Goal: Contribute content

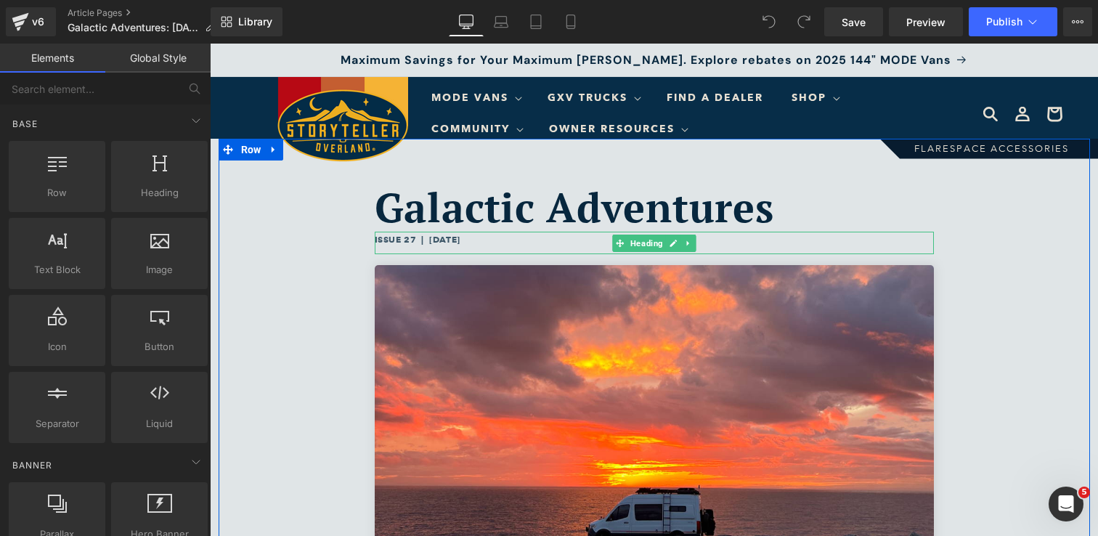
click at [470, 237] on h6 "ISSUE 27 | [DATE]" at bounding box center [654, 240] width 559 height 16
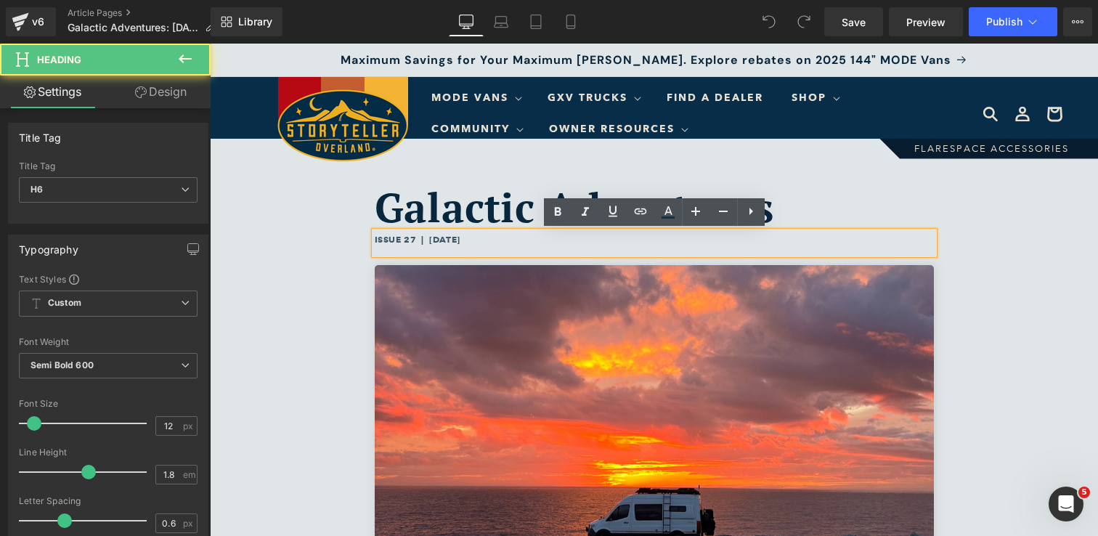
click at [470, 240] on h6 "ISSUE 27 | [DATE]" at bounding box center [654, 240] width 559 height 16
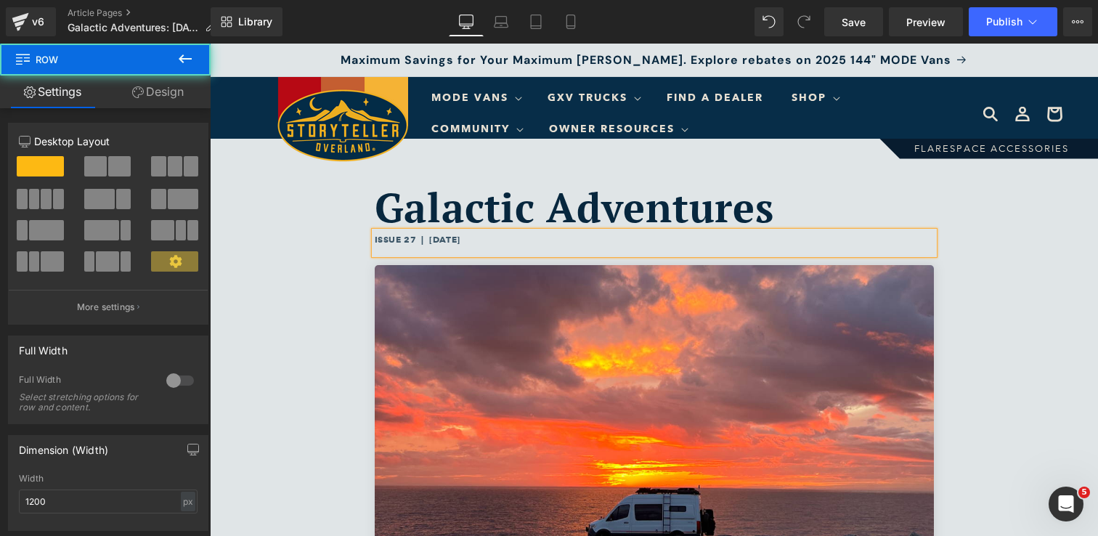
click at [308, 417] on div "Galactic Adventures Heading ISSUE 27 | August 18, 2025 Heading Image Hello, STO…" at bounding box center [654, 485] width 871 height 693
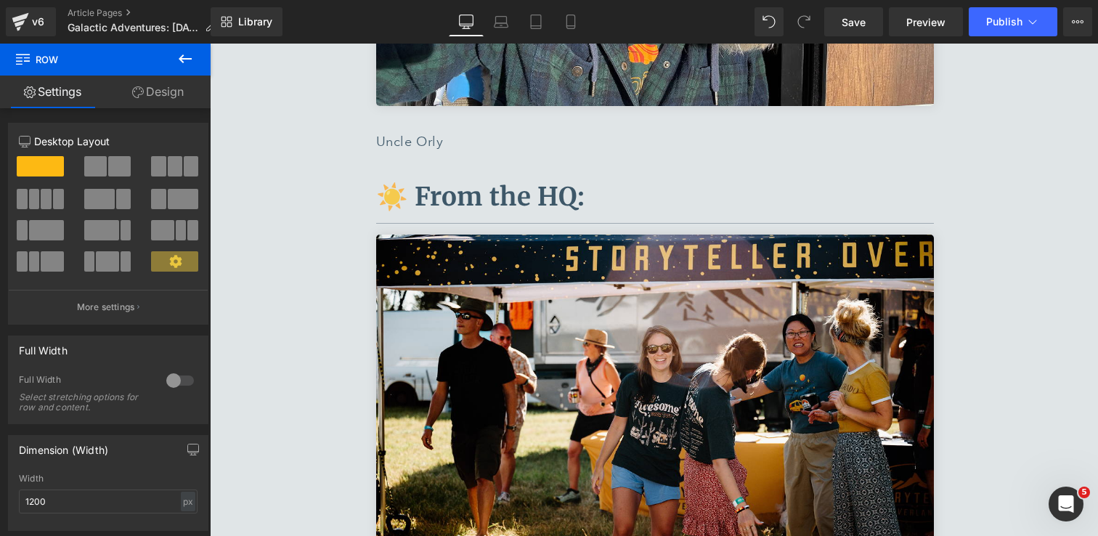
scroll to position [5733, 0]
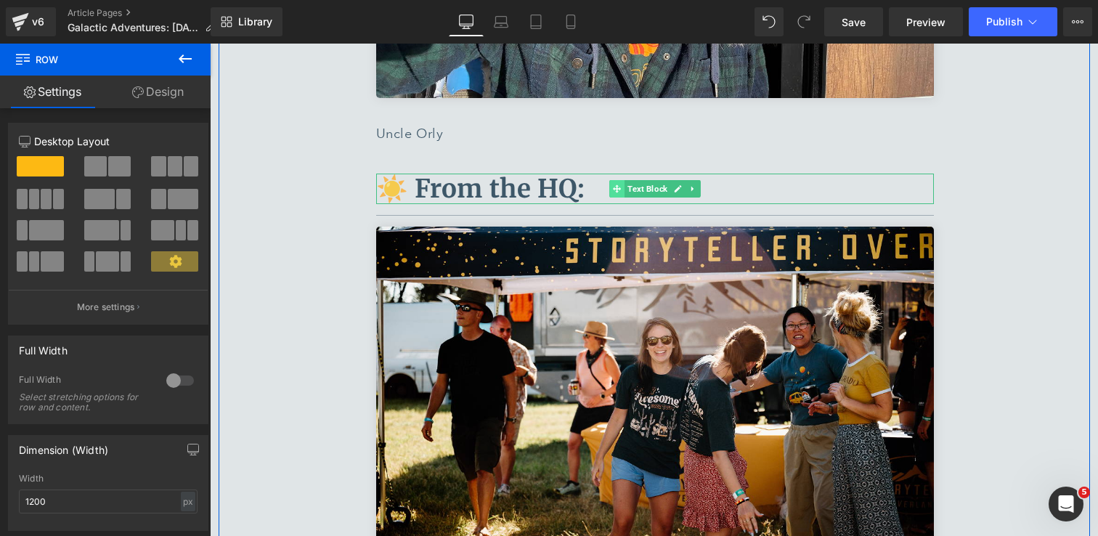
click at [609, 180] on span at bounding box center [616, 188] width 15 height 17
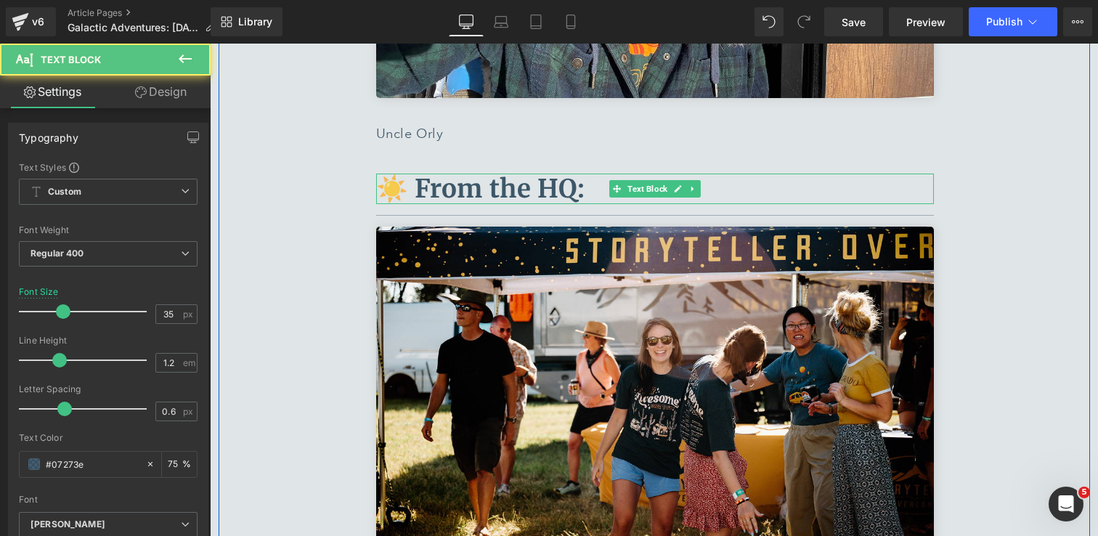
click at [597, 173] on p "☀️ From the HQ:" at bounding box center [655, 188] width 558 height 30
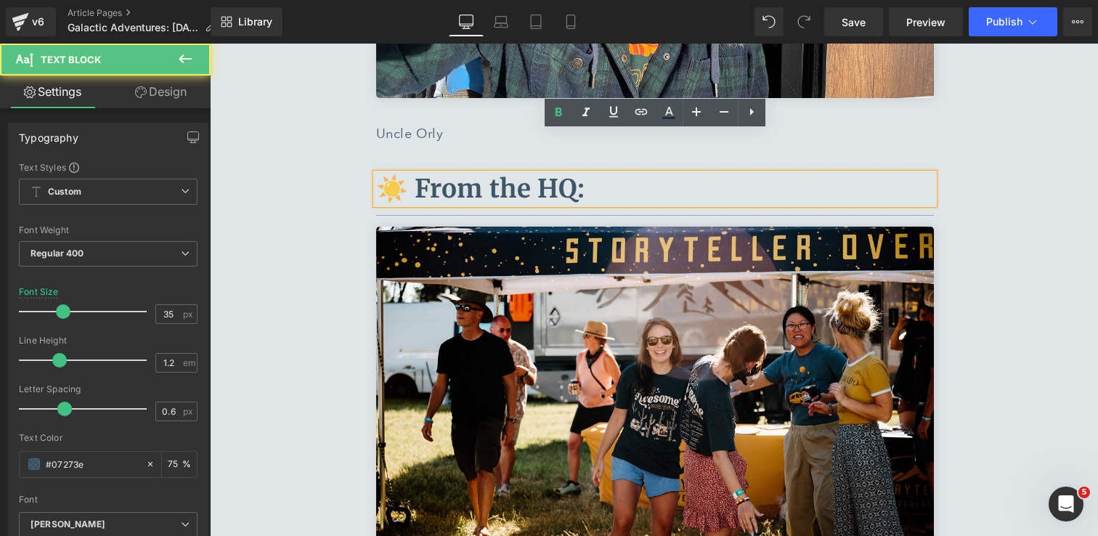
click at [597, 173] on p "☀️ From the HQ:" at bounding box center [655, 188] width 558 height 30
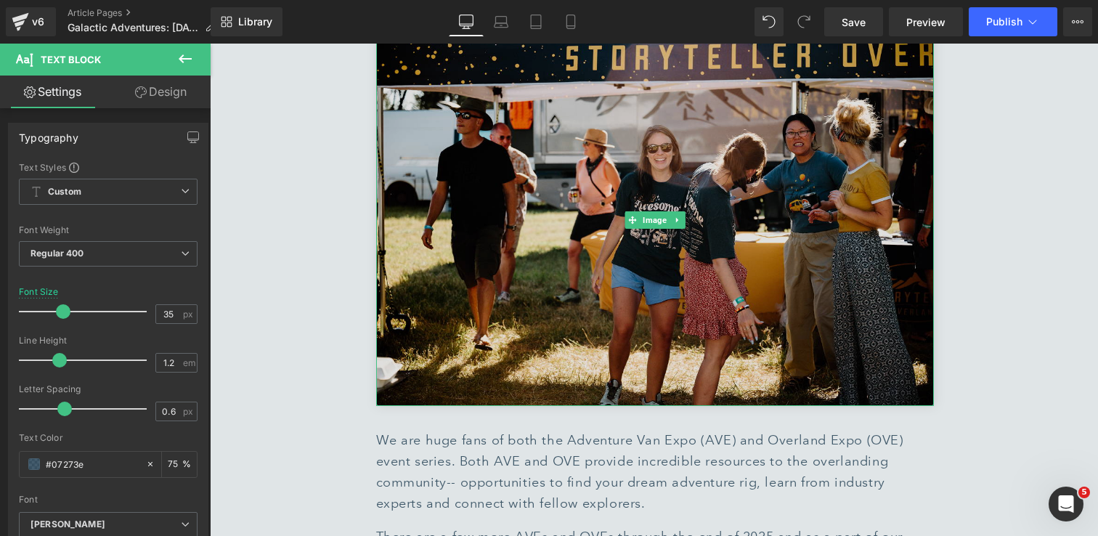
scroll to position [5993, 0]
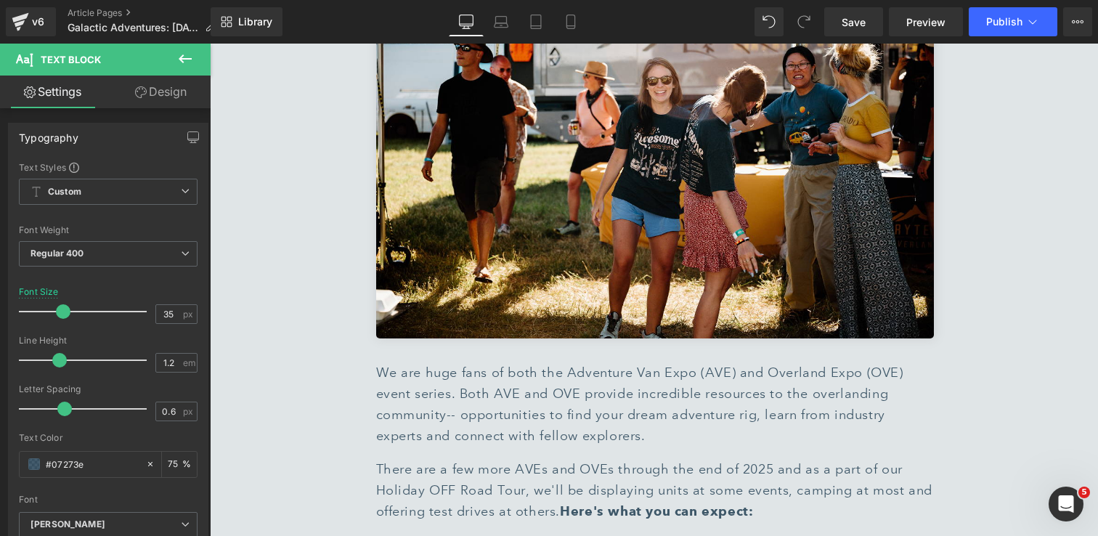
click at [576, 365] on span "We are huge fans of both the Adventure Van Expo (AVE) and Overland Expo (OVE) e…" at bounding box center [639, 403] width 527 height 78
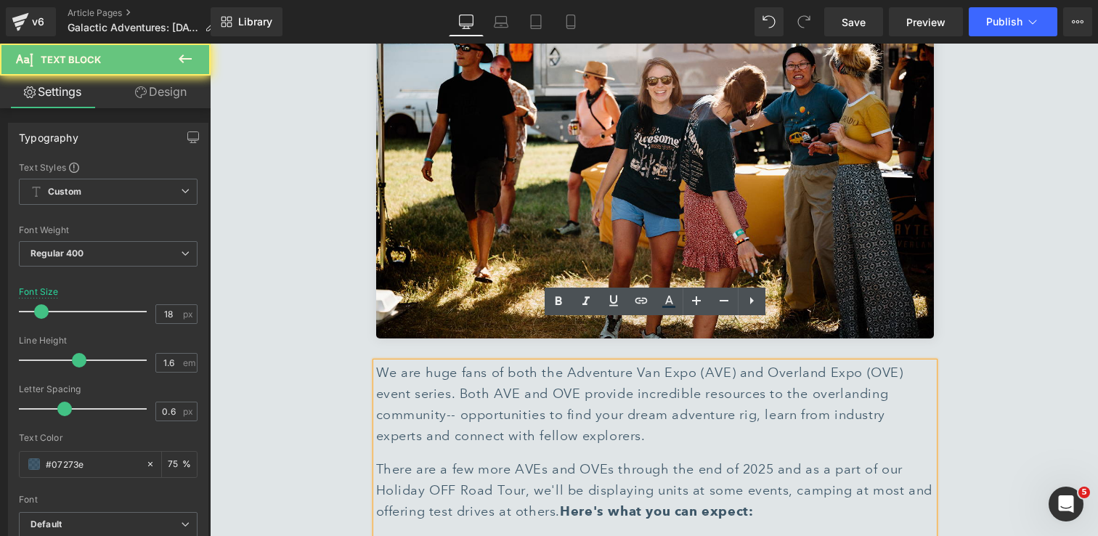
click at [420, 362] on p "We are huge fans of both the Adventure Van Expo (AVE) and Overland Expo (OVE) e…" at bounding box center [655, 403] width 558 height 83
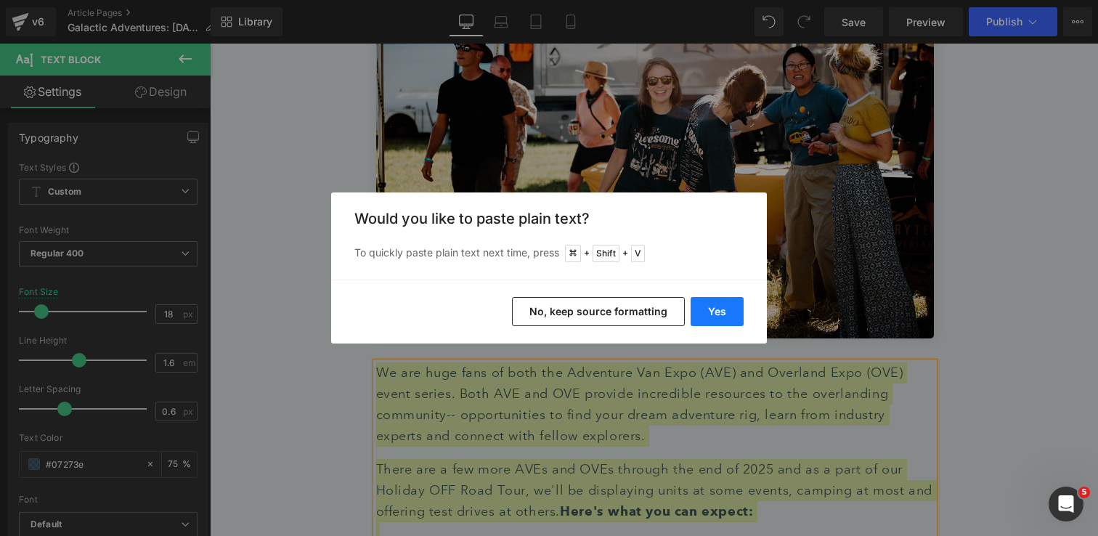
click at [728, 309] on button "Yes" at bounding box center [716, 311] width 53 height 29
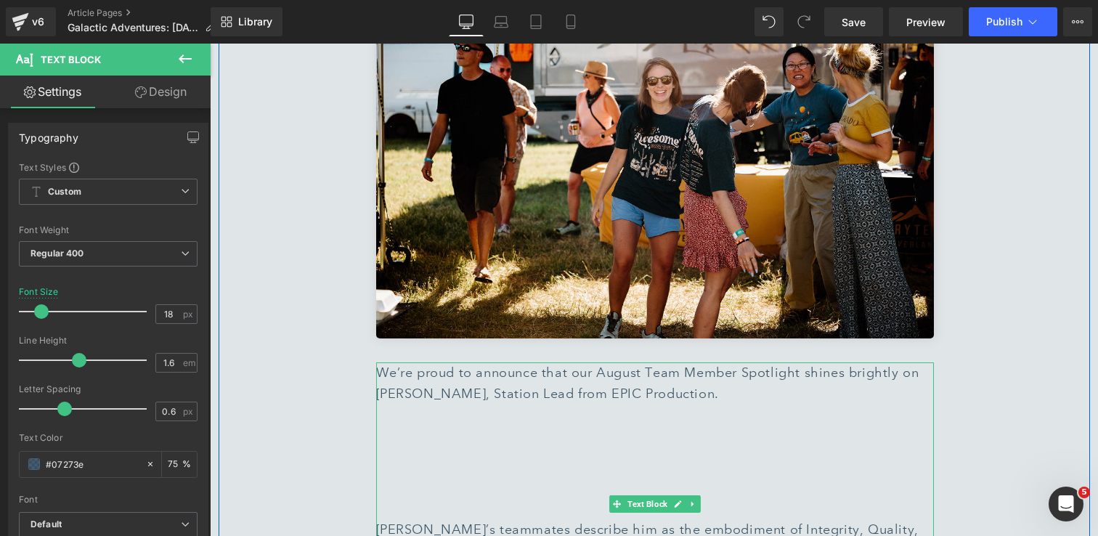
click at [513, 436] on div "We’re proud to announce that our August Team Member Spotlight shines brightly o…" at bounding box center [655, 503] width 558 height 282
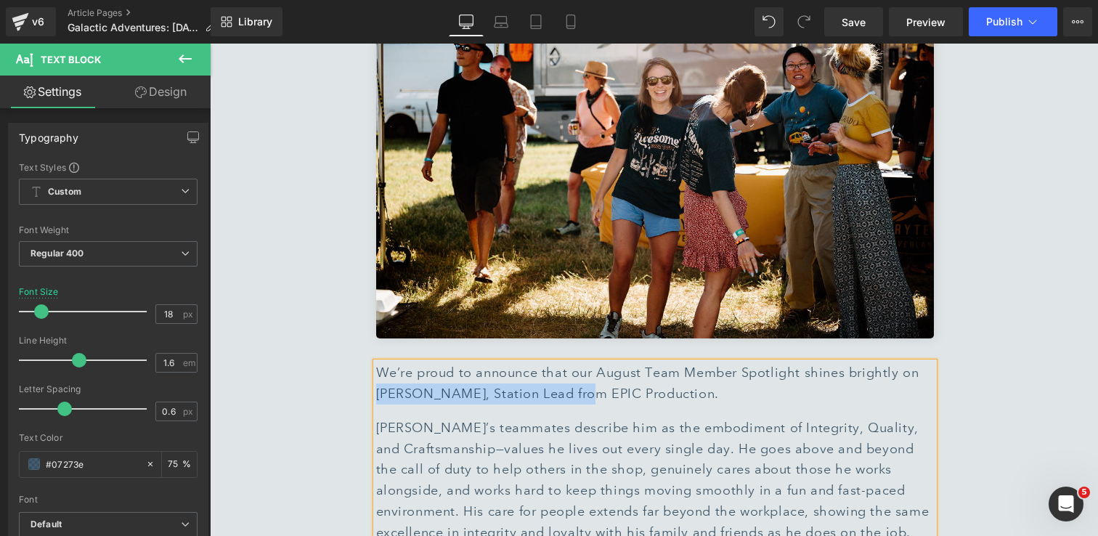
drag, startPoint x: 377, startPoint y: 354, endPoint x: 569, endPoint y: 360, distance: 192.5
click at [569, 364] on span "We’re proud to announce that our August Team Member Spotlight shines brightly o…" at bounding box center [647, 382] width 543 height 37
drag, startPoint x: 648, startPoint y: 352, endPoint x: 378, endPoint y: 351, distance: 269.3
click at [378, 364] on span "We’re proud to announce that our August Team Member Spotlight shines brightly o…" at bounding box center [647, 382] width 543 height 37
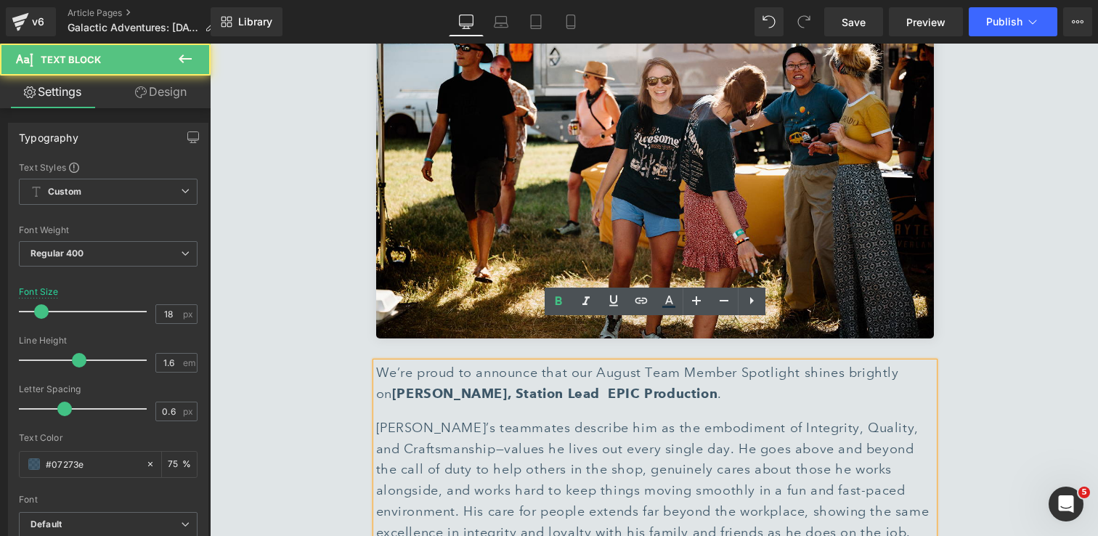
click at [743, 362] on p "We’re proud to announce that our August Team Member Spotlight shines brightly o…" at bounding box center [655, 383] width 558 height 42
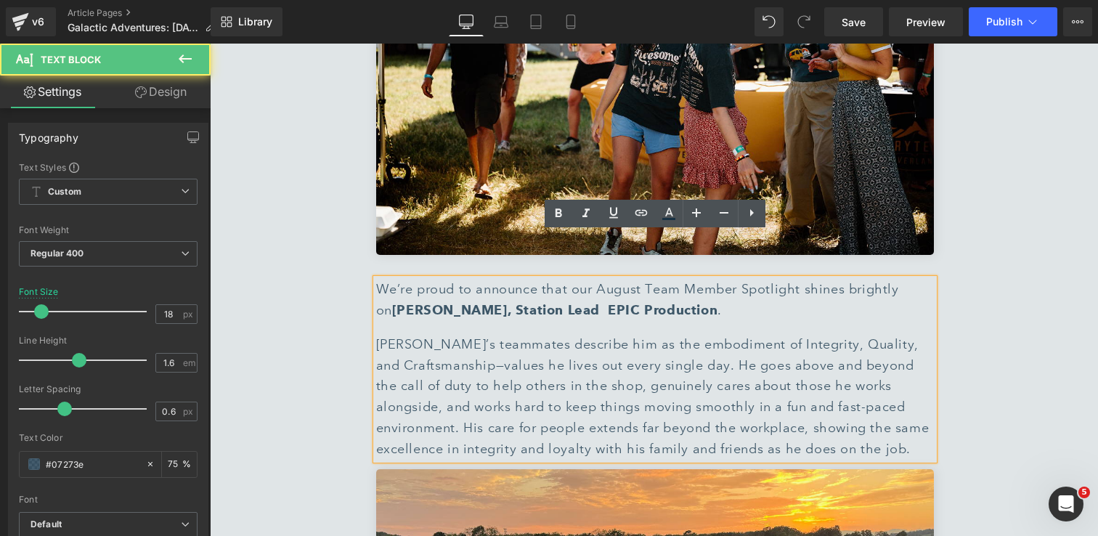
scroll to position [6082, 0]
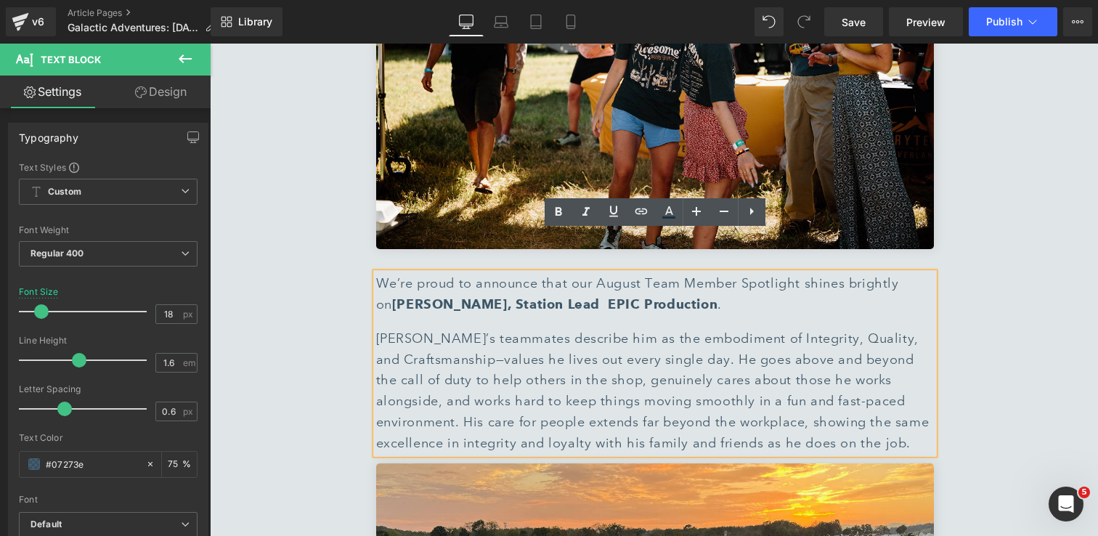
click at [740, 366] on span "Eric’s teammates describe him as the embodiment of Integrity, Quality, and Craf…" at bounding box center [652, 390] width 553 height 121
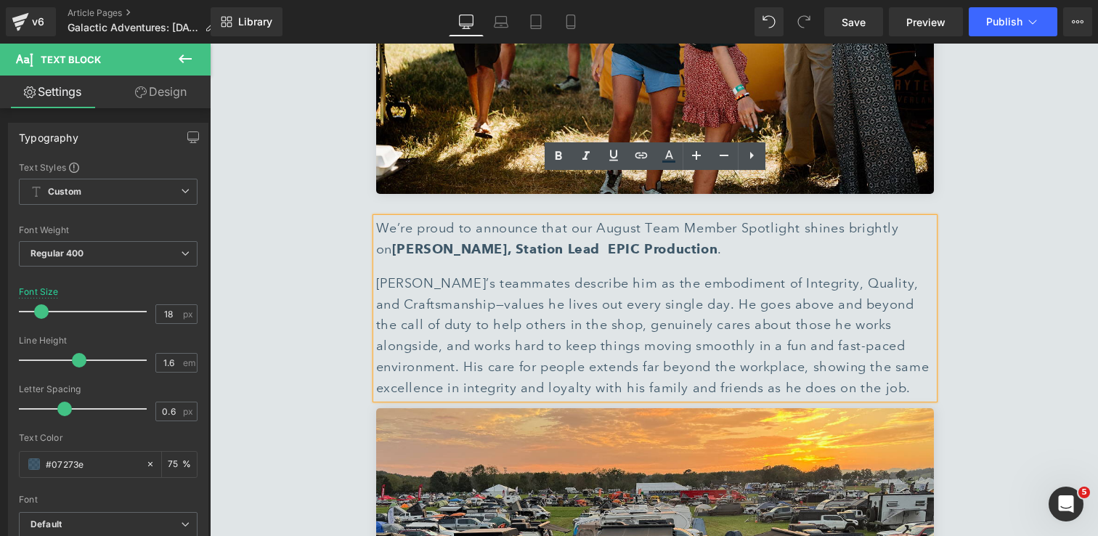
scroll to position [6138, 0]
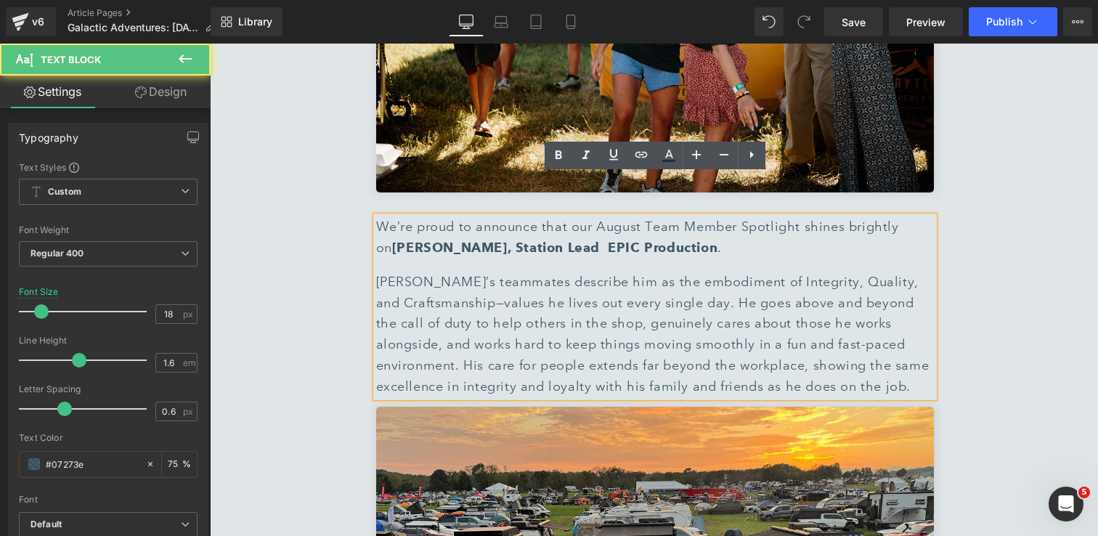
click at [846, 339] on p "Eric’s teammates describe him as the embodiment of Integrity, Quality, and Craf…" at bounding box center [655, 334] width 558 height 126
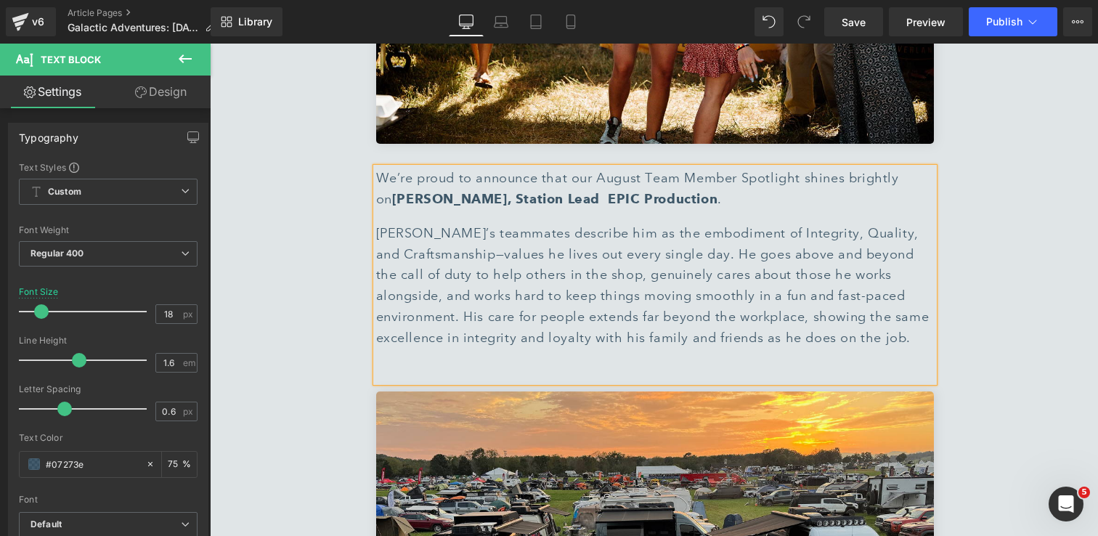
scroll to position [6313, 0]
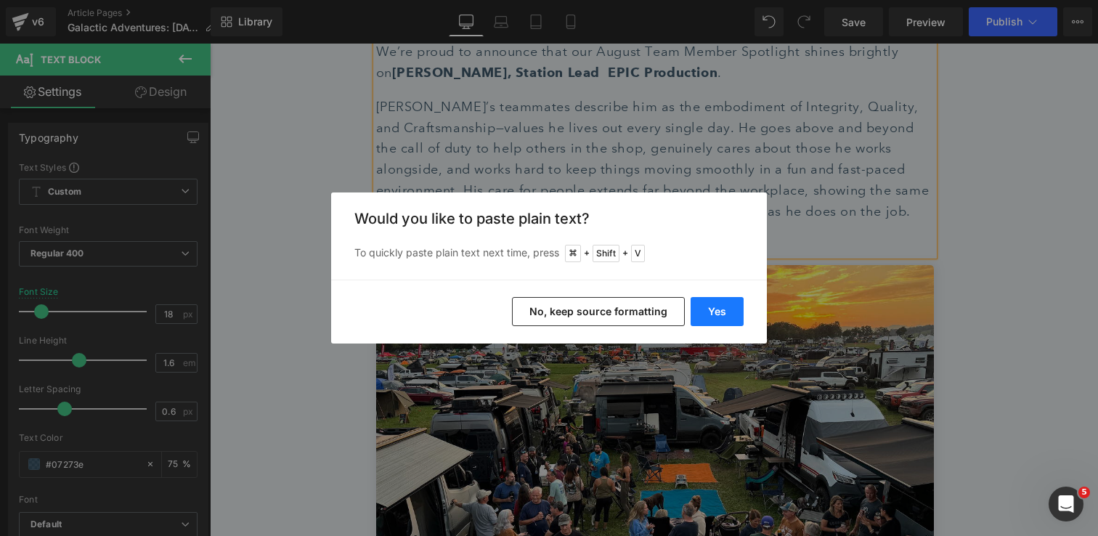
click at [723, 309] on button "Yes" at bounding box center [716, 311] width 53 height 29
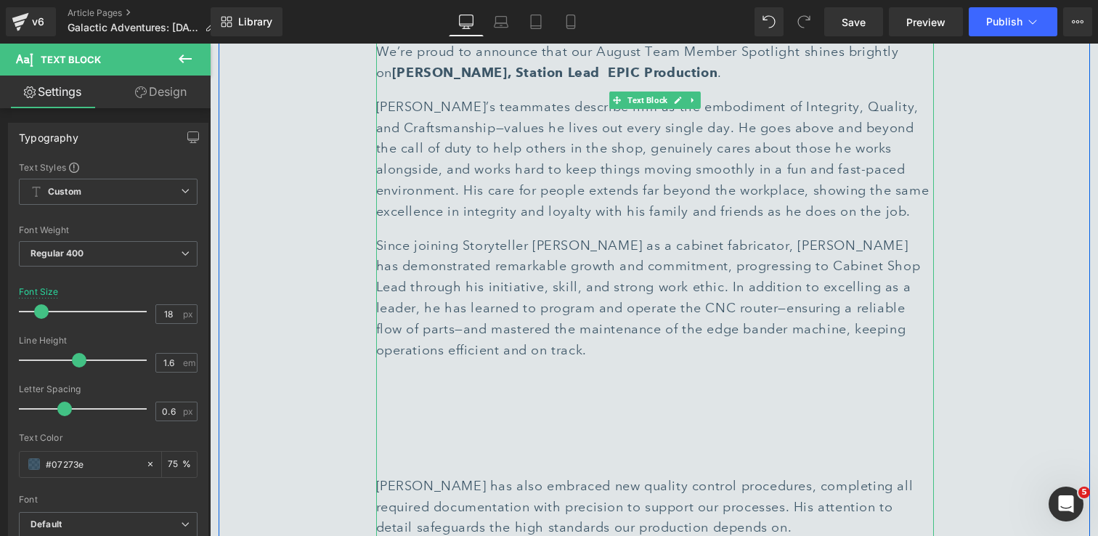
click at [399, 421] on div "We’re proud to announce that our August Team Member Spotlight shines brightly o…" at bounding box center [655, 289] width 558 height 497
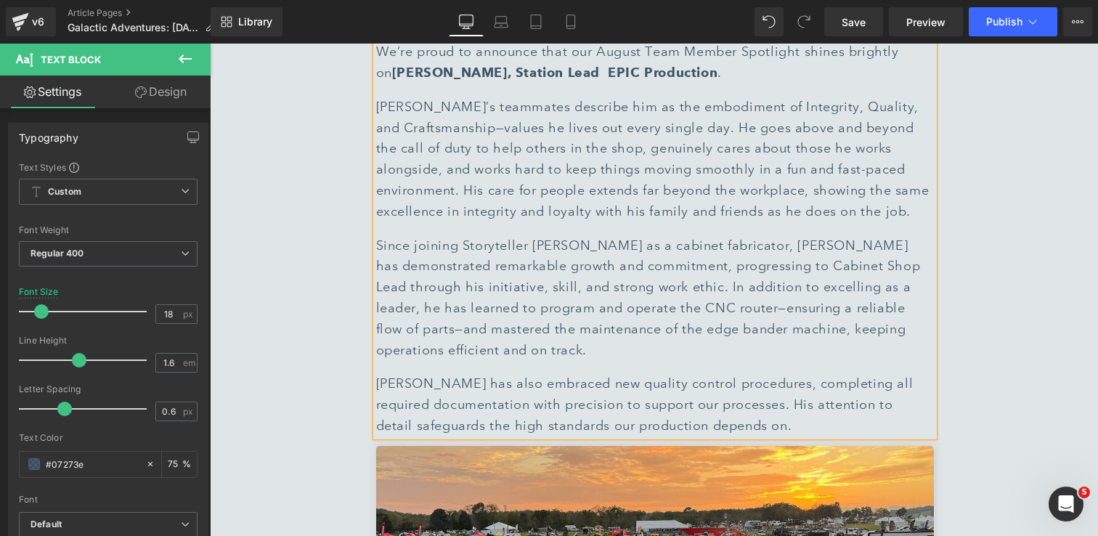
click at [801, 391] on p "Eric has also embraced new quality control procedures, completing all required …" at bounding box center [655, 404] width 558 height 62
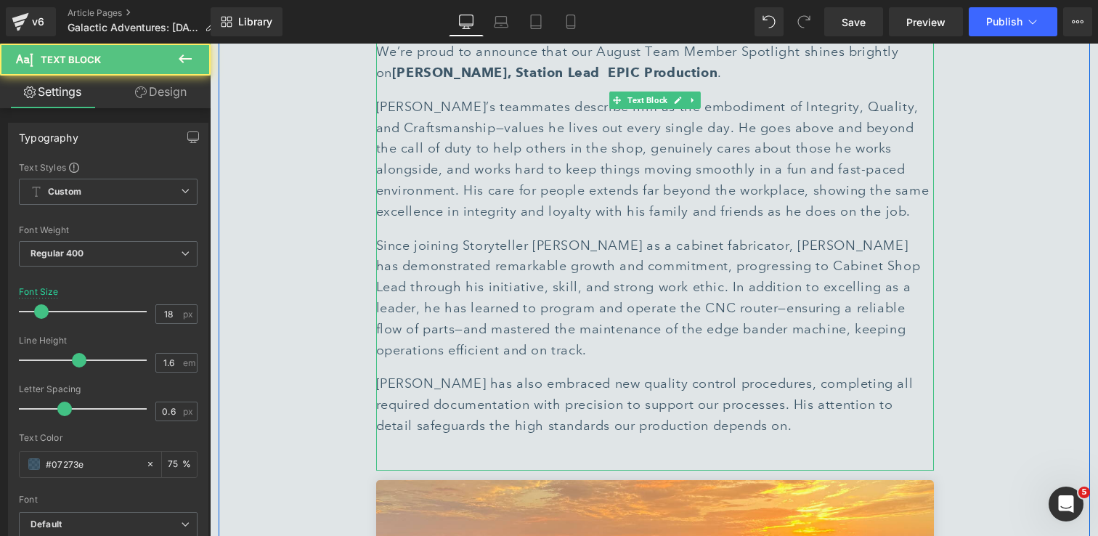
click at [748, 449] on p at bounding box center [655, 459] width 558 height 21
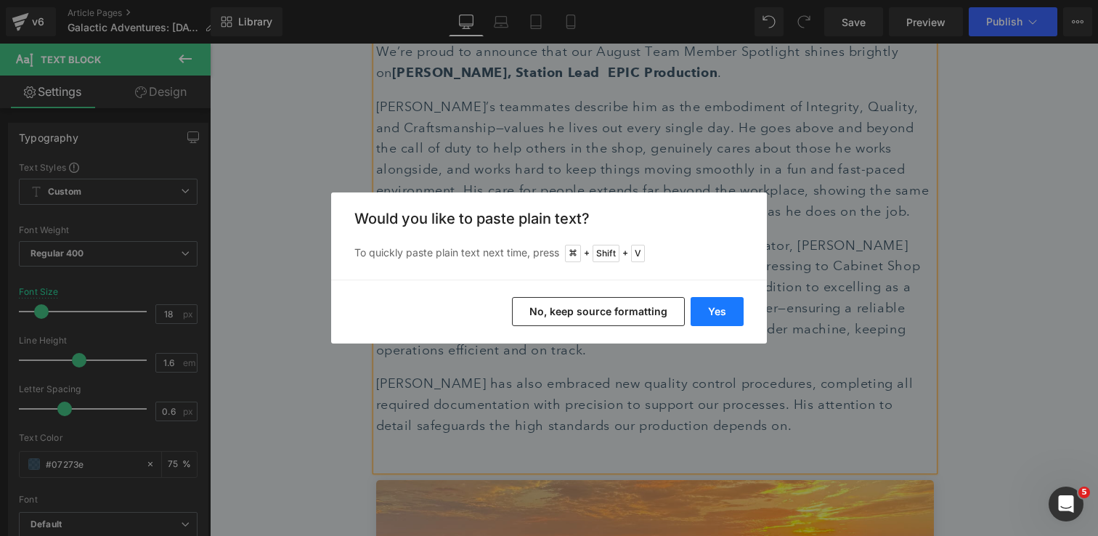
click at [709, 309] on button "Yes" at bounding box center [716, 311] width 53 height 29
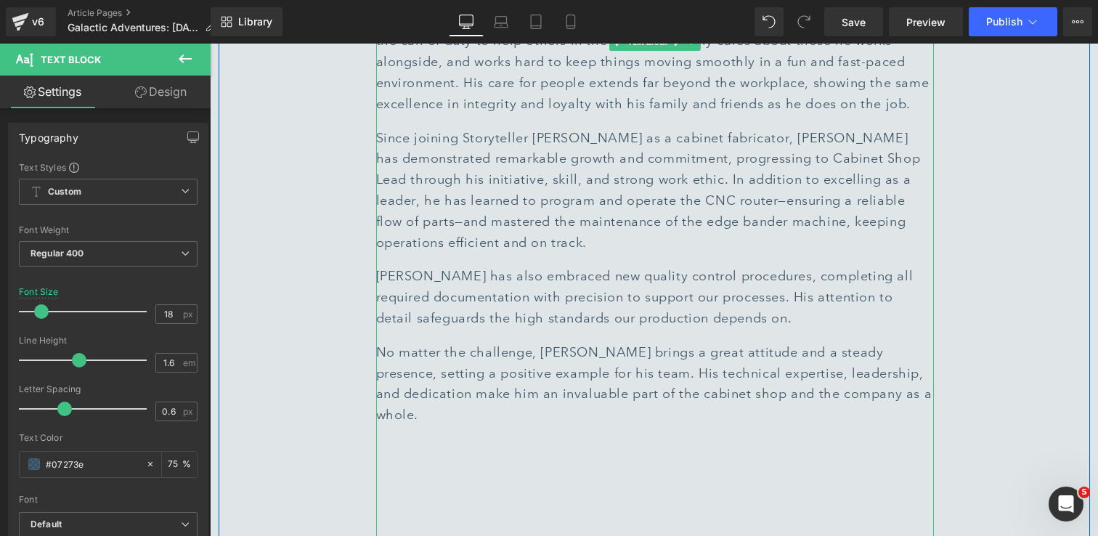
scroll to position [6438, 0]
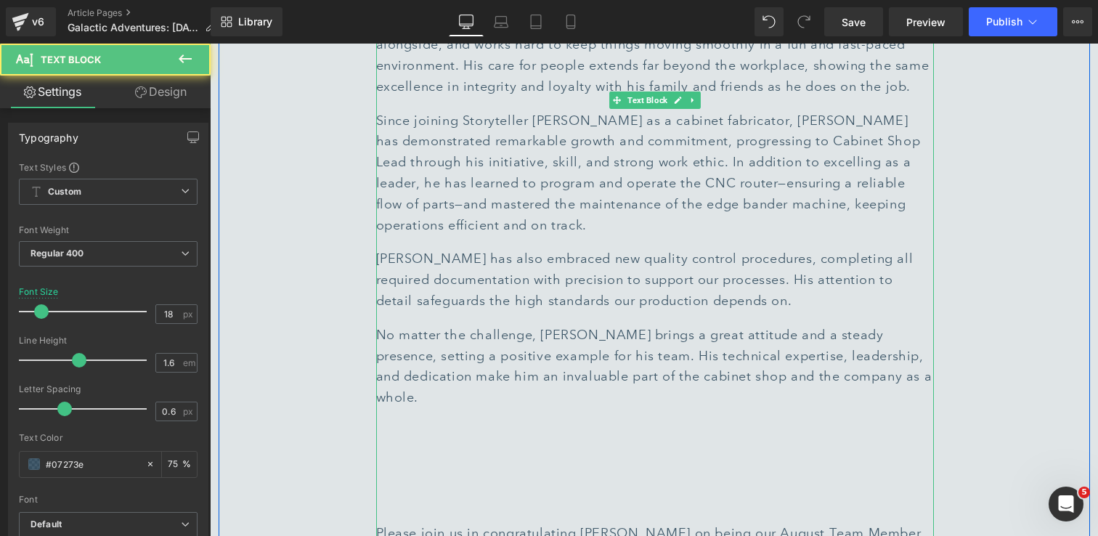
click at [492, 422] on div "We’re proud to announce that our August Team Member Spotlight shines brightly o…" at bounding box center [655, 241] width 558 height 648
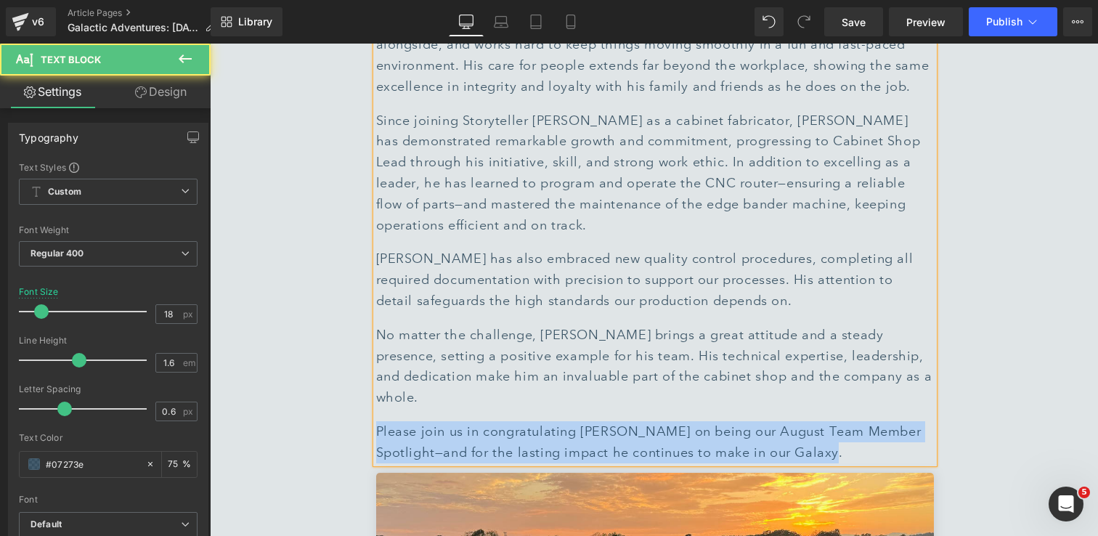
drag, startPoint x: 840, startPoint y: 388, endPoint x: 368, endPoint y: 362, distance: 472.5
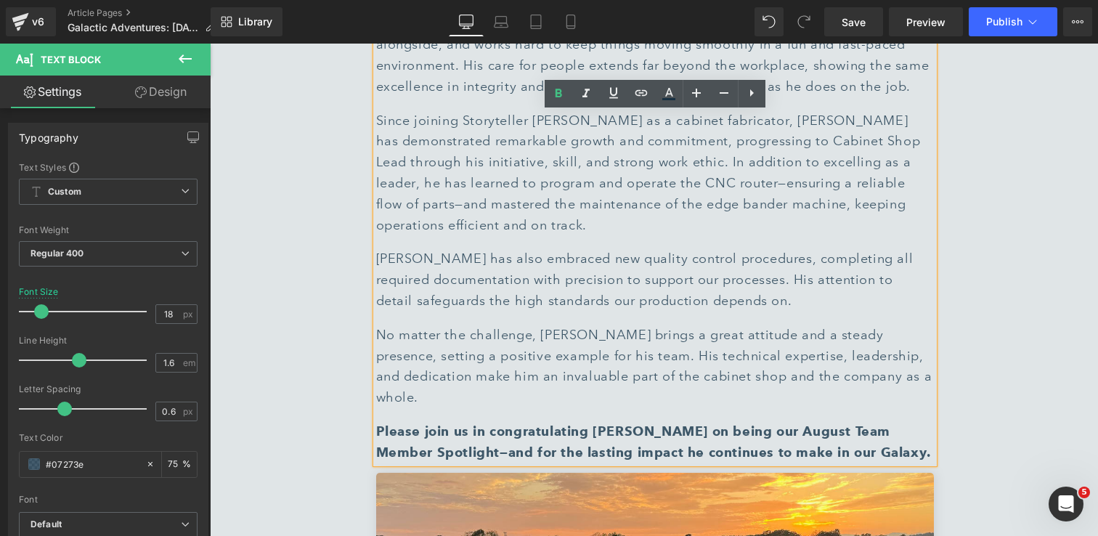
click at [629, 327] on span "No matter the challenge, Eric brings a great attitude and a steady presence, se…" at bounding box center [654, 366] width 556 height 78
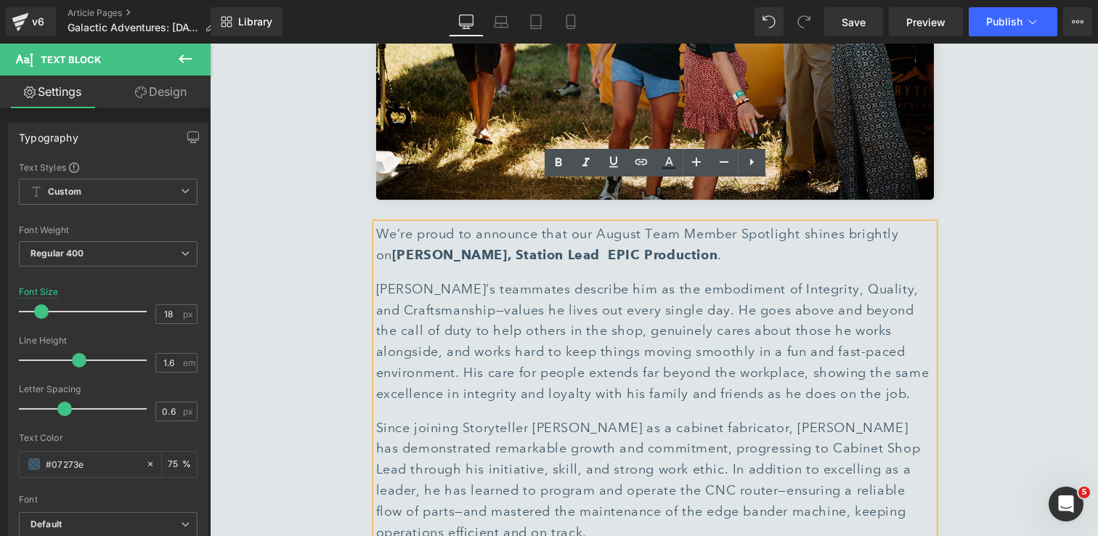
scroll to position [6113, 0]
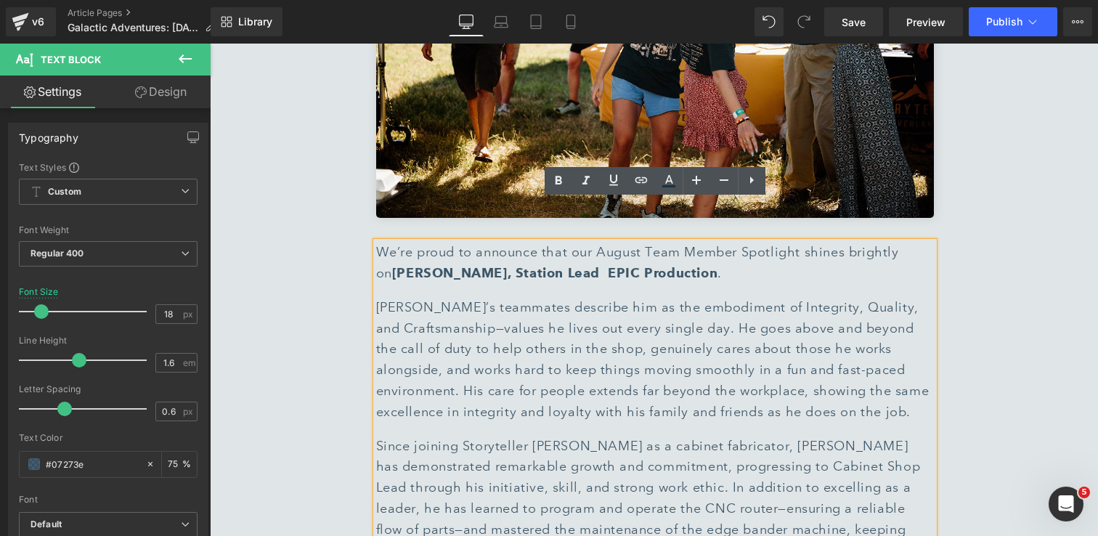
click at [858, 377] on p "Eric’s teammates describe him as the embodiment of Integrity, Quality, and Craf…" at bounding box center [655, 360] width 558 height 126
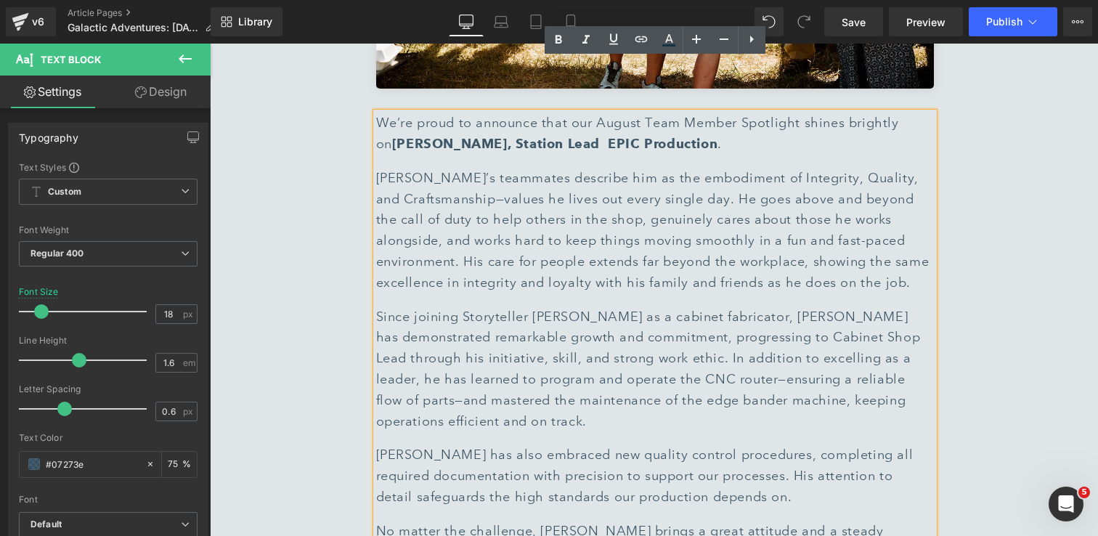
scroll to position [6259, 0]
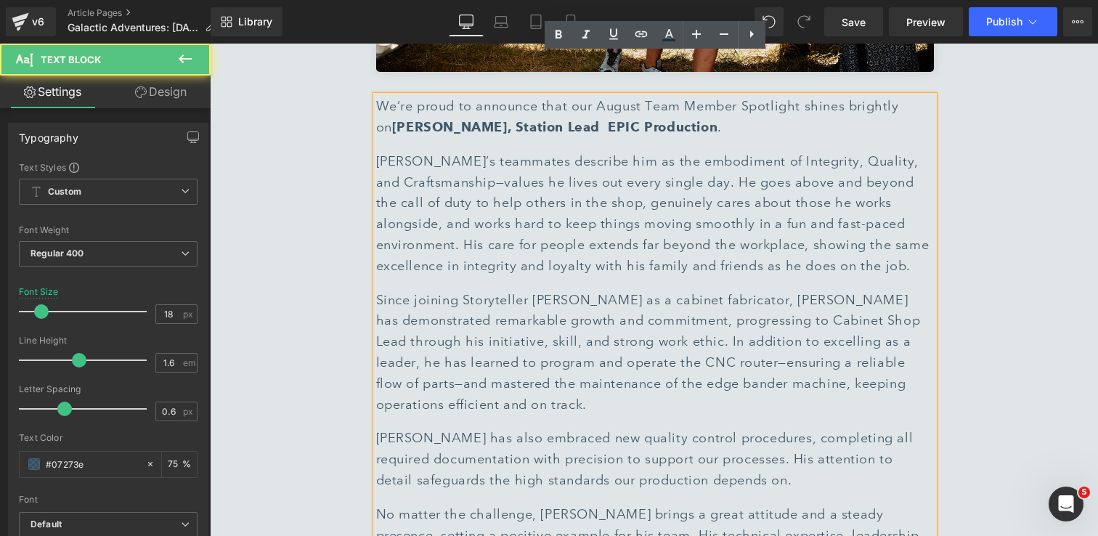
click at [777, 369] on p "Since joining Storyteller Overland as a cabinet fabricator, Eric has demonstrat…" at bounding box center [655, 353] width 558 height 126
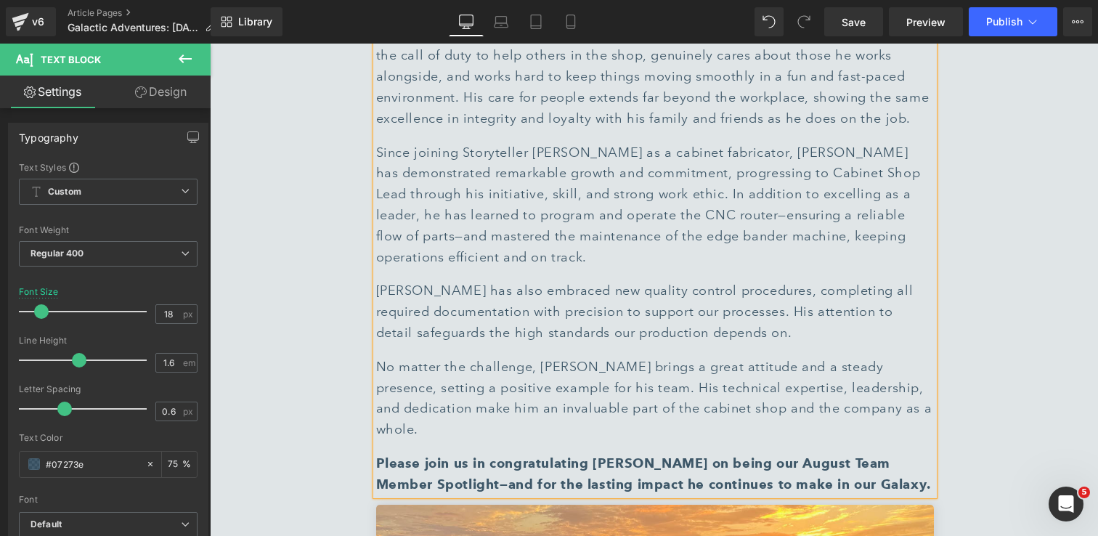
scroll to position [6405, 0]
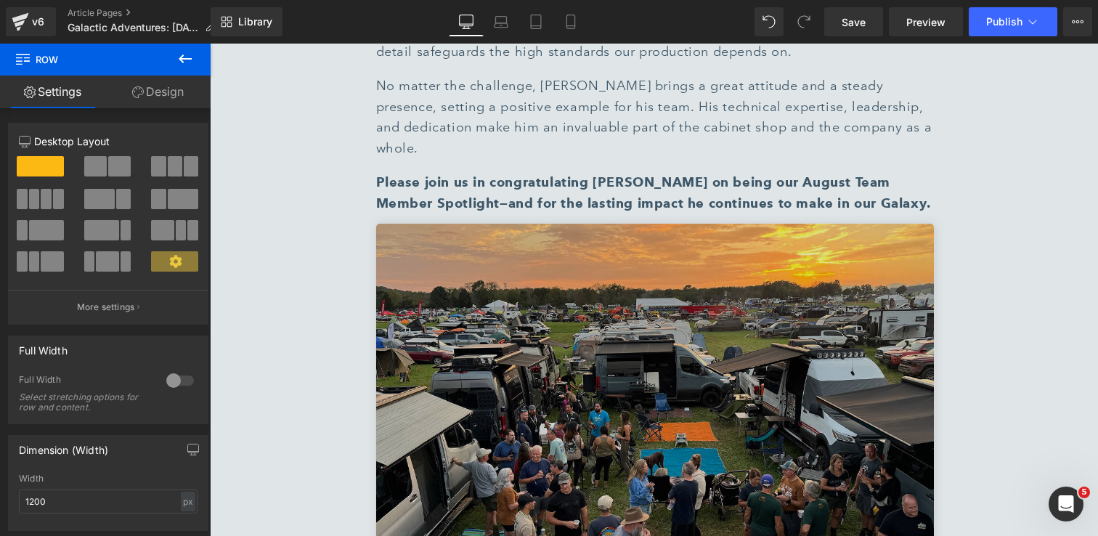
scroll to position [6665, 0]
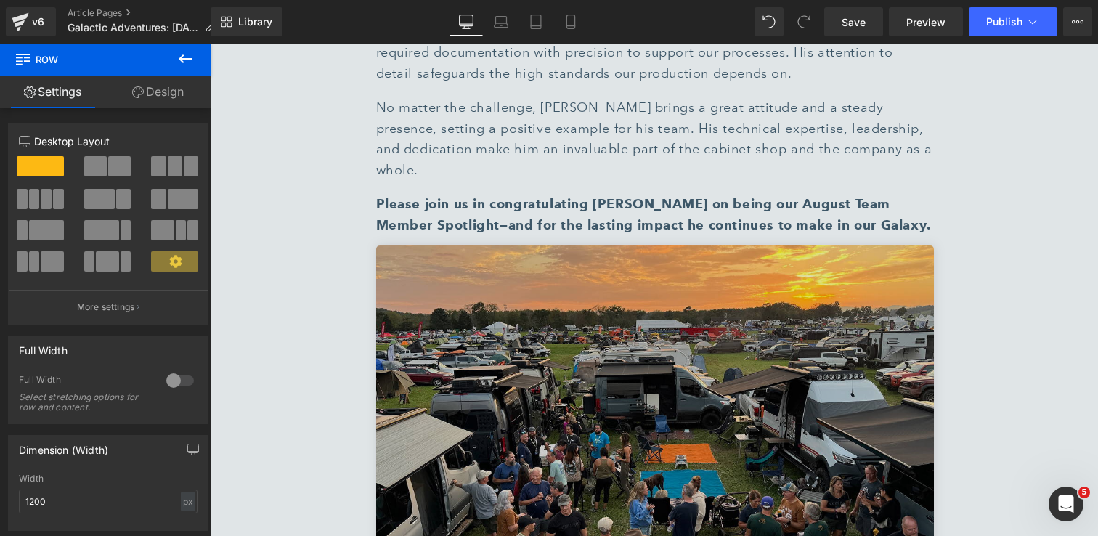
click at [837, 269] on img at bounding box center [655, 431] width 558 height 372
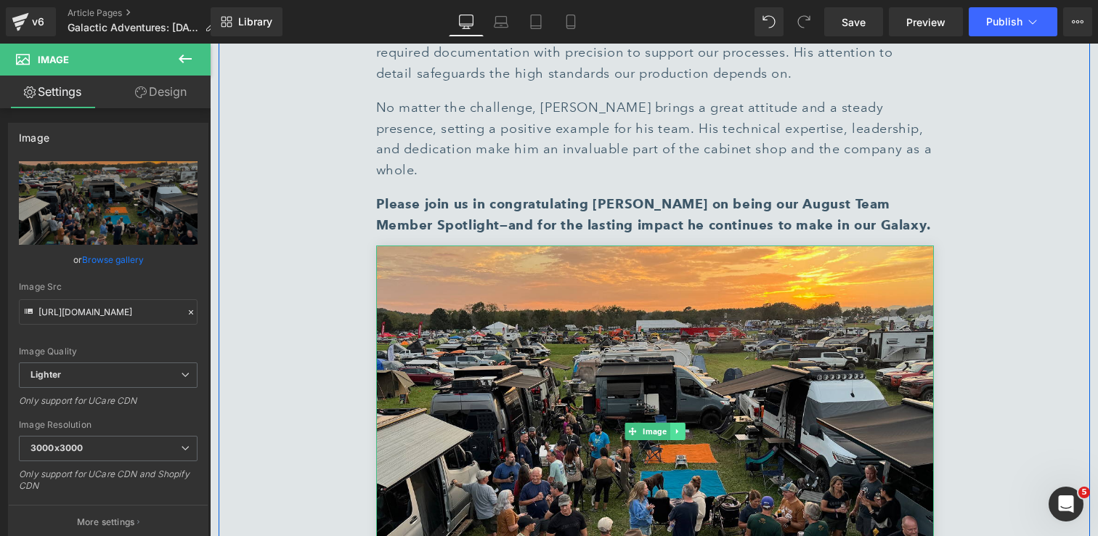
click at [677, 428] on icon at bounding box center [676, 430] width 2 height 5
click at [682, 427] on icon at bounding box center [684, 431] width 8 height 8
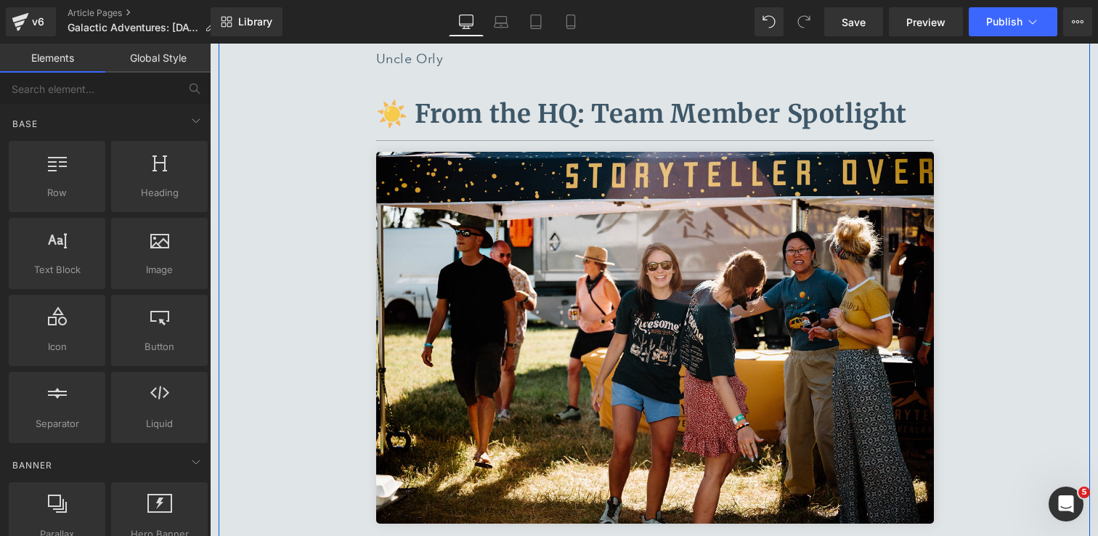
scroll to position [5807, 0]
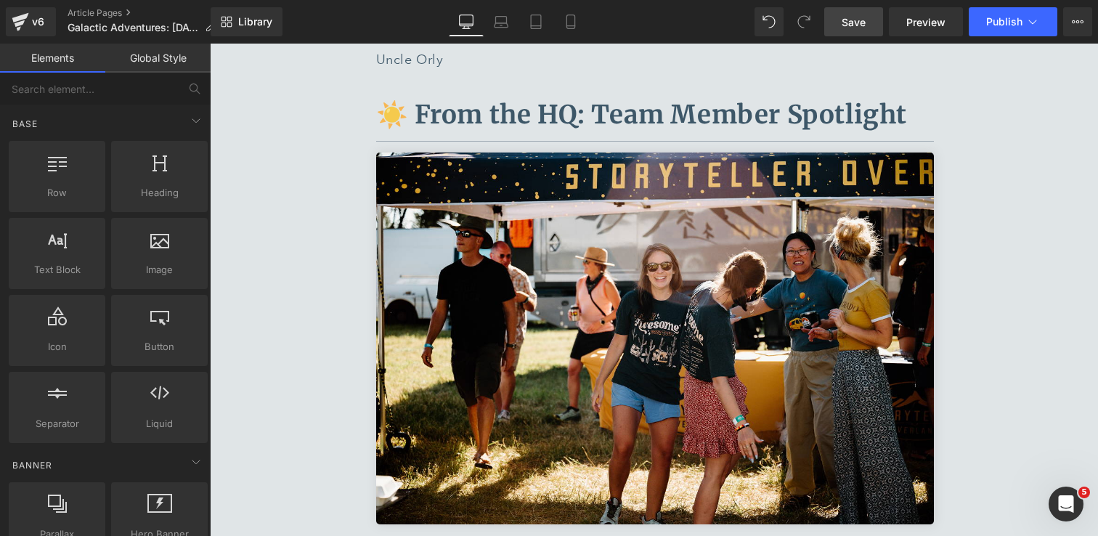
drag, startPoint x: 849, startPoint y: 30, endPoint x: 340, endPoint y: 234, distance: 548.9
click at [849, 30] on link "Save" at bounding box center [853, 21] width 59 height 29
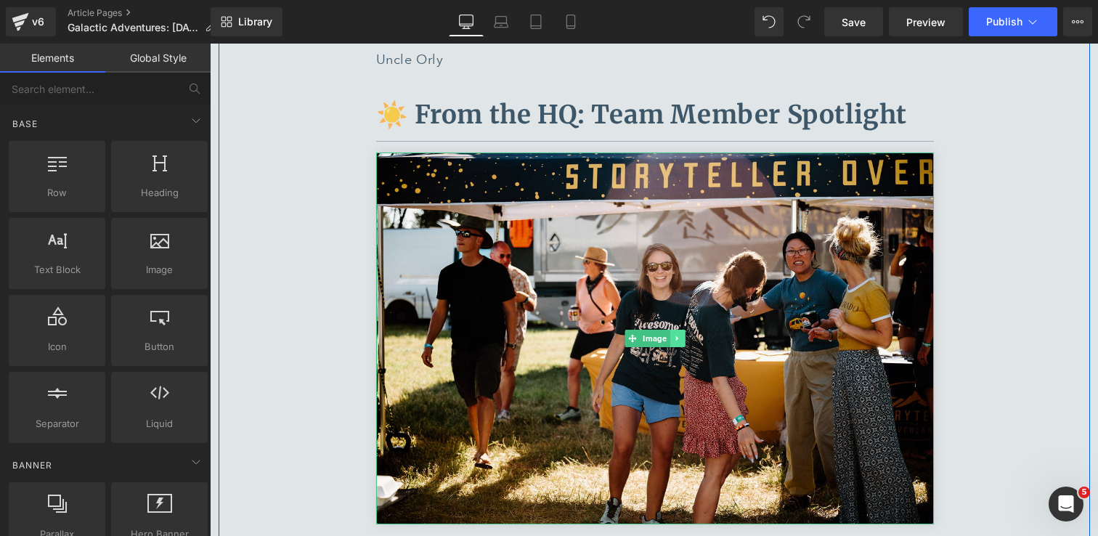
click at [676, 336] on icon at bounding box center [676, 338] width 2 height 5
click at [685, 334] on icon at bounding box center [684, 338] width 8 height 9
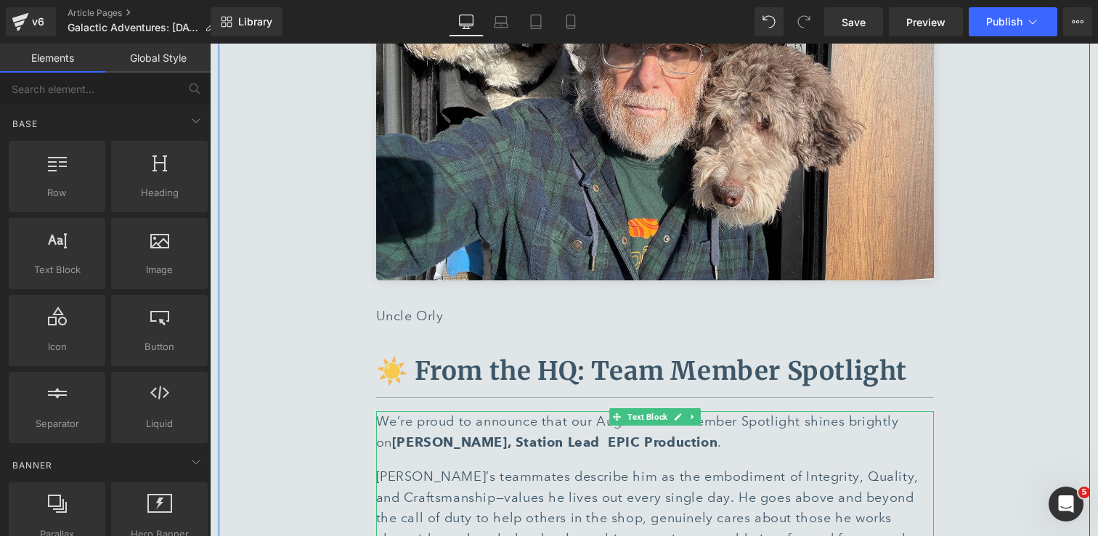
scroll to position [5545, 0]
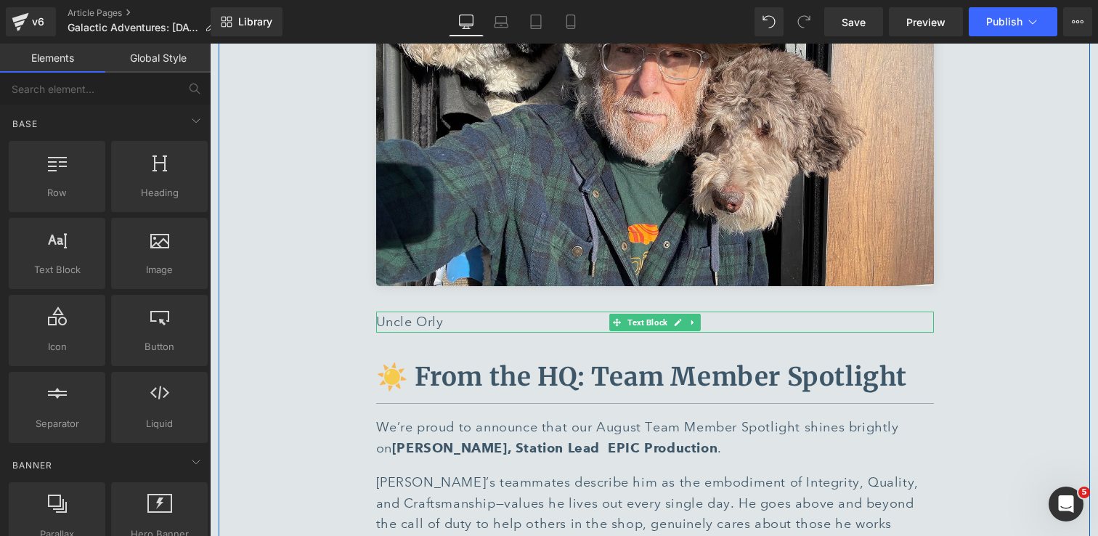
click at [464, 311] on div "Uncle Orly" at bounding box center [655, 321] width 558 height 21
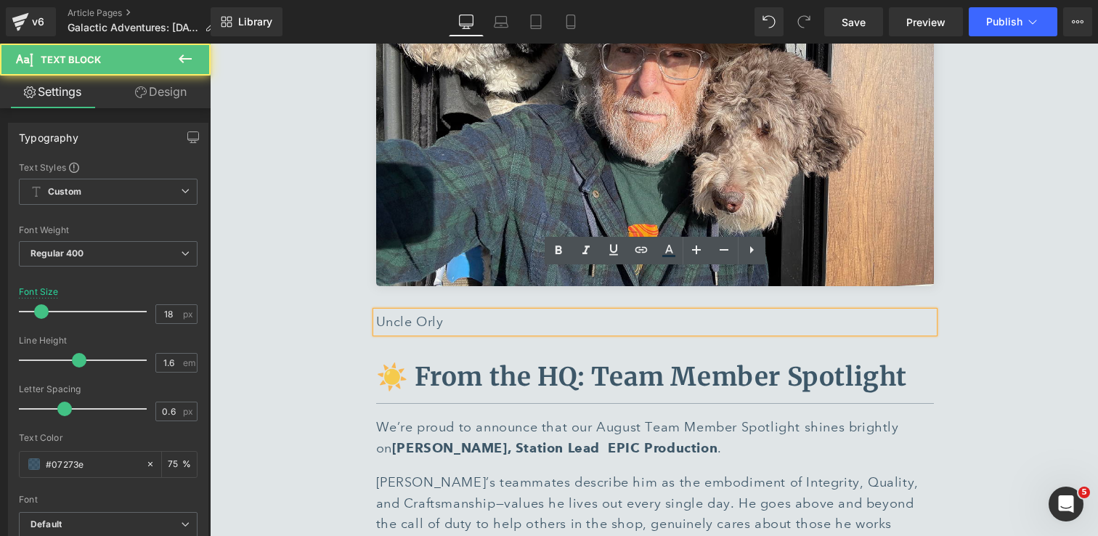
click at [464, 311] on div "Uncle Orly" at bounding box center [655, 321] width 558 height 21
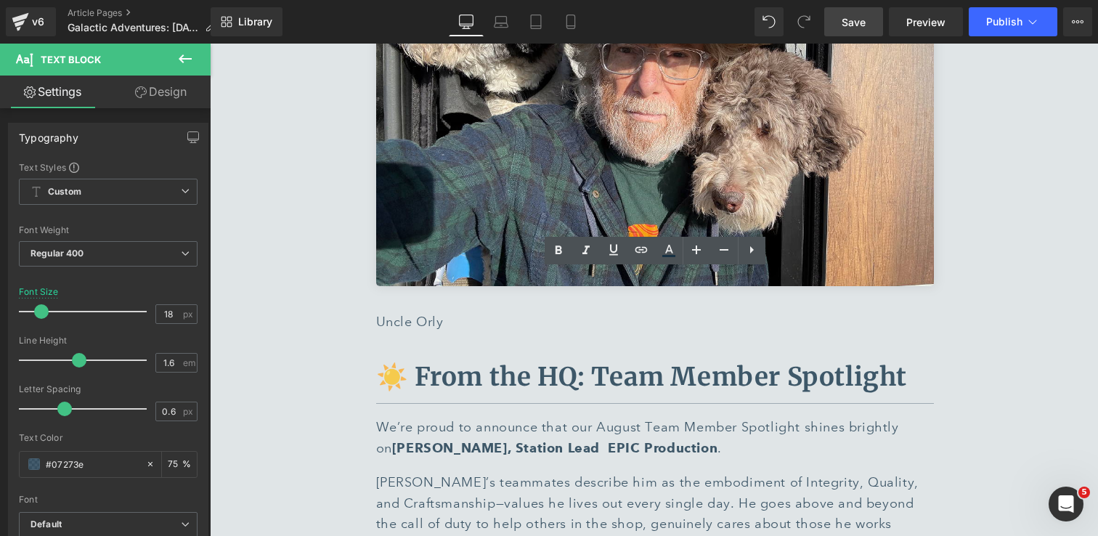
click at [851, 21] on span "Save" at bounding box center [853, 22] width 24 height 15
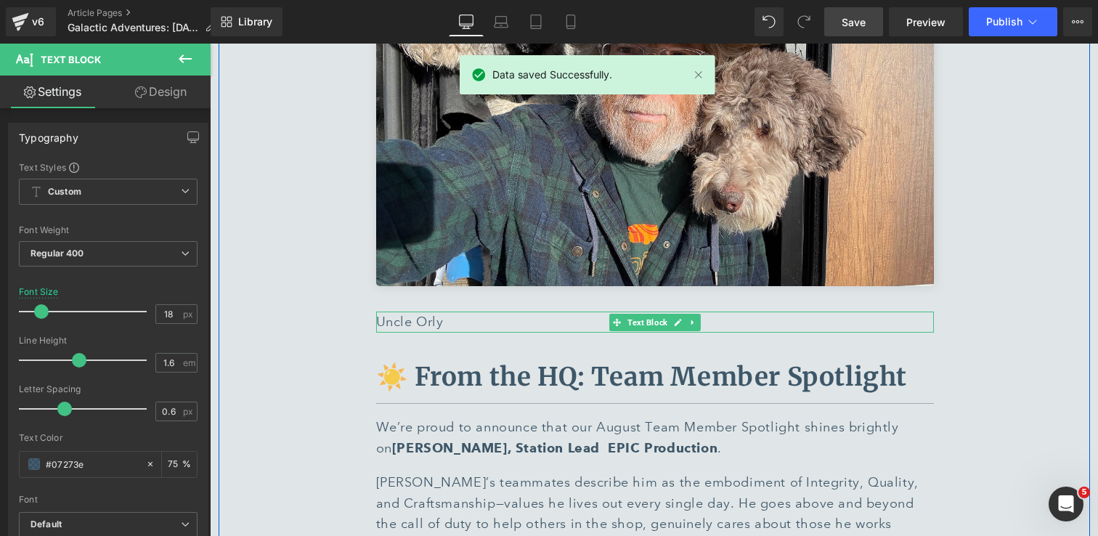
click at [380, 311] on div "Uncle Orly" at bounding box center [655, 321] width 558 height 21
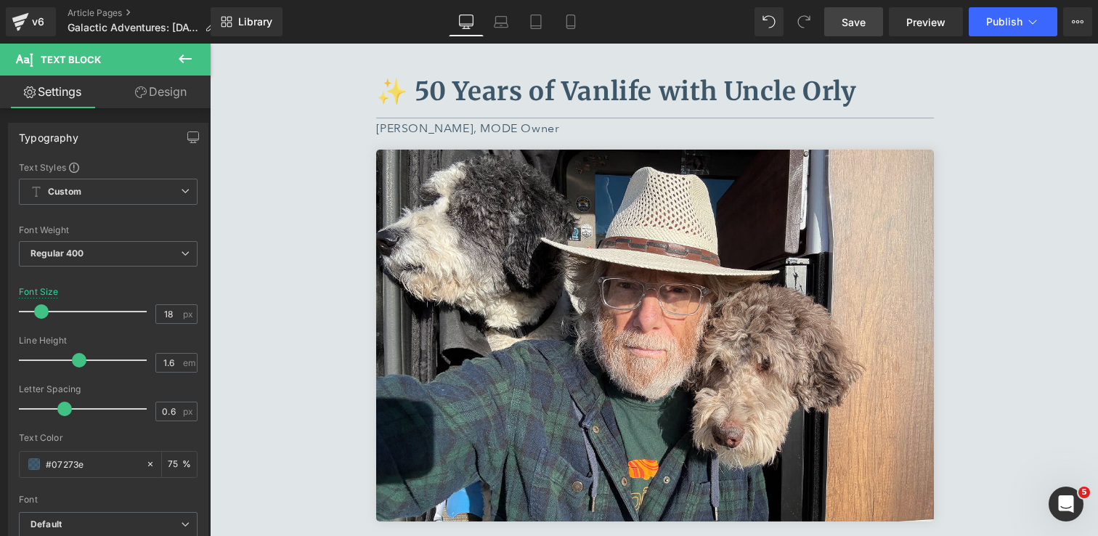
scroll to position [5304, 0]
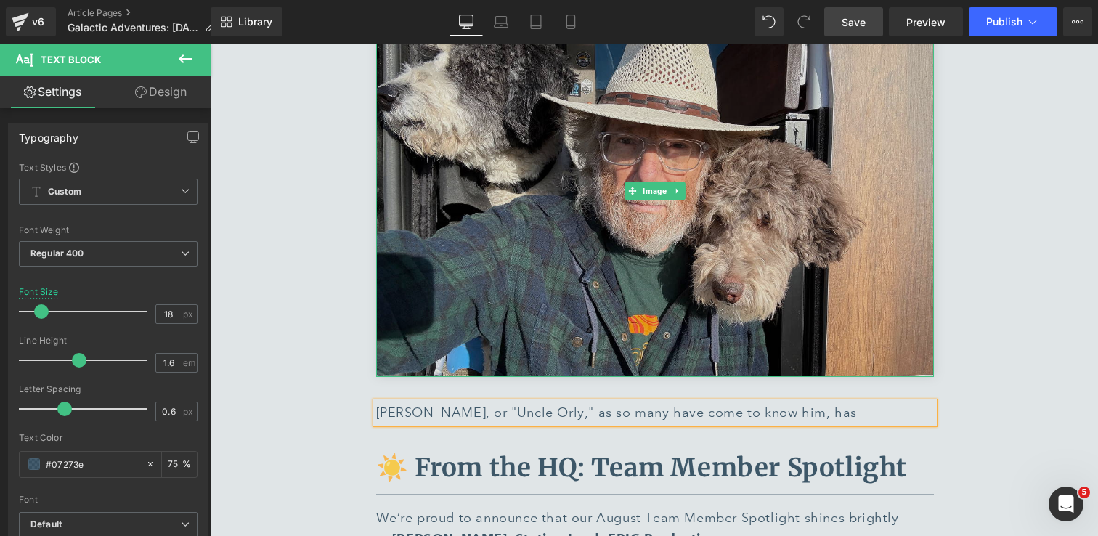
scroll to position [5458, 0]
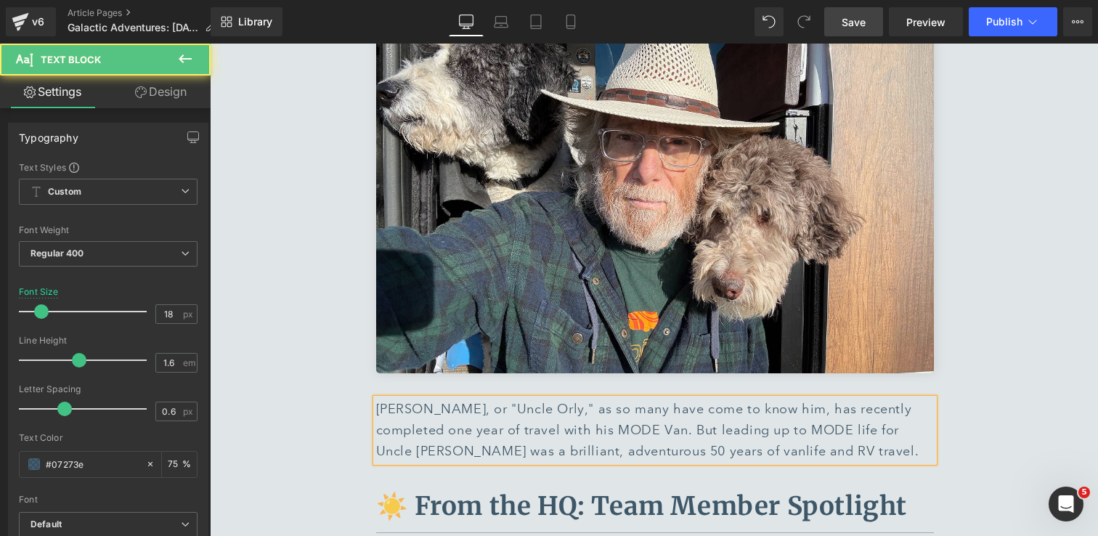
click at [524, 399] on div "Orly Cocco, or "Uncle Orly," as so many have come to know him, has recently com…" at bounding box center [655, 430] width 558 height 62
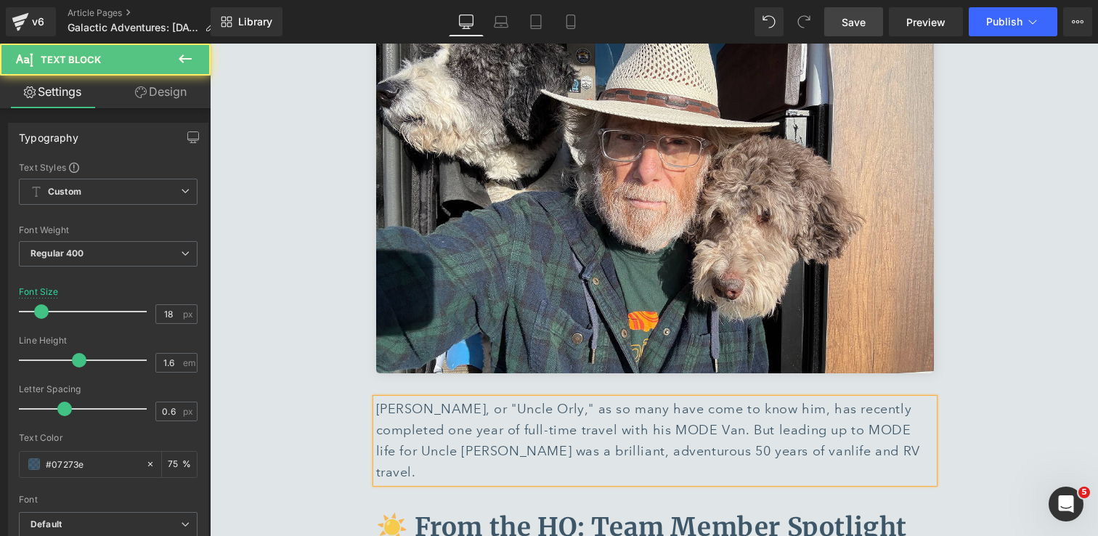
click at [737, 399] on div "Orly Cocco, or "Uncle Orly," as so many have come to know him, has recently com…" at bounding box center [655, 440] width 558 height 83
drag, startPoint x: 544, startPoint y: 413, endPoint x: 454, endPoint y: 401, distance: 90.8
click at [454, 401] on div "Orly Cocco, or "Uncle Orly," as so many have come to know him, has recently com…" at bounding box center [655, 440] width 558 height 83
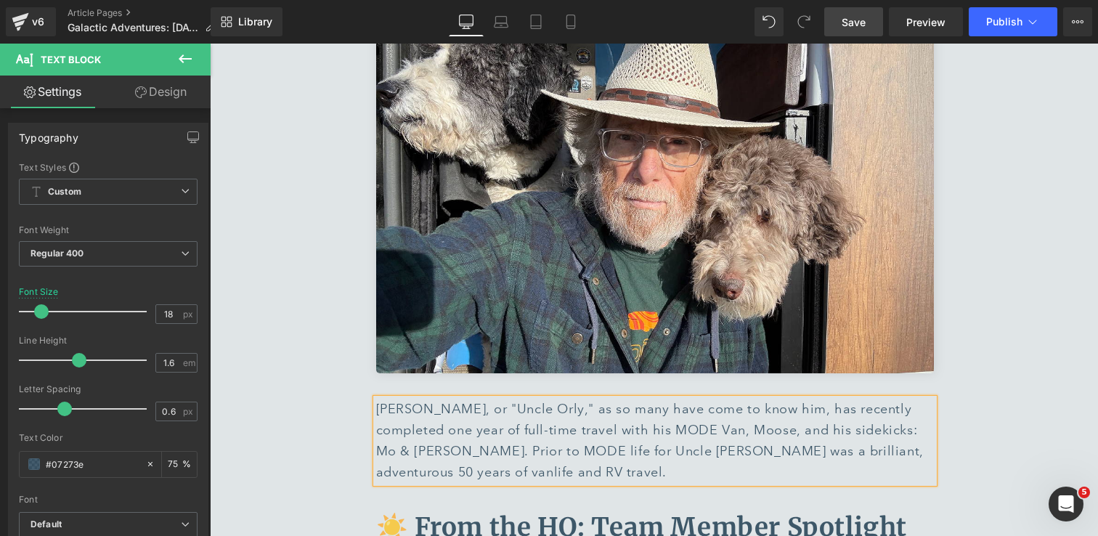
click at [592, 417] on div "Orly Cocco, or "Uncle Orly," as so many have come to know him, has recently com…" at bounding box center [655, 440] width 558 height 83
click at [646, 412] on div "Orly Cocco, or "Uncle Orly," as so many have come to know him, has recently com…" at bounding box center [655, 440] width 558 height 83
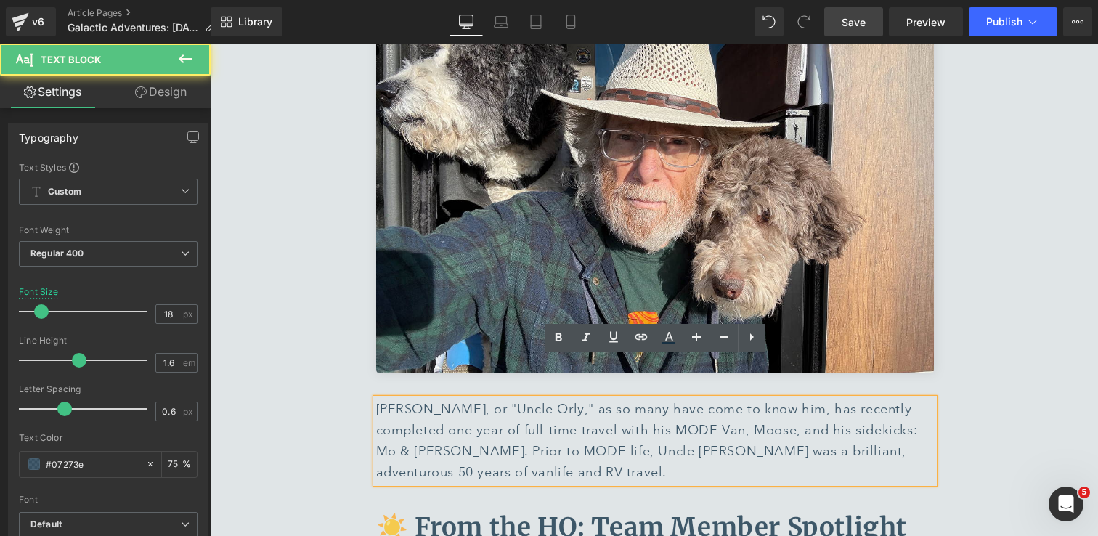
click at [654, 410] on div "Orly Cocco, or "Uncle Orly," as so many have come to know him, has recently com…" at bounding box center [655, 440] width 558 height 83
click at [673, 409] on div "Orly Cocco, or "Uncle Orly," as so many have come to know him, has recently com…" at bounding box center [655, 440] width 558 height 83
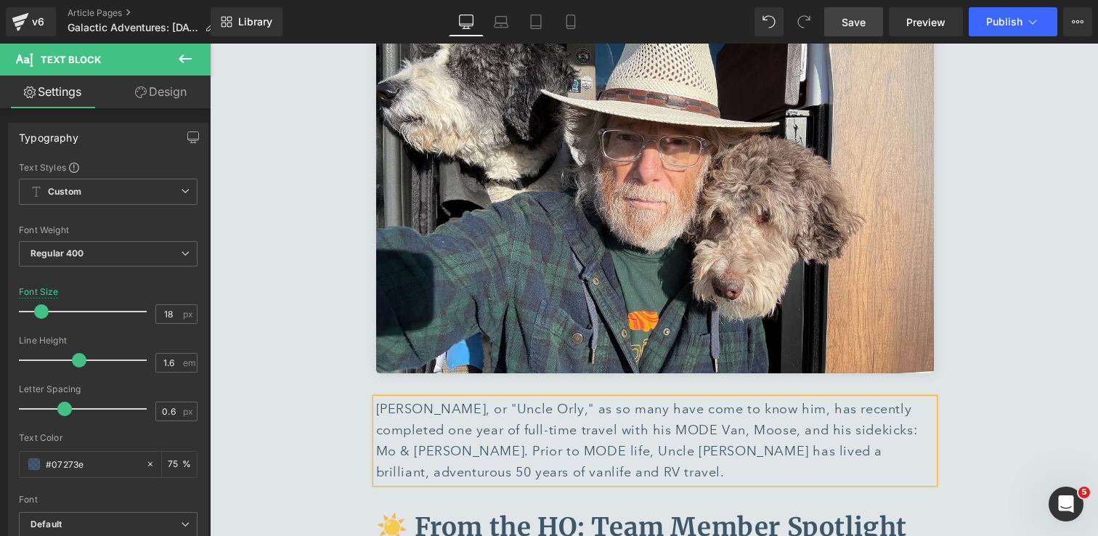
click at [553, 430] on div "Orly Cocco, or "Uncle Orly," as so many have come to know him, has recently com…" at bounding box center [655, 440] width 558 height 83
drag, startPoint x: 699, startPoint y: 412, endPoint x: 671, endPoint y: 413, distance: 28.3
click at [671, 413] on div "Orly Cocco, or "Uncle Orly," as so many have come to know him, has recently com…" at bounding box center [655, 440] width 558 height 83
click at [613, 428] on div "Orly Cocco, or "Uncle Orly," as so many have come to know him, has recently com…" at bounding box center [655, 440] width 558 height 83
click at [502, 411] on div "Orly Cocco, or "Uncle Orly," as so many have come to know him, has recently com…" at bounding box center [655, 440] width 558 height 83
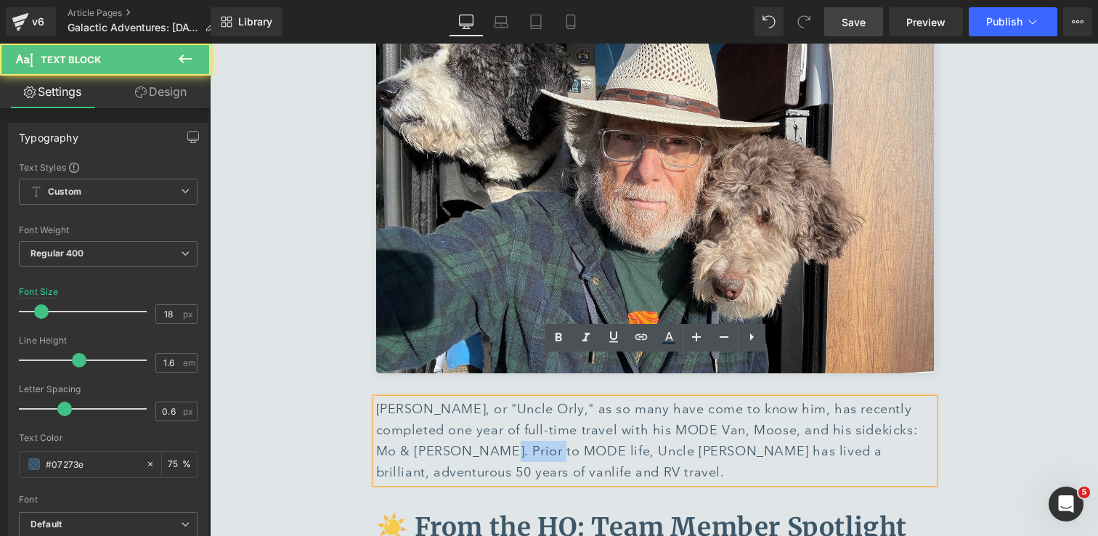
drag, startPoint x: 565, startPoint y: 411, endPoint x: 505, endPoint y: 409, distance: 60.3
click at [505, 409] on div "Orly Cocco, or "Uncle Orly," as so many have come to know him, has recently com…" at bounding box center [655, 440] width 558 height 83
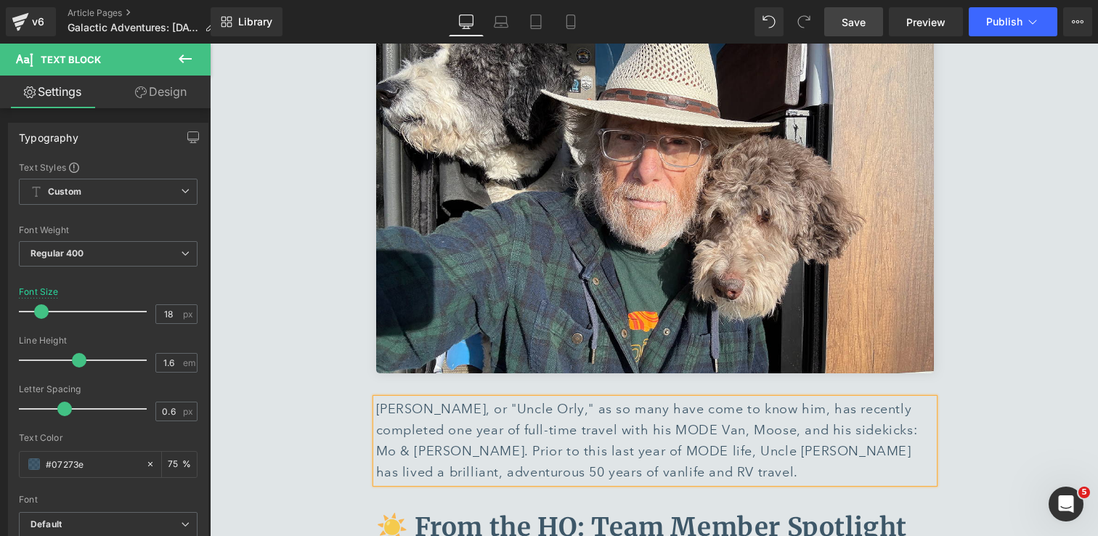
click at [740, 433] on div "Orly Cocco, or "Uncle Orly," as so many have come to know him, has recently com…" at bounding box center [655, 440] width 558 height 83
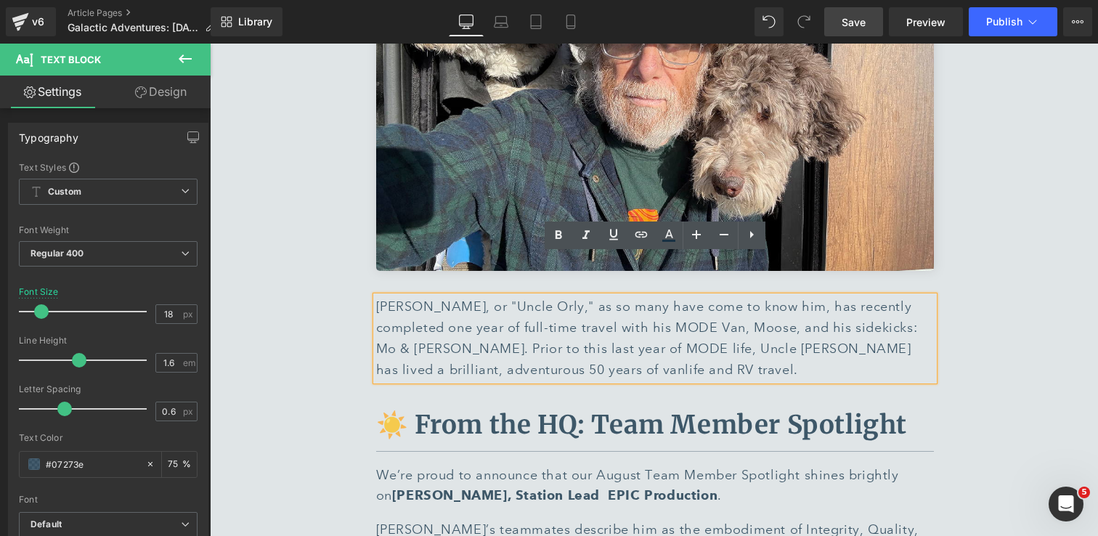
scroll to position [5562, 0]
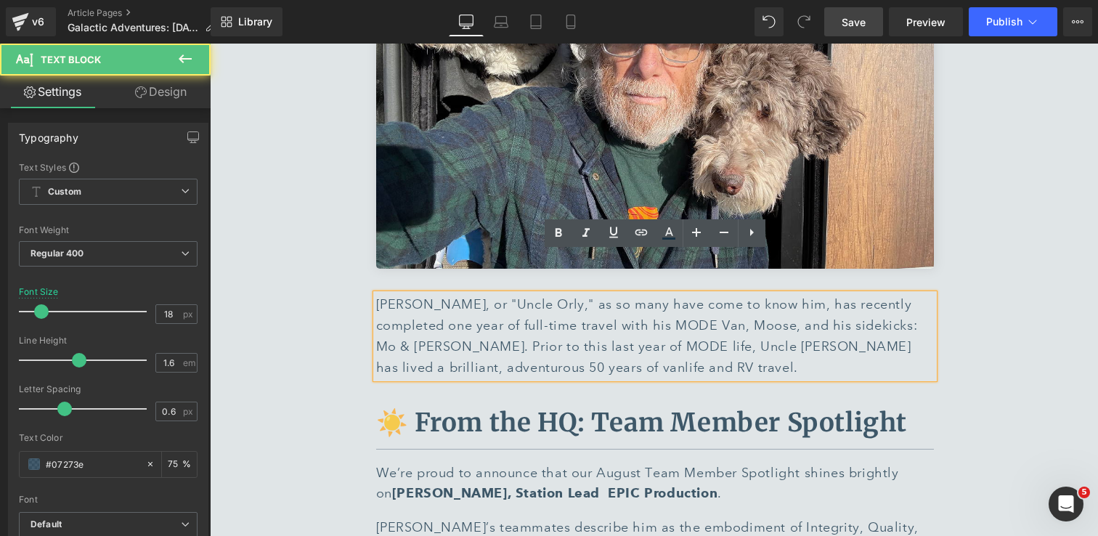
click at [745, 306] on div "Orly Cocco, or "Uncle Orly," as so many have come to know him, has recently com…" at bounding box center [655, 335] width 558 height 83
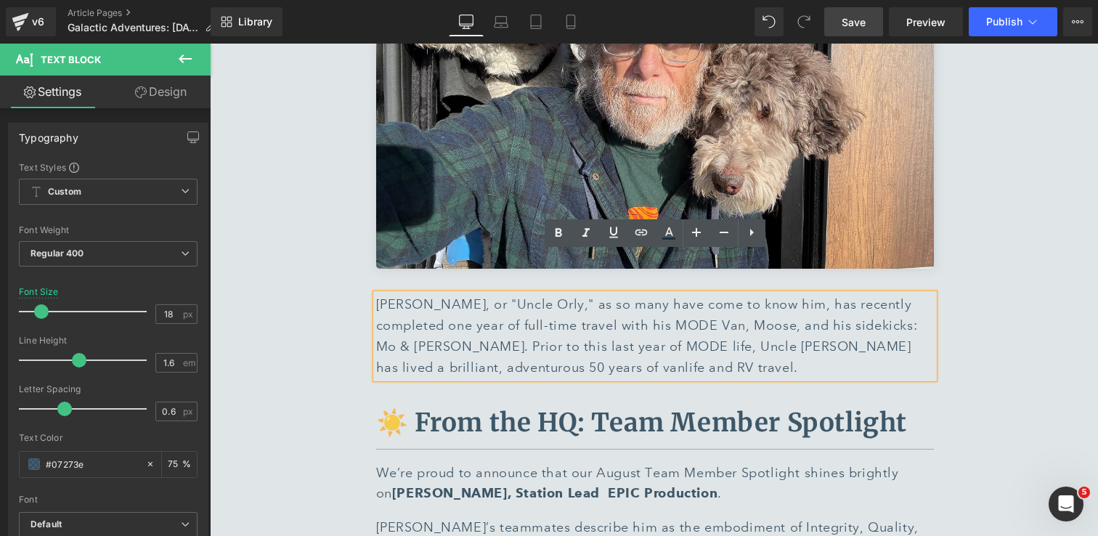
click at [762, 303] on div "Orly Cocco, or "Uncle Orly," as so many have come to know him, has recently com…" at bounding box center [655, 335] width 558 height 83
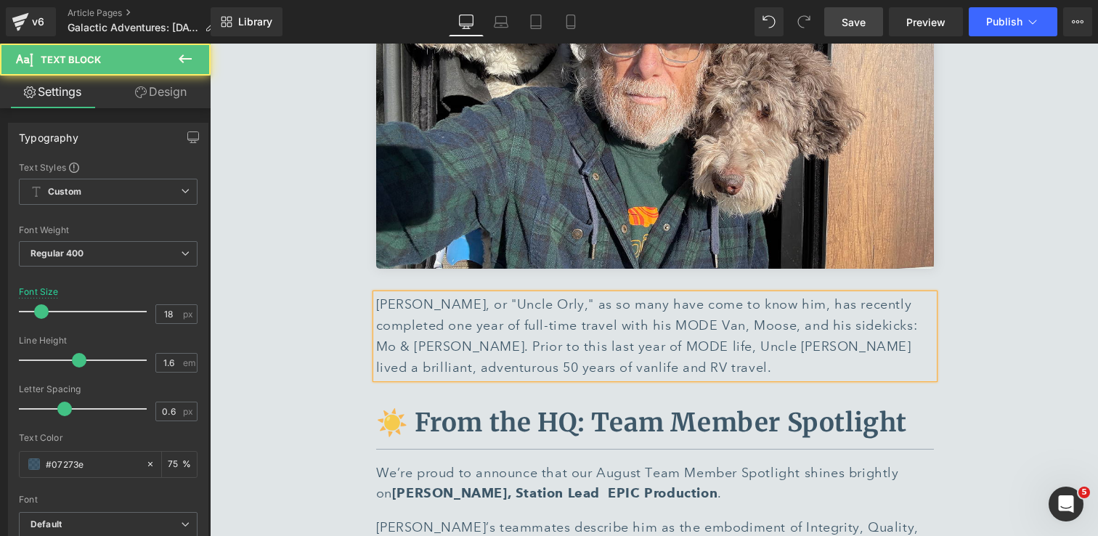
click at [673, 332] on div "Orly Cocco, or "Uncle Orly," as so many have come to know him, has recently com…" at bounding box center [655, 335] width 558 height 83
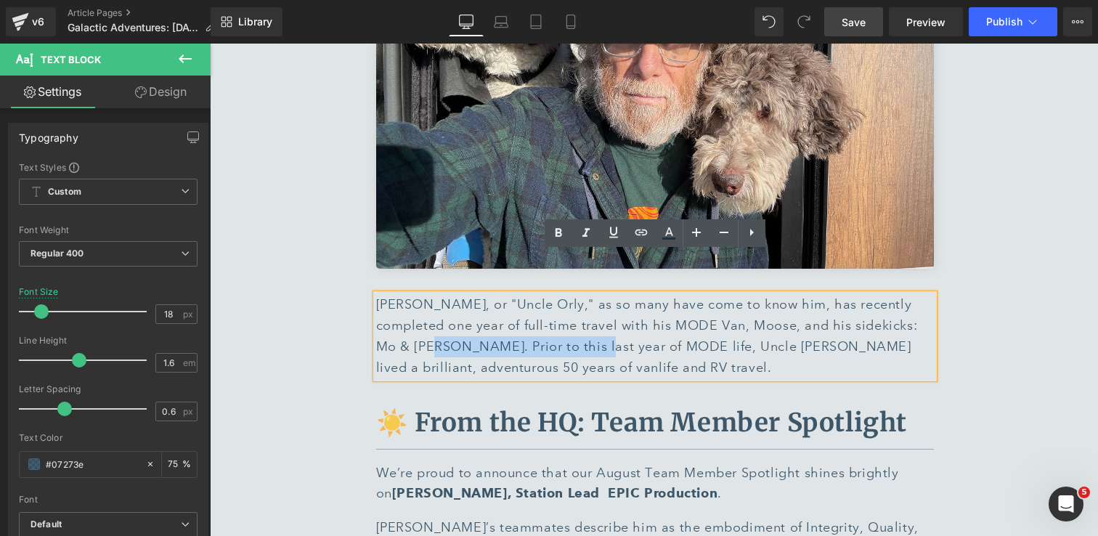
drag, startPoint x: 603, startPoint y: 303, endPoint x: 452, endPoint y: 303, distance: 150.3
click at [452, 303] on div "Orly Cocco, or "Uncle Orly," as so many have come to know him, has recently com…" at bounding box center [655, 335] width 558 height 83
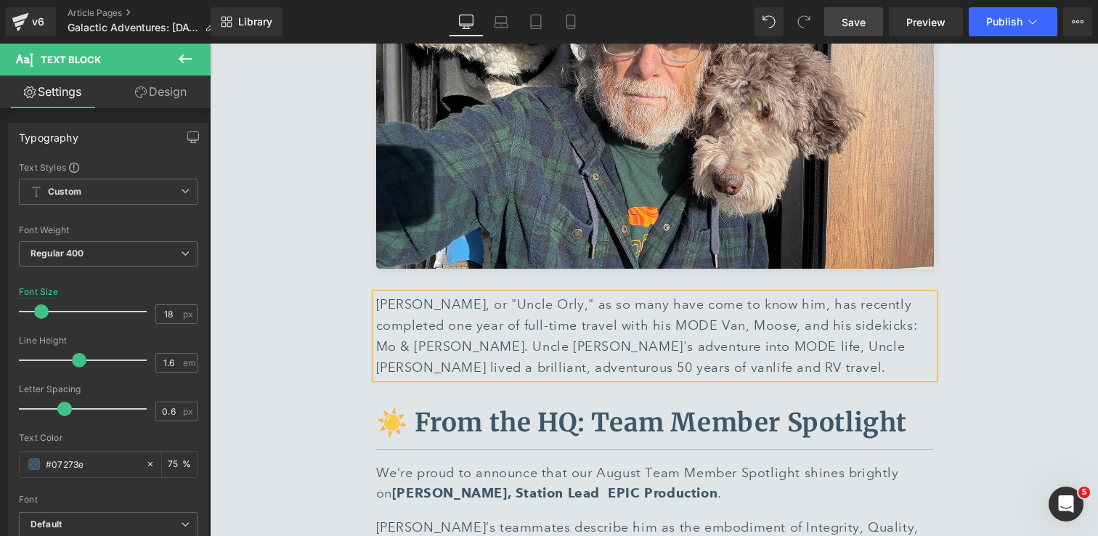
click at [694, 308] on div "Orly Cocco, or "Uncle Orly," as so many have come to know him, has recently com…" at bounding box center [655, 335] width 558 height 83
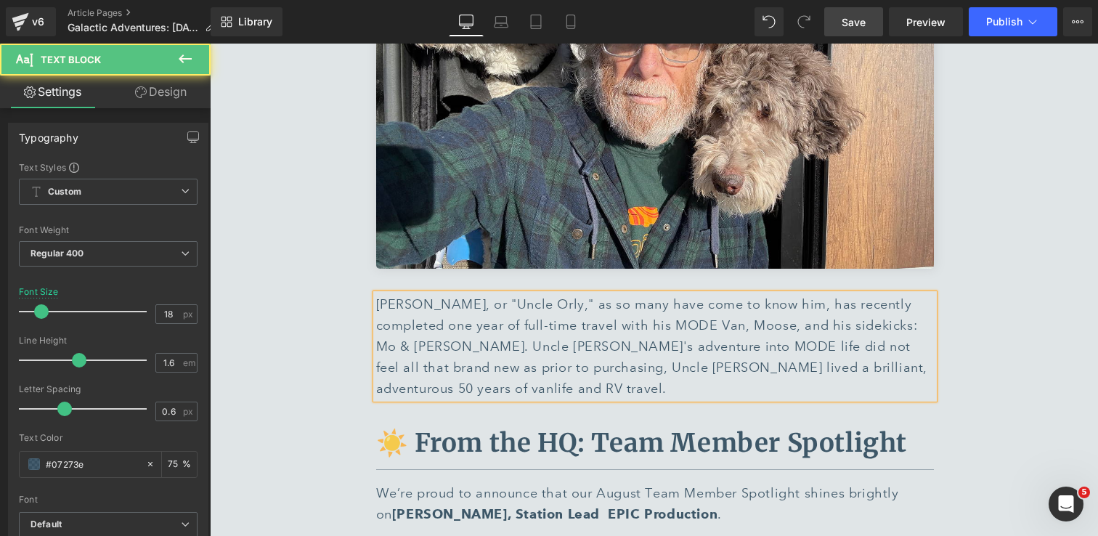
click at [497, 333] on div "Orly Cocco, or "Uncle Orly," as so many have come to know him, has recently com…" at bounding box center [655, 346] width 558 height 105
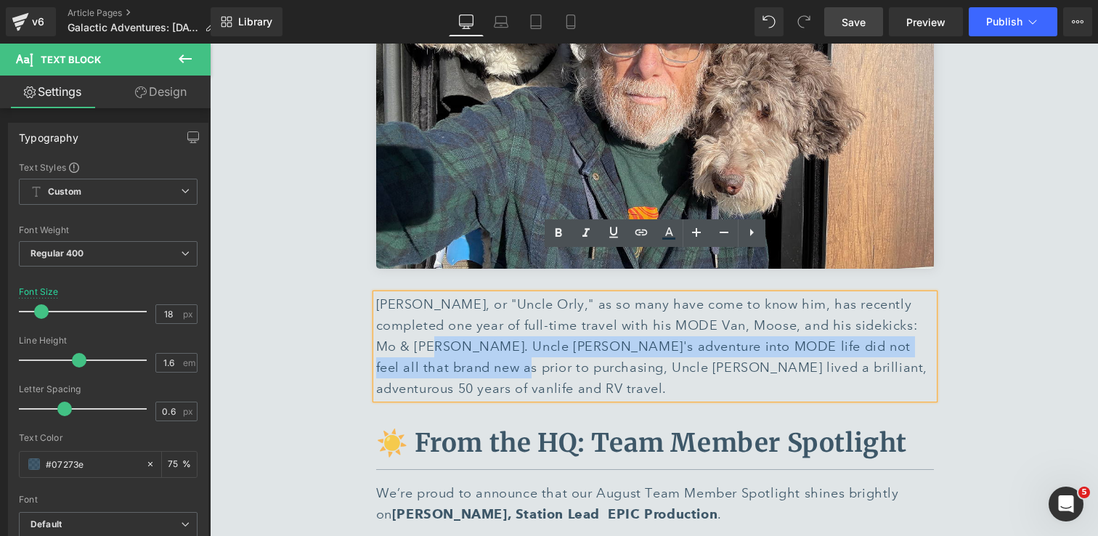
drag, startPoint x: 498, startPoint y: 330, endPoint x: 449, endPoint y: 307, distance: 53.6
click at [449, 307] on div "Orly Cocco, or "Uncle Orly," as so many have come to know him, has recently com…" at bounding box center [655, 346] width 558 height 105
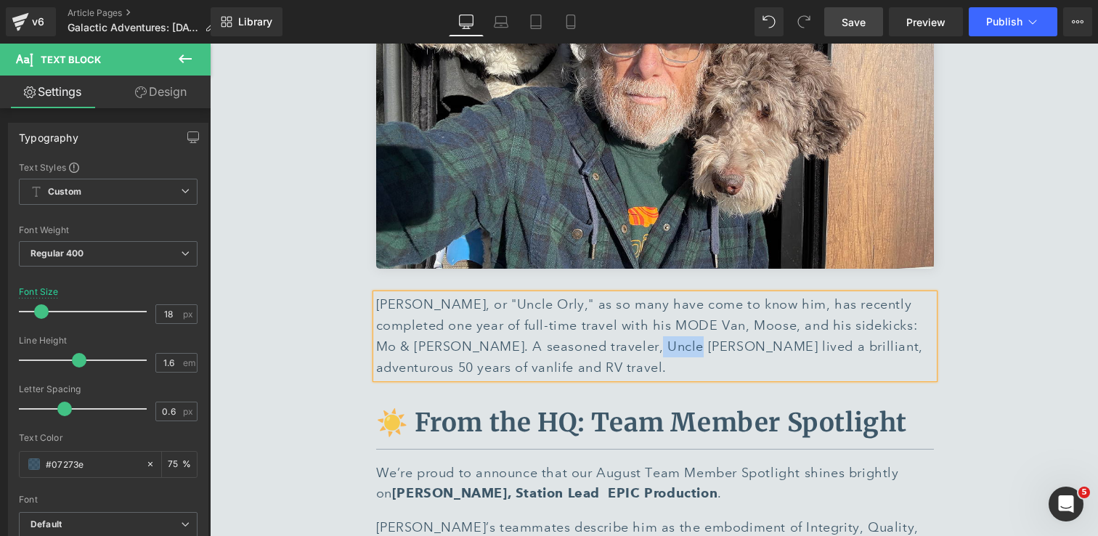
drag, startPoint x: 653, startPoint y: 307, endPoint x: 688, endPoint y: 306, distance: 34.9
click at [688, 306] on div "Orly Cocco, or "Uncle Orly," as so many have come to know him, has recently com…" at bounding box center [655, 335] width 558 height 83
click at [580, 330] on div "Orly Cocco, or "Uncle Orly," as so many have come to know him, has recently com…" at bounding box center [655, 335] width 558 height 83
click at [631, 294] on div "Orly Cocco, or "Uncle Orly," as so many have come to know him, has recently com…" at bounding box center [655, 335] width 558 height 83
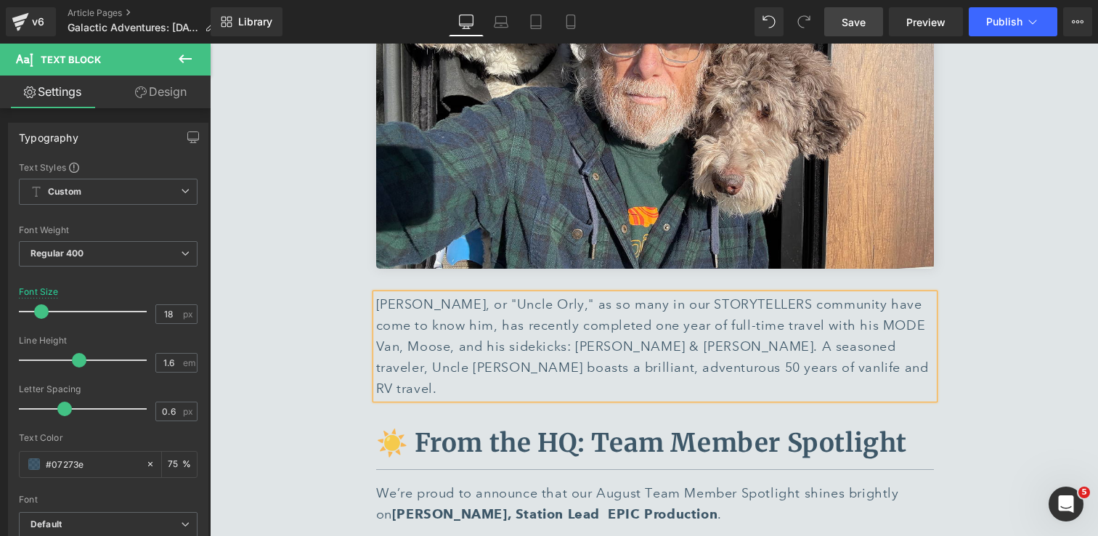
click at [467, 294] on div "Orly Cocco, or "Uncle Orly," as so many in our STORYTELLERS community have come…" at bounding box center [655, 346] width 558 height 105
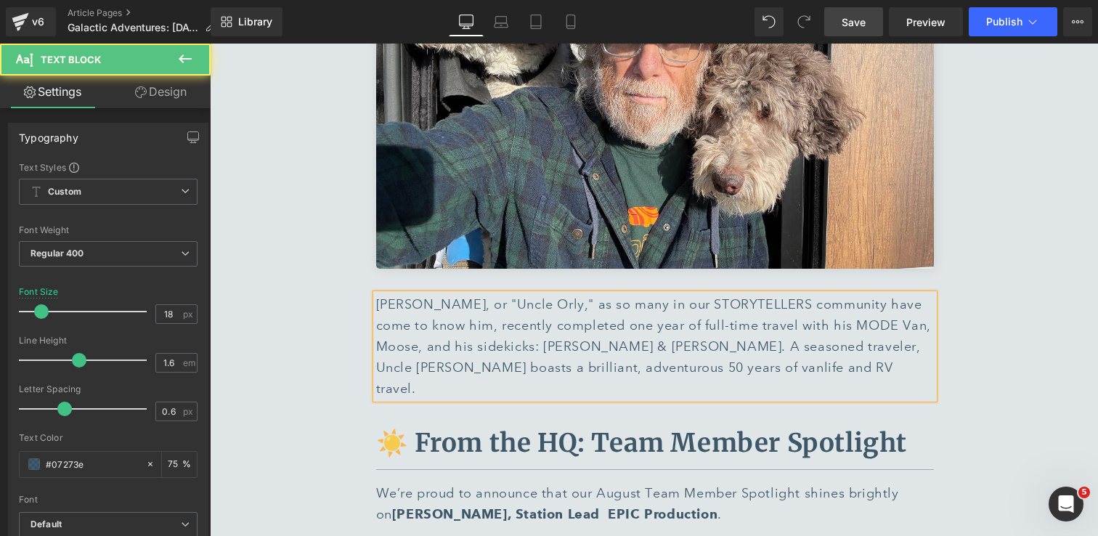
click at [707, 327] on div "Orly Cocco, or "Uncle Orly," as so many in our STORYTELLERS community have come…" at bounding box center [655, 346] width 558 height 105
click at [565, 310] on div "Orly Cocco, or "Uncle Orly," as so many in our STORYTELLERS community have come…" at bounding box center [655, 346] width 558 height 105
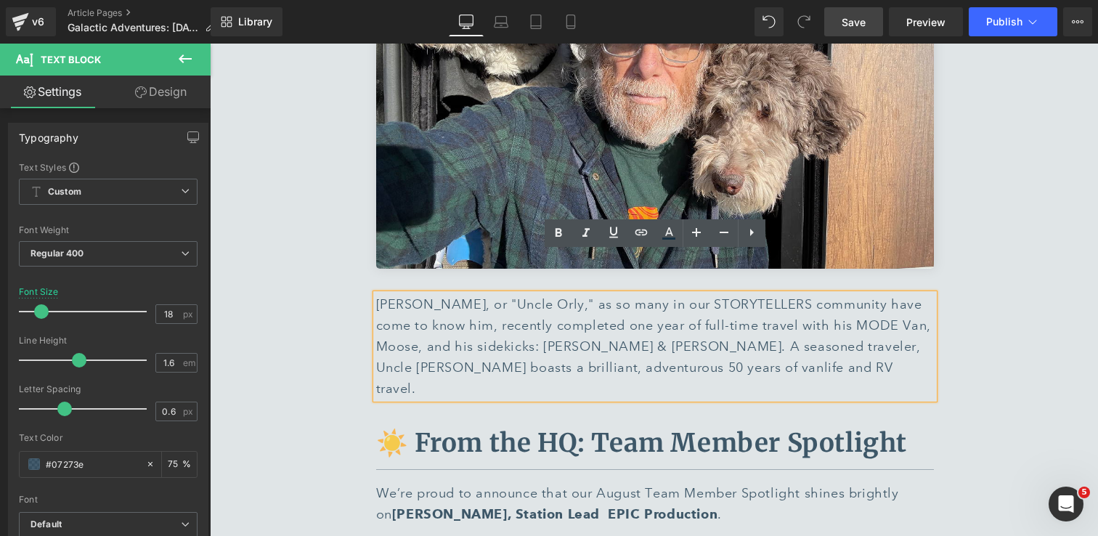
click at [702, 327] on div "Orly Cocco, or "Uncle Orly," as so many in our STORYTELLERS community have come…" at bounding box center [655, 346] width 558 height 105
click at [807, 327] on div "Orly Cocco, or "Uncle Orly," as so many in our STORYTELLERS community have come…" at bounding box center [655, 346] width 558 height 105
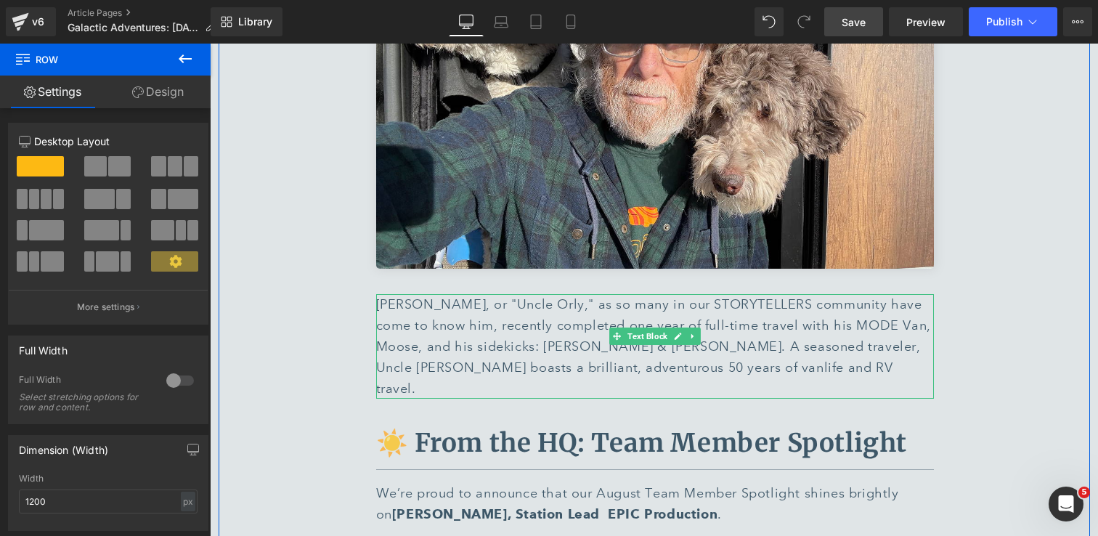
click at [709, 327] on div "Orly Cocco, or "Uncle Orly," as so many in our STORYTELLERS community have come…" at bounding box center [655, 346] width 558 height 105
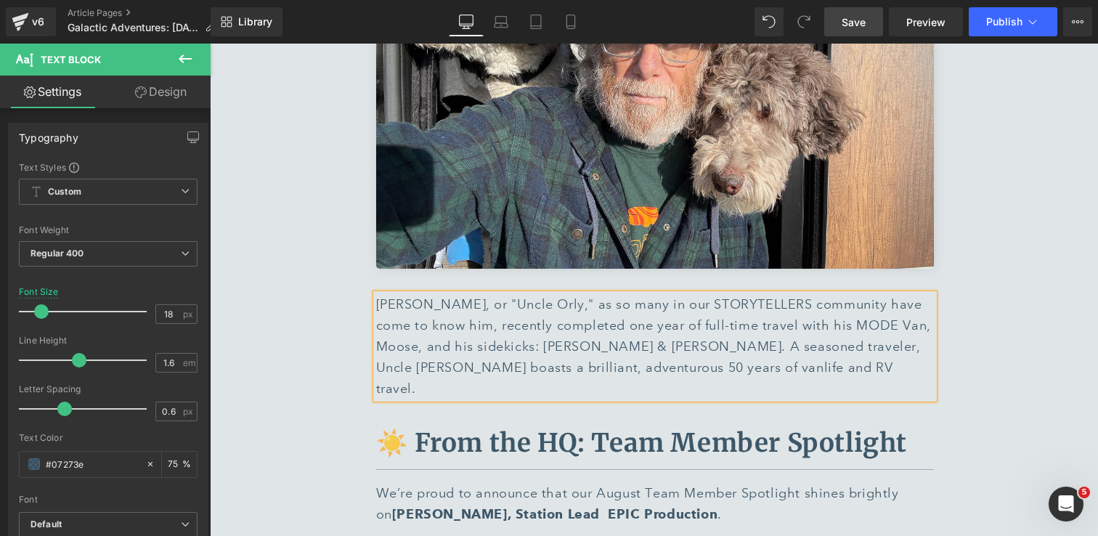
click at [860, 29] on link "Save" at bounding box center [853, 21] width 59 height 29
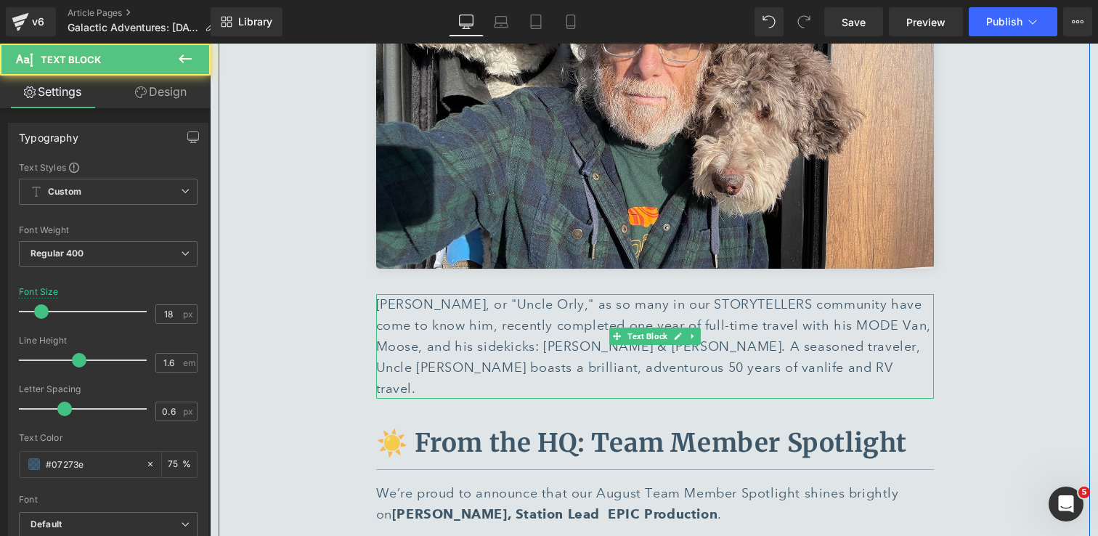
click at [555, 305] on div "Orly Cocco, or "Uncle Orly," as so many in our STORYTELLERS community have come…" at bounding box center [655, 346] width 558 height 105
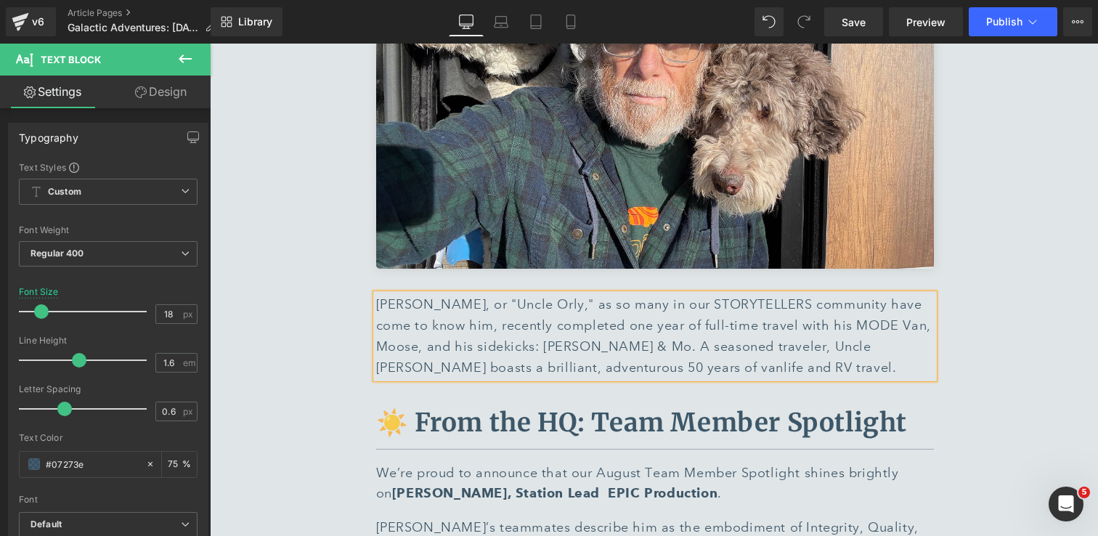
click at [480, 304] on div "Orly Cocco, or "Uncle Orly," as so many in our STORYTELLERS community have come…" at bounding box center [655, 335] width 558 height 83
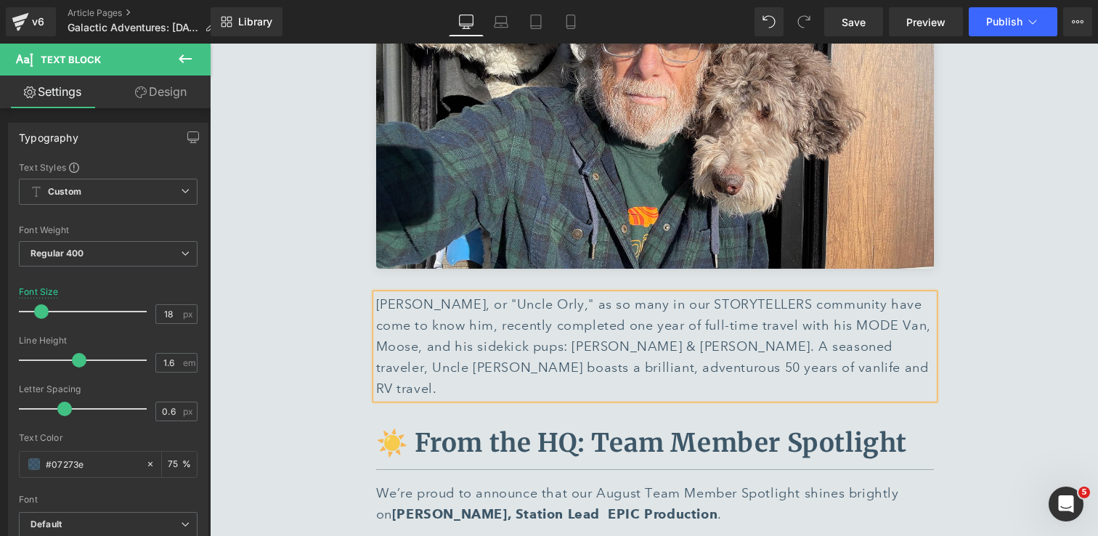
click at [690, 326] on div "Orly Cocco, or "Uncle Orly," as so many in our STORYTELLERS community have come…" at bounding box center [655, 346] width 558 height 105
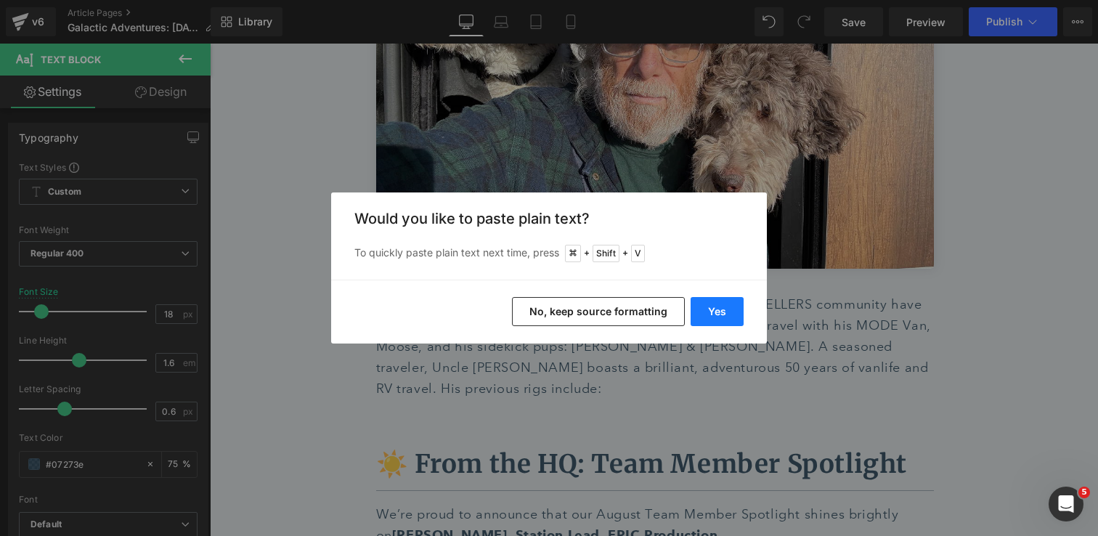
click at [719, 321] on button "Yes" at bounding box center [716, 311] width 53 height 29
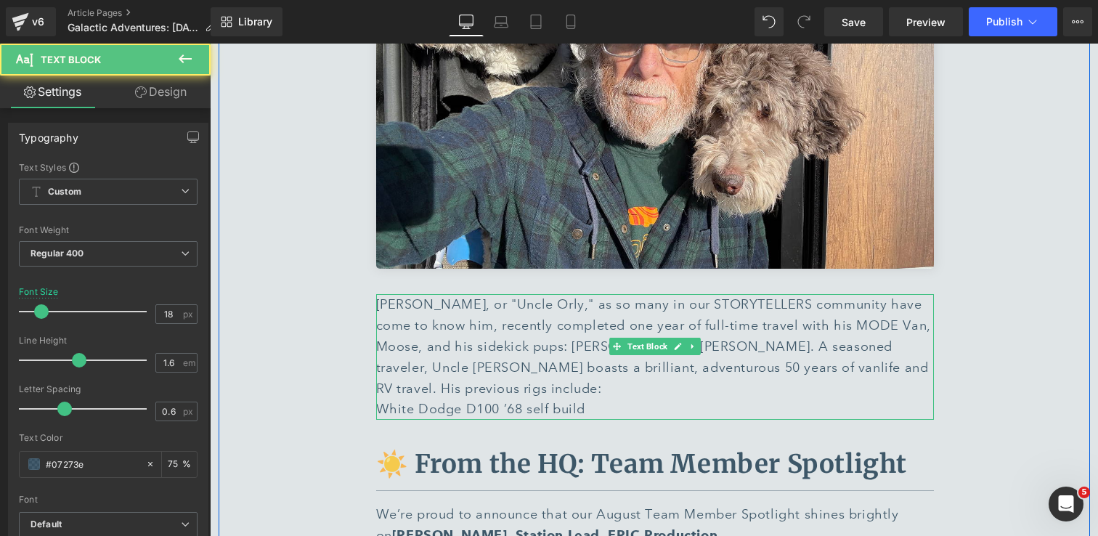
click at [653, 347] on div "Orly Cocco, or "Uncle Orly," as so many in our STORYTELLERS community have come…" at bounding box center [655, 357] width 558 height 126
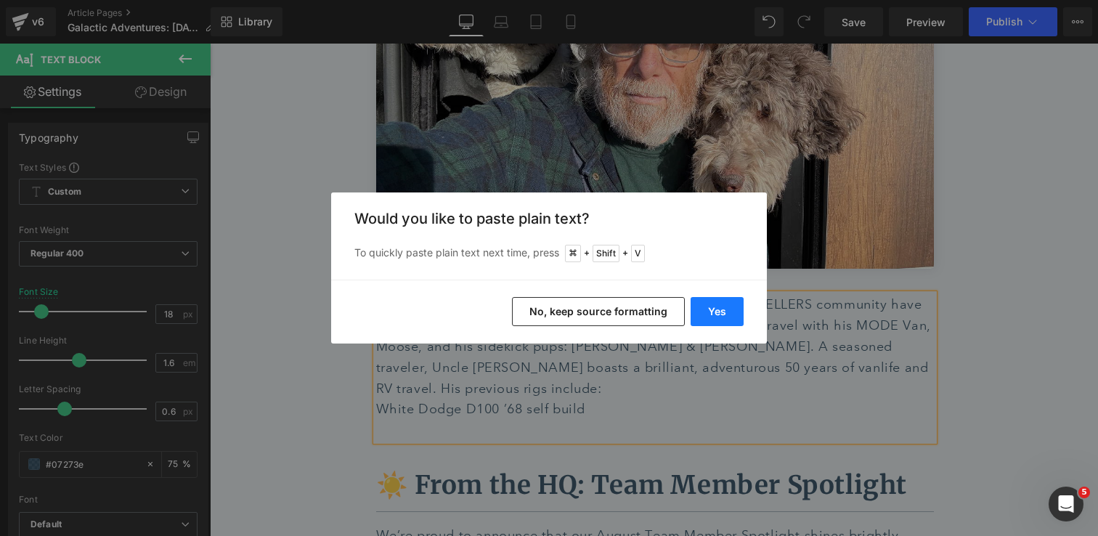
click at [737, 317] on button "Yes" at bounding box center [716, 311] width 53 height 29
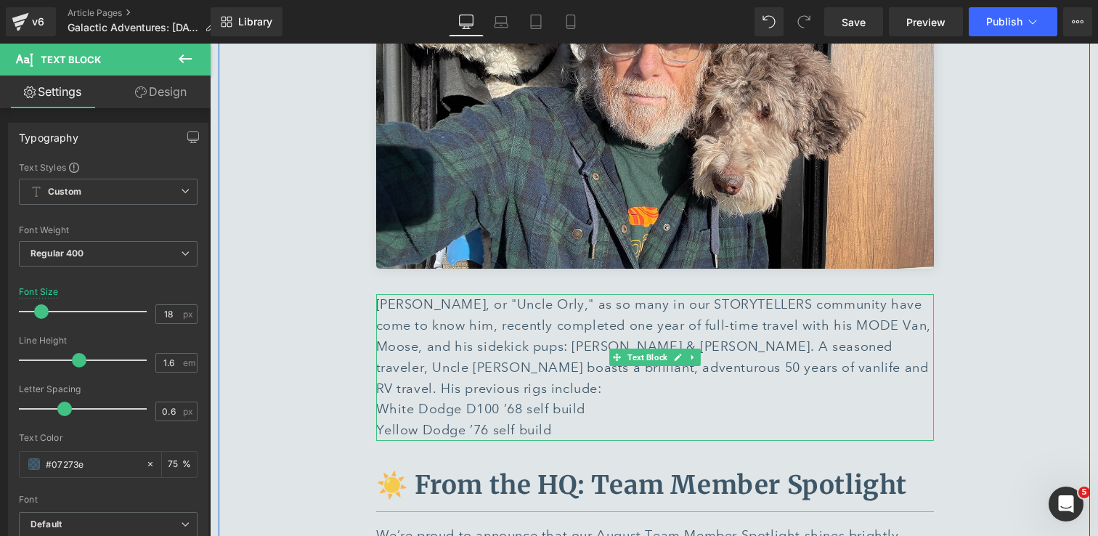
click at [649, 420] on div "Yellow Dodge ’76 self build" at bounding box center [655, 430] width 558 height 21
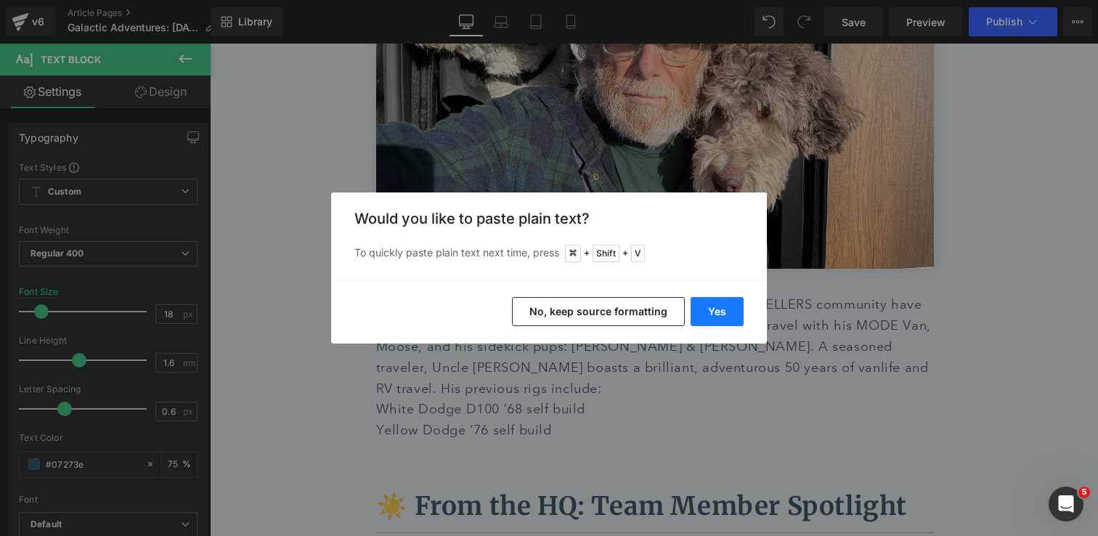
drag, startPoint x: 716, startPoint y: 313, endPoint x: 505, endPoint y: 272, distance: 215.1
click at [716, 313] on button "Yes" at bounding box center [716, 311] width 53 height 29
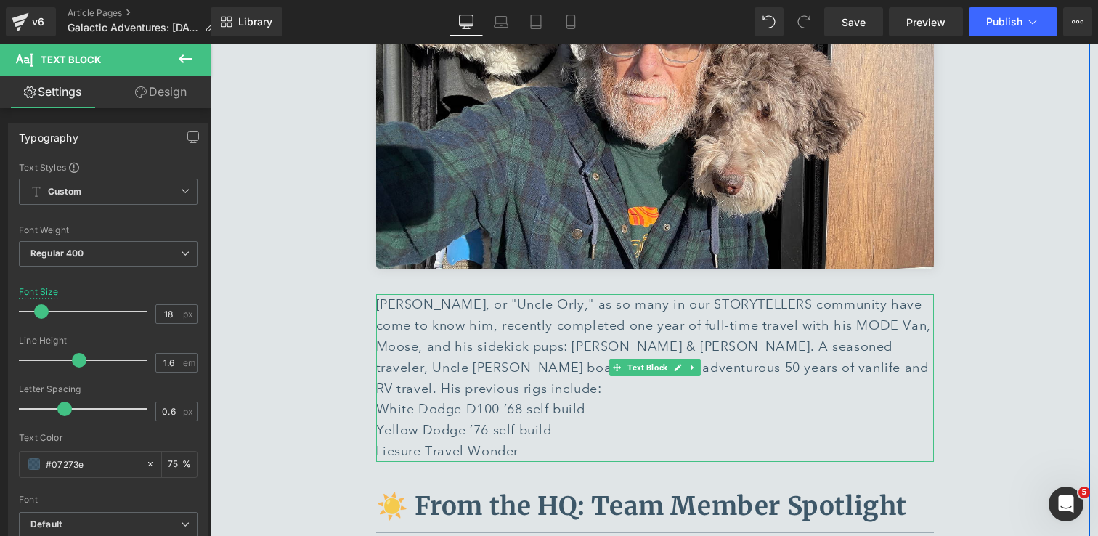
click at [561, 441] on div "Liesure Travel Wonder" at bounding box center [655, 451] width 558 height 21
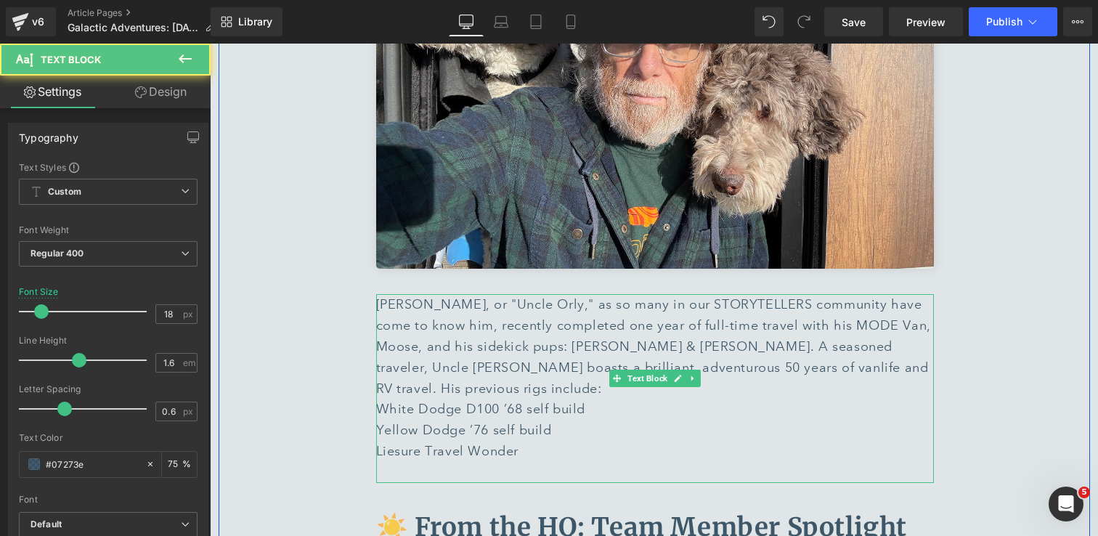
click at [391, 441] on div "Liesure Travel Wonder" at bounding box center [655, 451] width 558 height 21
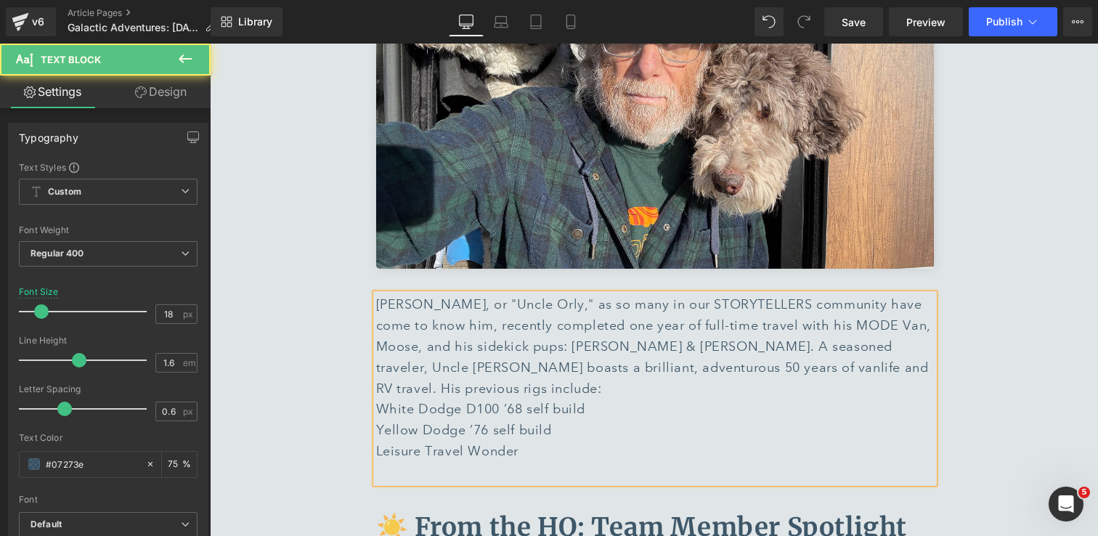
click at [472, 462] on div at bounding box center [655, 472] width 558 height 21
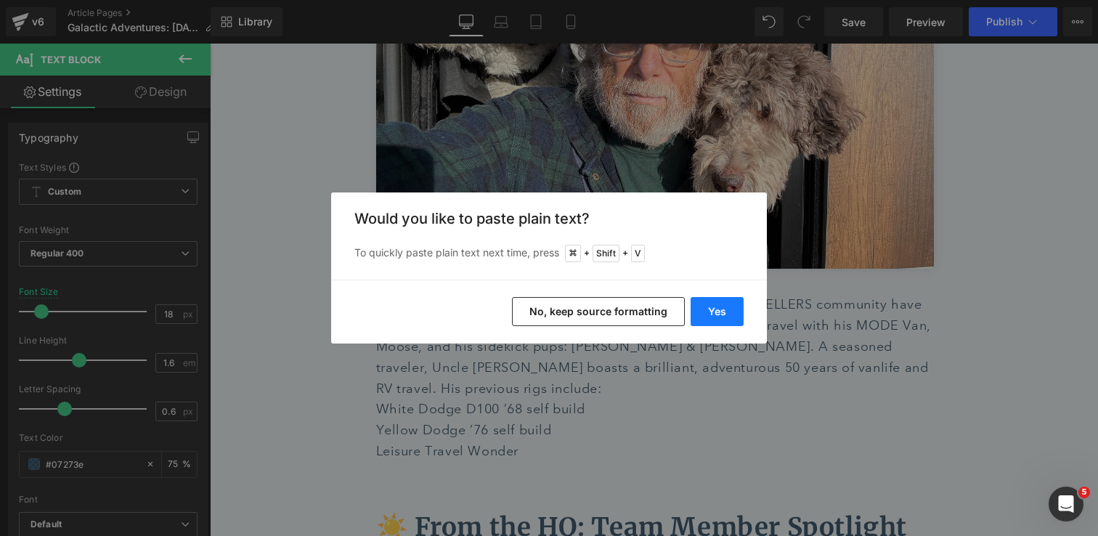
drag, startPoint x: 711, startPoint y: 311, endPoint x: 496, endPoint y: 277, distance: 217.7
click at [711, 311] on button "Yes" at bounding box center [716, 311] width 53 height 29
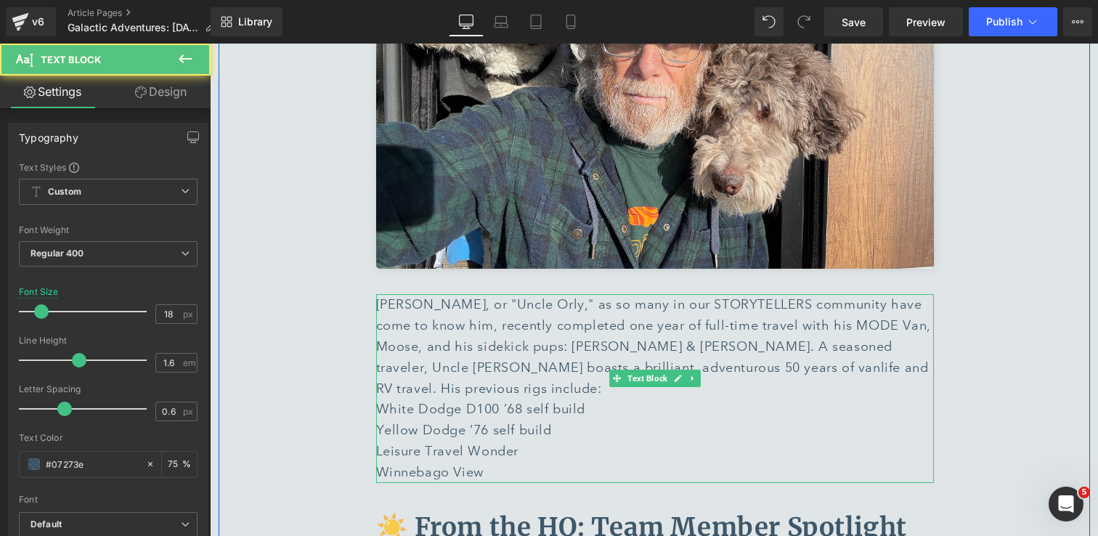
click at [552, 462] on div "Winnebago View" at bounding box center [655, 472] width 558 height 21
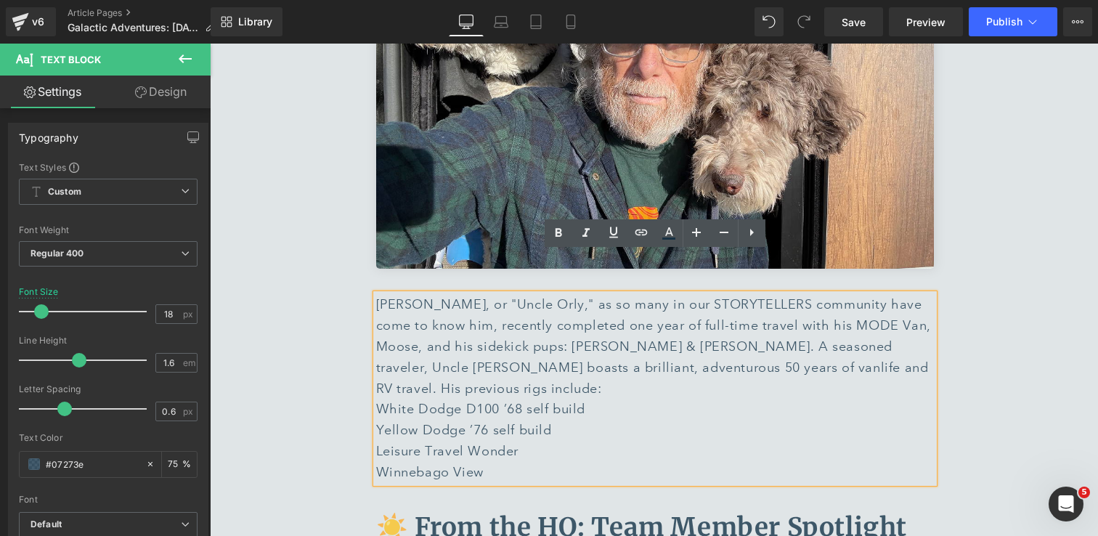
click at [920, 294] on div "Orly Cocco, or "Uncle Orly," as so many in our STORYTELLERS community have come…" at bounding box center [655, 357] width 558 height 126
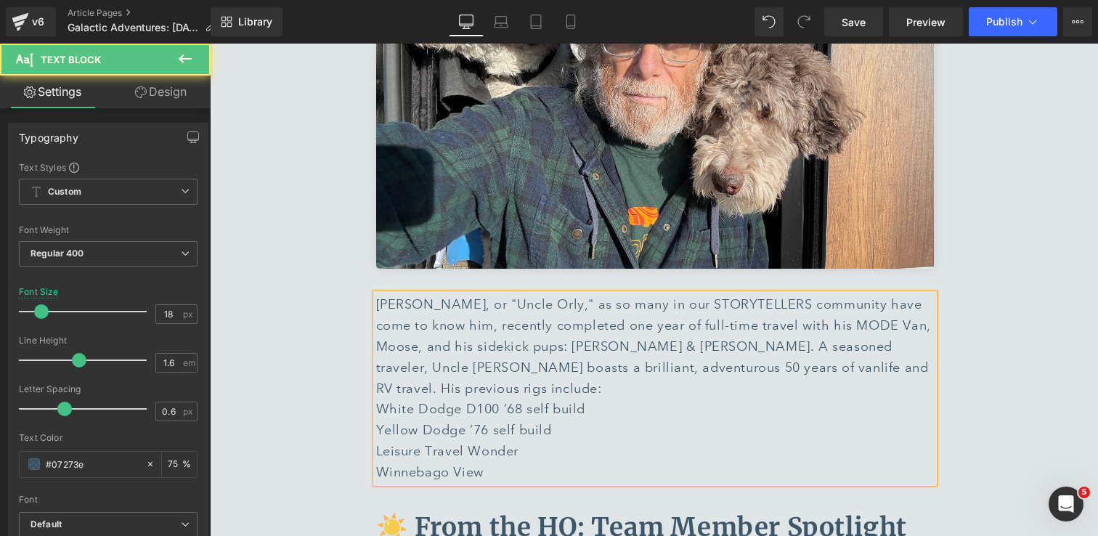
click at [382, 348] on div "Orly Cocco, or "Uncle Orly," as so many in our STORYTELLERS community have come…" at bounding box center [655, 357] width 558 height 126
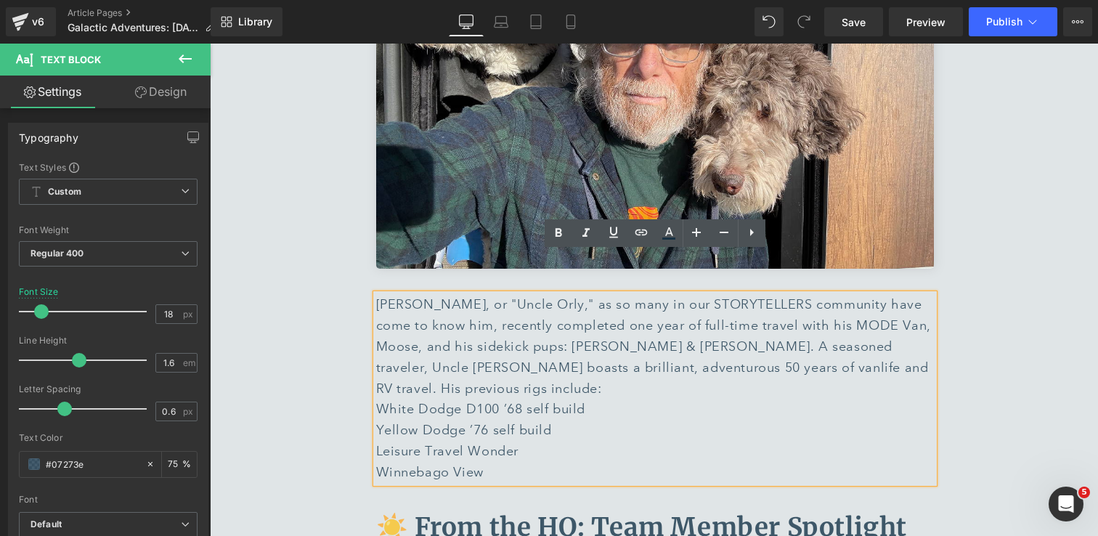
click at [596, 347] on div "Orly Cocco, or "Uncle Orly," as so many in our STORYTELLERS community have come…" at bounding box center [655, 357] width 558 height 126
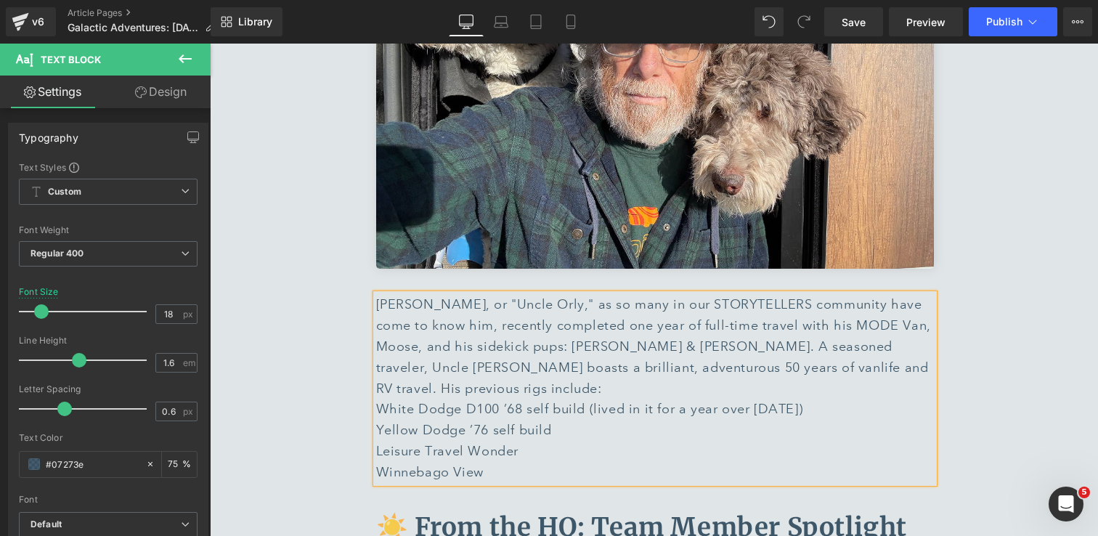
click at [528, 462] on div "Winnebago View" at bounding box center [655, 472] width 558 height 21
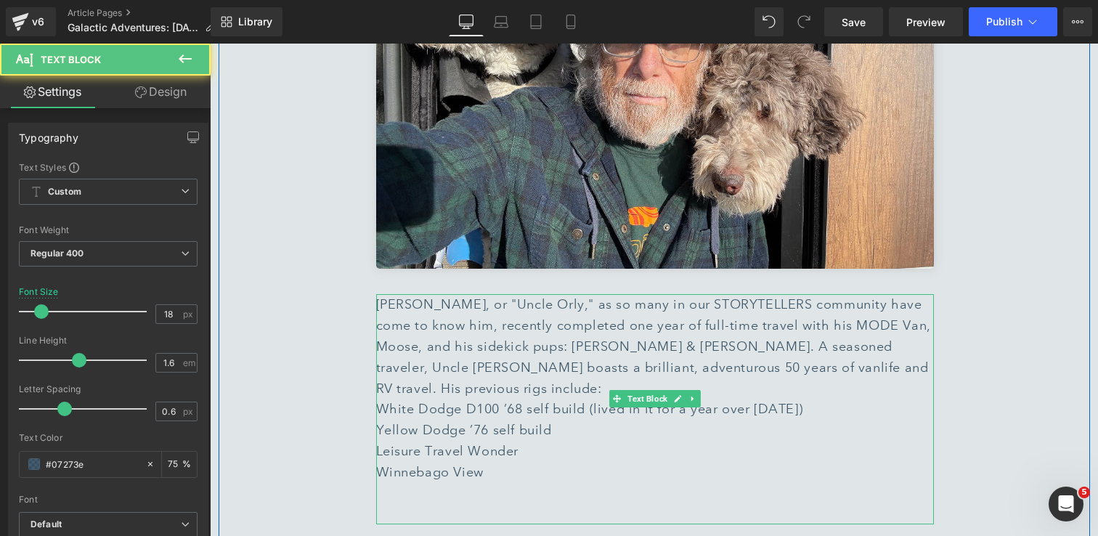
click at [547, 483] on div at bounding box center [655, 493] width 558 height 21
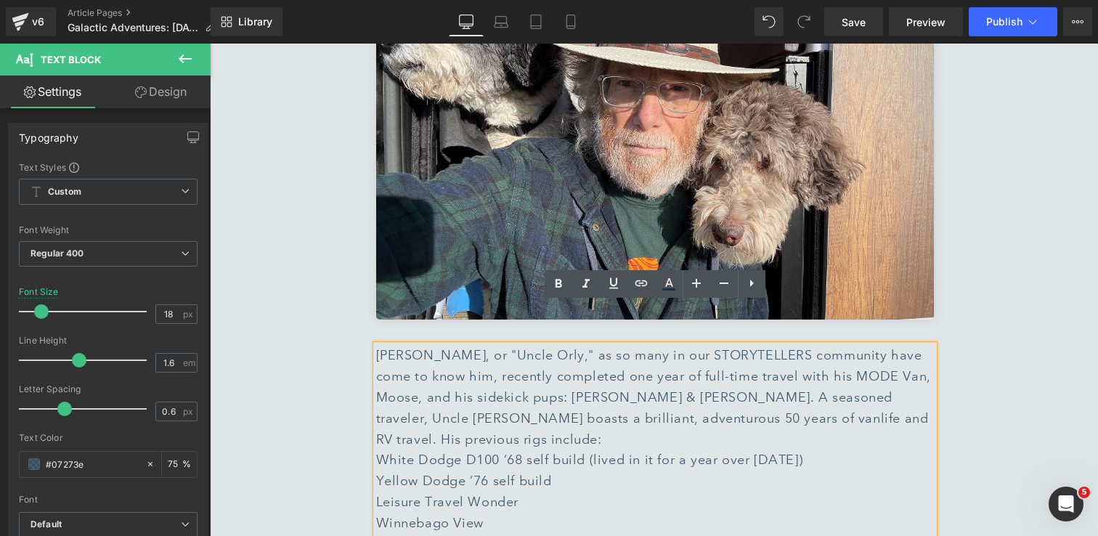
scroll to position [5515, 0]
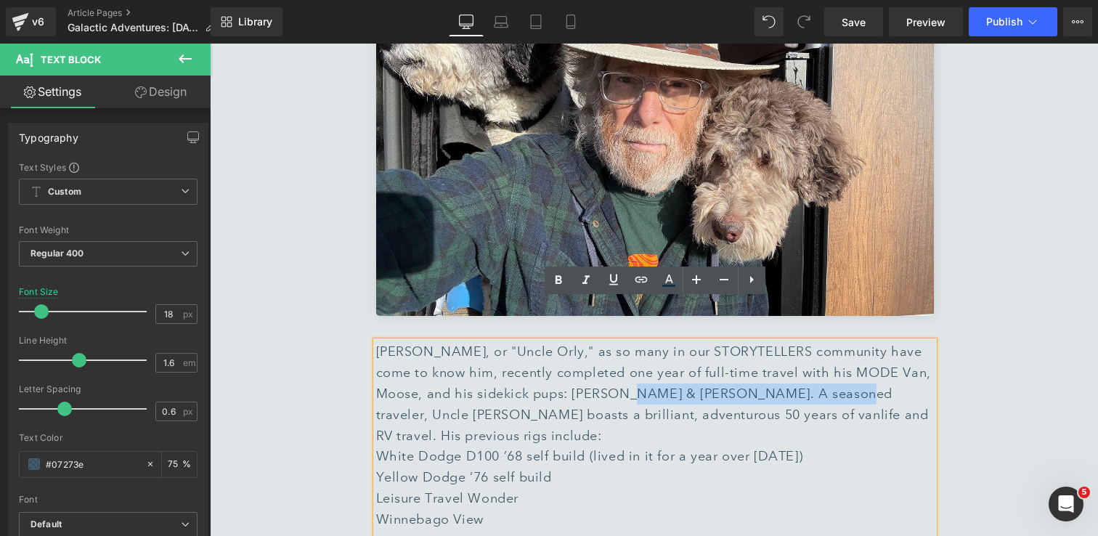
drag, startPoint x: 796, startPoint y: 351, endPoint x: 597, endPoint y: 350, distance: 198.9
click at [597, 350] on div "Orly Cocco, or "Uncle Orly," as so many in our STORYTELLERS community have come…" at bounding box center [655, 404] width 558 height 126
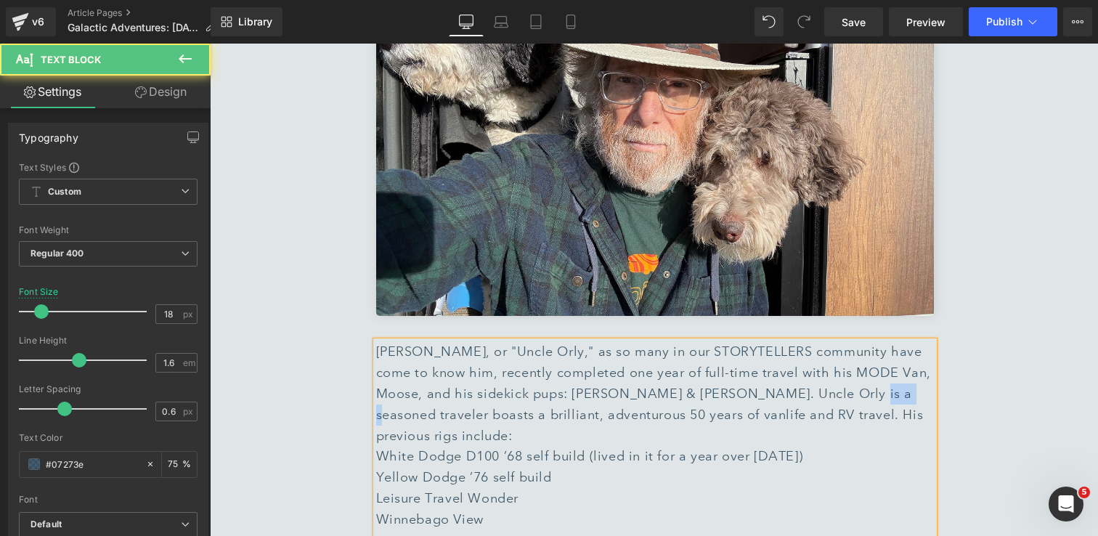
drag, startPoint x: 846, startPoint y: 355, endPoint x: 806, endPoint y: 356, distance: 40.7
click at [806, 356] on div "Orly Cocco, or "Uncle Orly," as so many in our STORYTELLERS community have come…" at bounding box center [655, 404] width 558 height 126
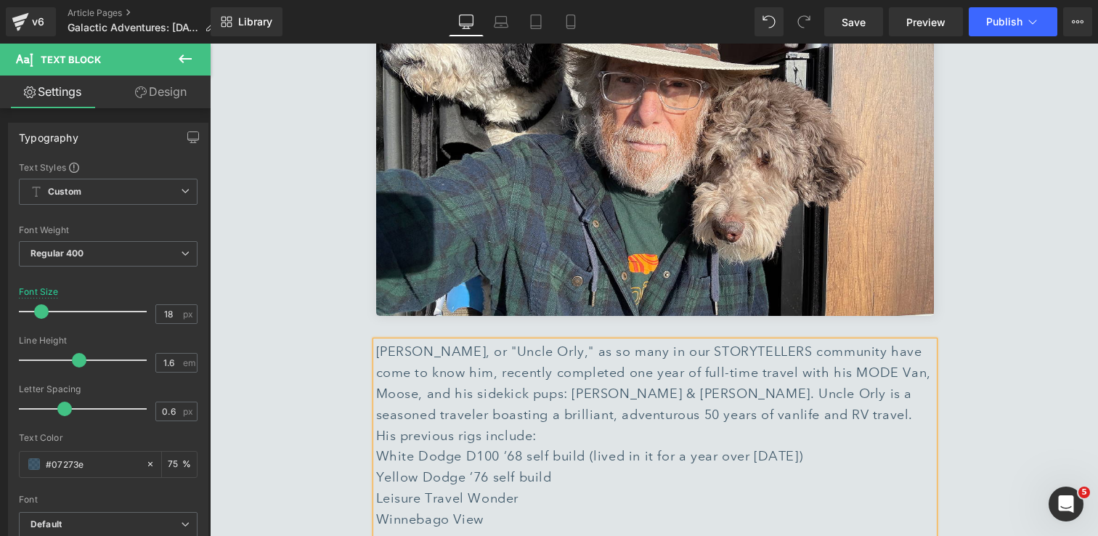
click at [661, 374] on div "Orly Cocco, or "Uncle Orly," as so many in our STORYTELLERS community have come…" at bounding box center [655, 404] width 558 height 126
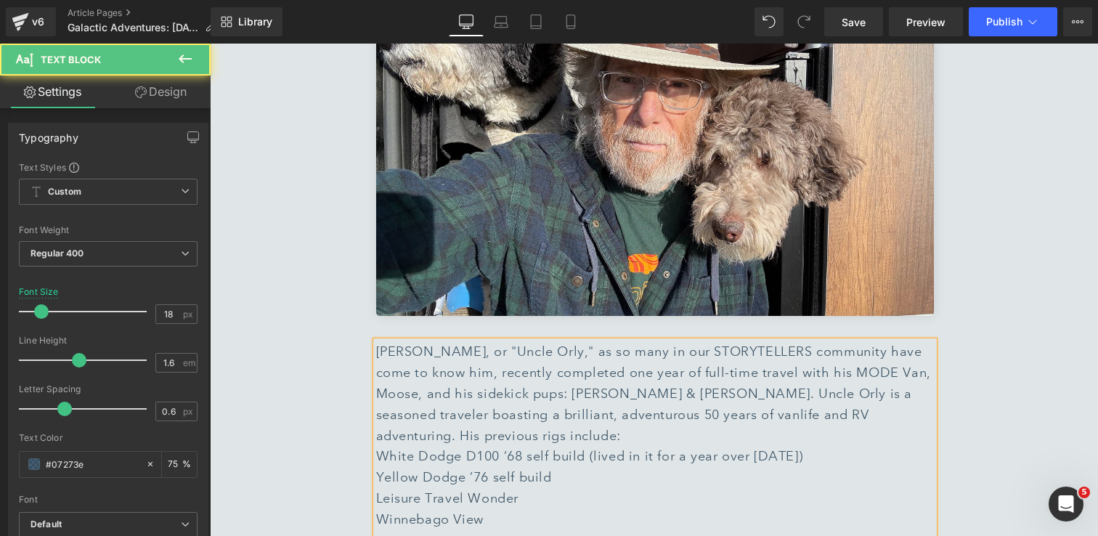
click at [863, 359] on div "Orly Cocco, or "Uncle Orly," as so many in our STORYTELLERS community have come…" at bounding box center [655, 404] width 558 height 126
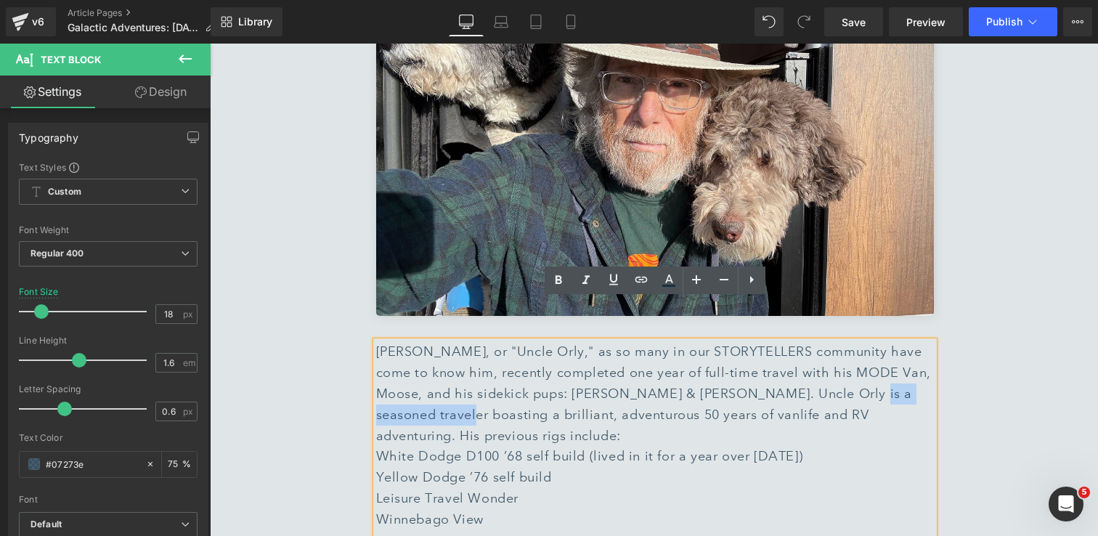
drag, startPoint x: 807, startPoint y: 355, endPoint x: 927, endPoint y: 355, distance: 119.8
click at [927, 355] on div "Orly Cocco, or "Uncle Orly," as so many in our STORYTELLERS community have come…" at bounding box center [655, 404] width 558 height 126
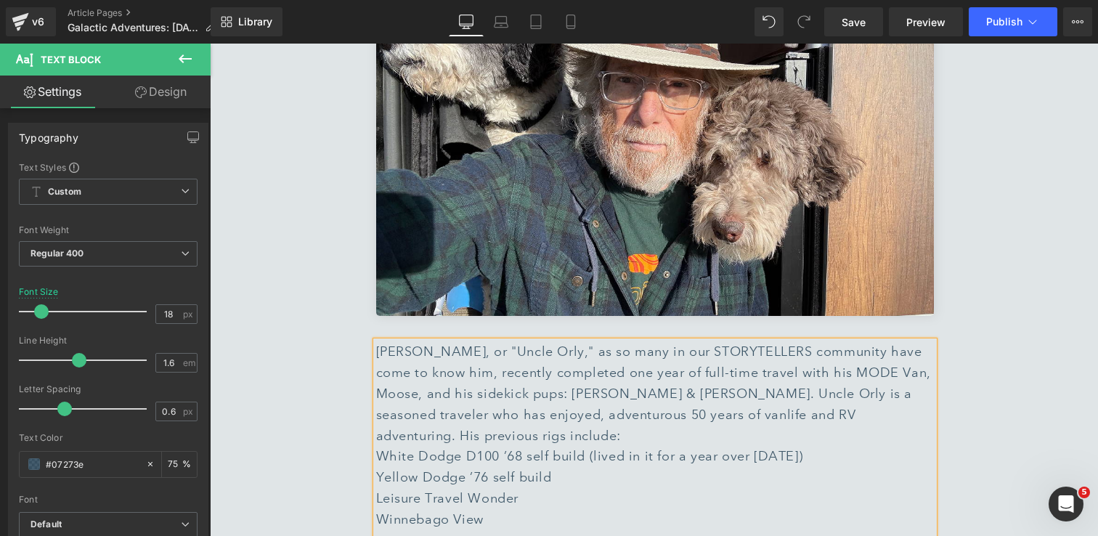
click at [926, 356] on div "Orly Cocco, or "Uncle Orly," as so many in our STORYTELLERS community have come…" at bounding box center [655, 404] width 558 height 126
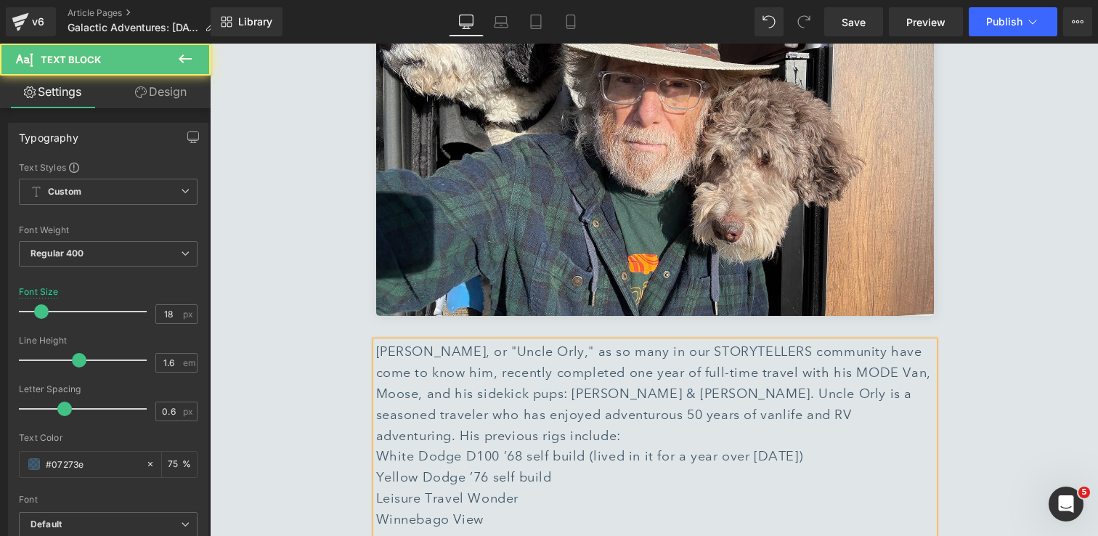
click at [391, 372] on div "Orly Cocco, or "Uncle Orly," as so many in our STORYTELLERS community have come…" at bounding box center [655, 404] width 558 height 126
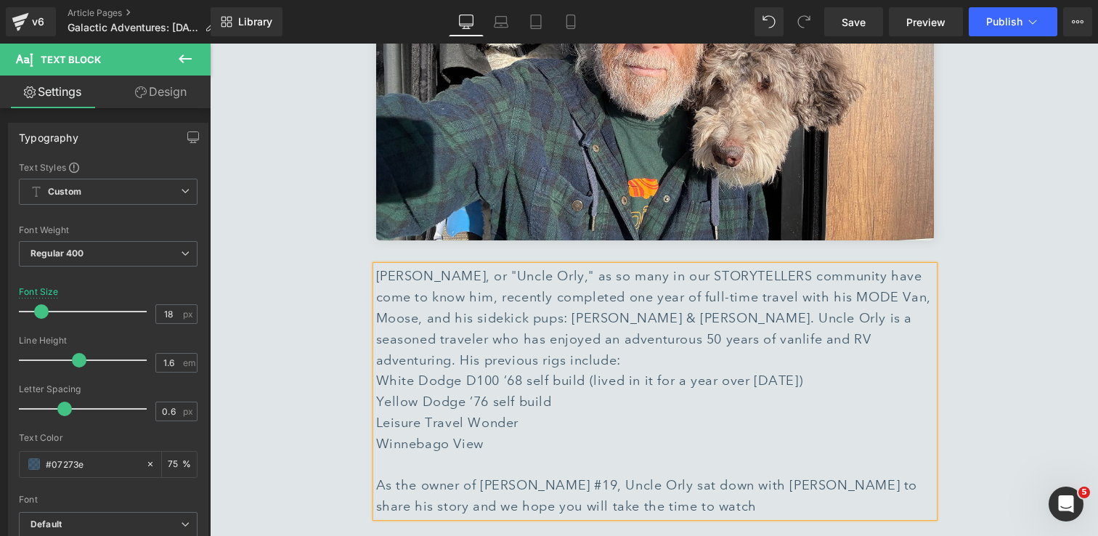
scroll to position [5594, 0]
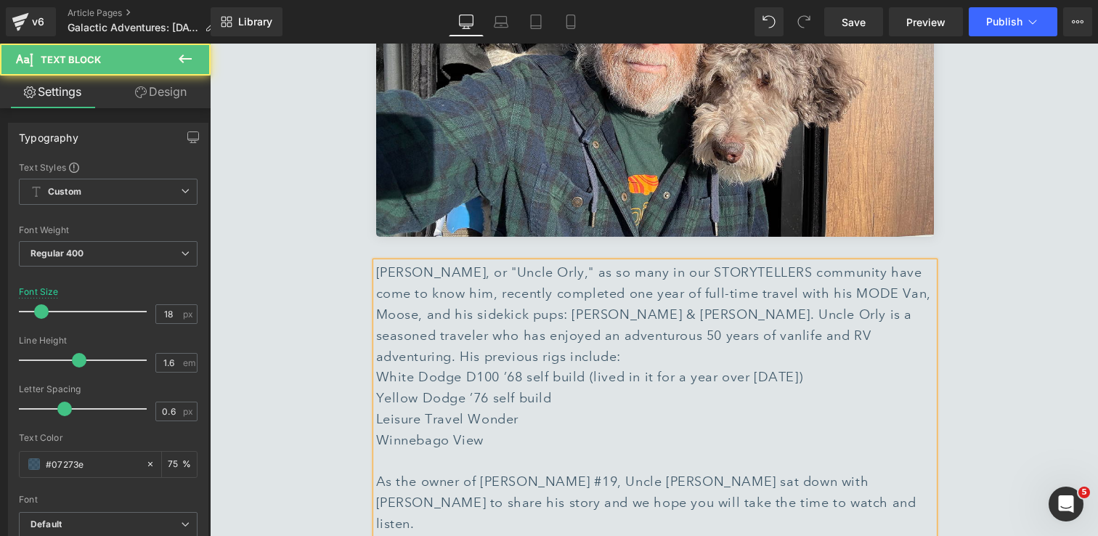
click at [790, 471] on div "As the owner of Vandit #19, Uncle Orly sat down with Vogt RV to share his story…" at bounding box center [655, 502] width 558 height 62
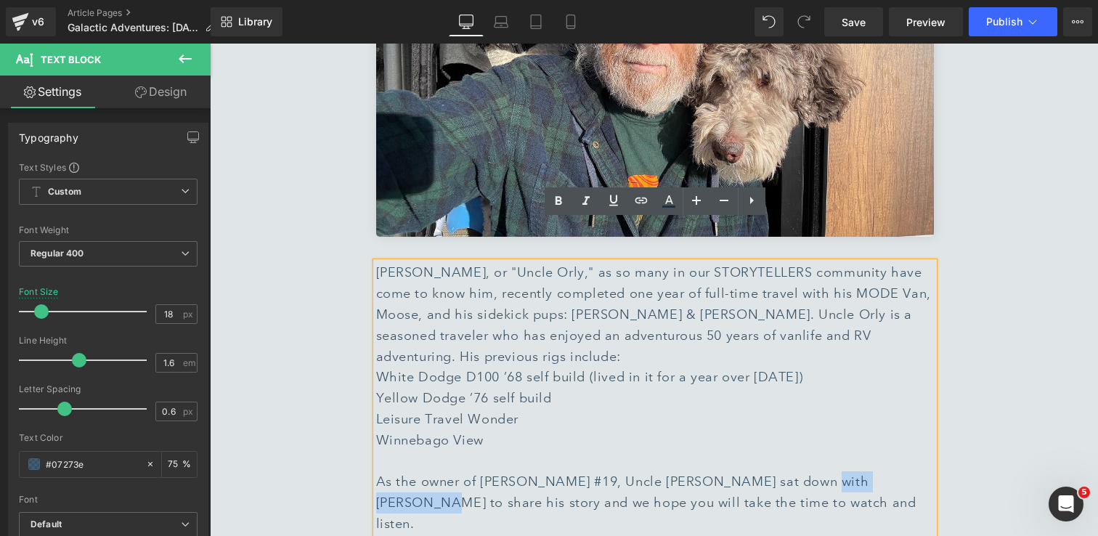
drag, startPoint x: 785, startPoint y: 421, endPoint x: 878, endPoint y: 425, distance: 93.7
click at [878, 471] on div "As the owner of Vandit #19, Uncle Orly sat down with Vogt RV to share his story…" at bounding box center [655, 502] width 558 height 62
click at [641, 198] on icon at bounding box center [640, 200] width 12 height 6
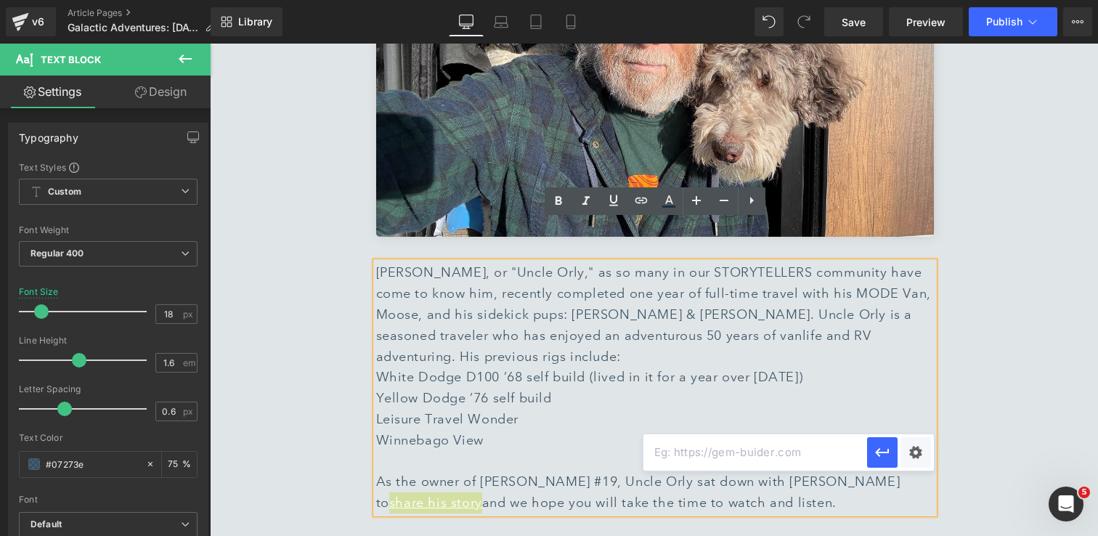
click at [774, 452] on input "text" at bounding box center [755, 452] width 224 height 36
paste input "https://youtu.be/WOqdE6AcUok?feature=shared"
type input "https://youtu.be/WOqdE6AcUok?feature=shared"
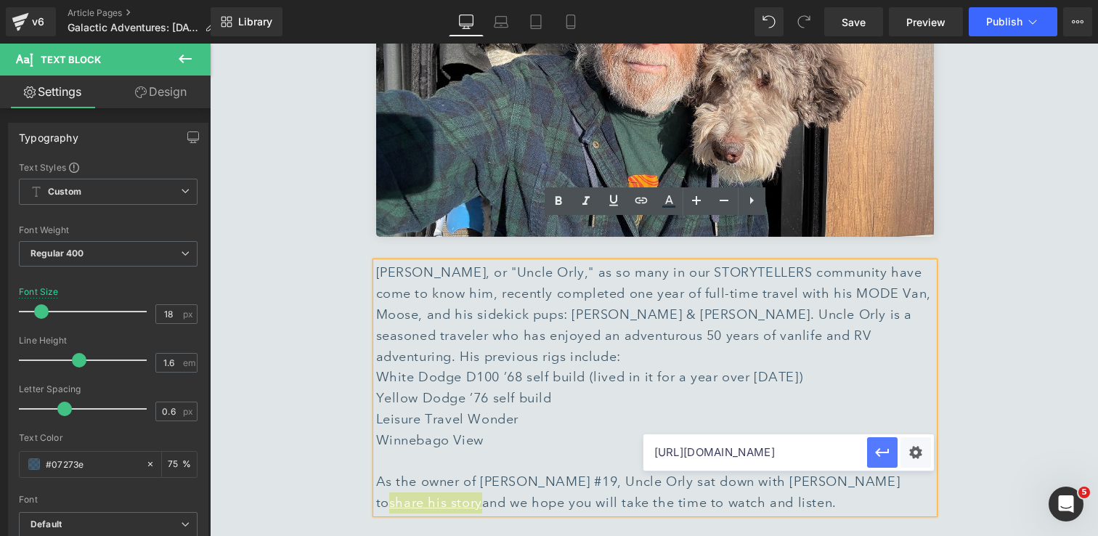
click at [876, 455] on icon "button" at bounding box center [881, 452] width 17 height 17
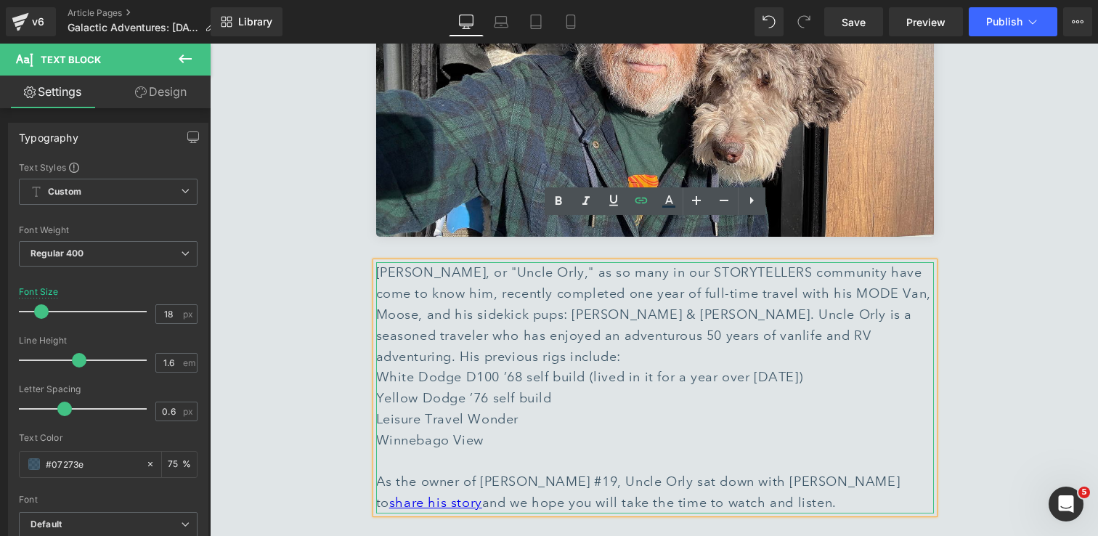
click at [723, 471] on div "As the owner of Vandit #19, Uncle Orly sat down with Vogt RV to share his story…" at bounding box center [655, 492] width 558 height 42
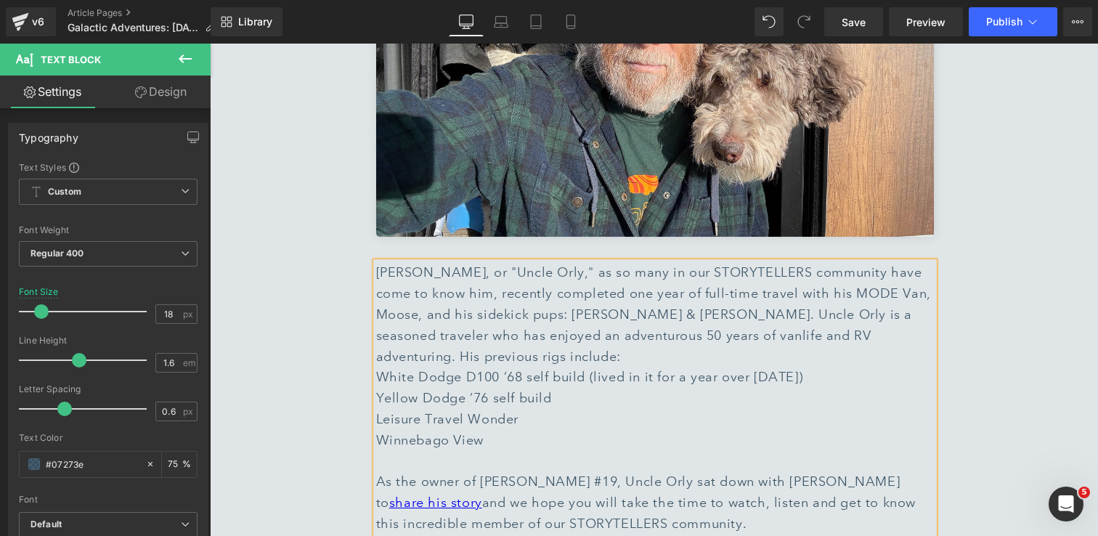
drag, startPoint x: 653, startPoint y: 457, endPoint x: 755, endPoint y: 455, distance: 101.7
click at [755, 471] on div "As the owner of Vandit #19, Uncle Orly sat down with Vogt RV to share his story…" at bounding box center [655, 502] width 558 height 62
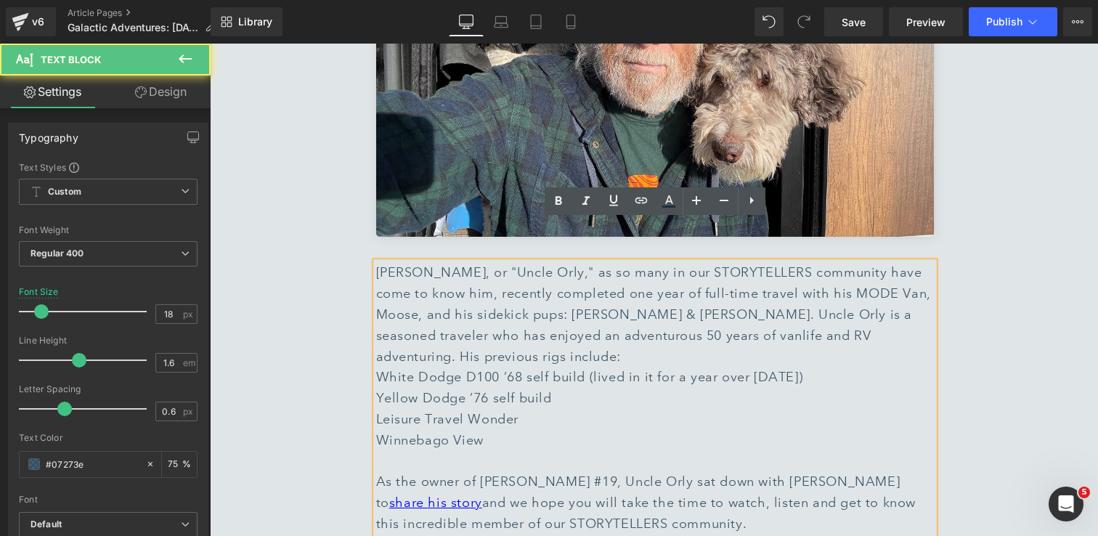
click at [755, 471] on div "As the owner of Vandit #19, Uncle Orly sat down with Vogt RV to share his story…" at bounding box center [655, 502] width 558 height 62
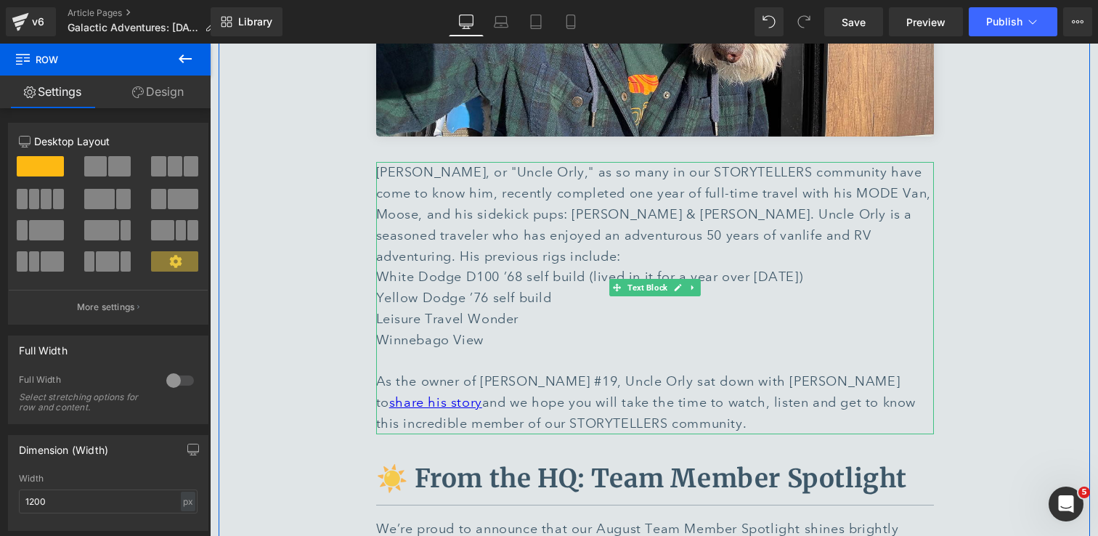
scroll to position [5698, 0]
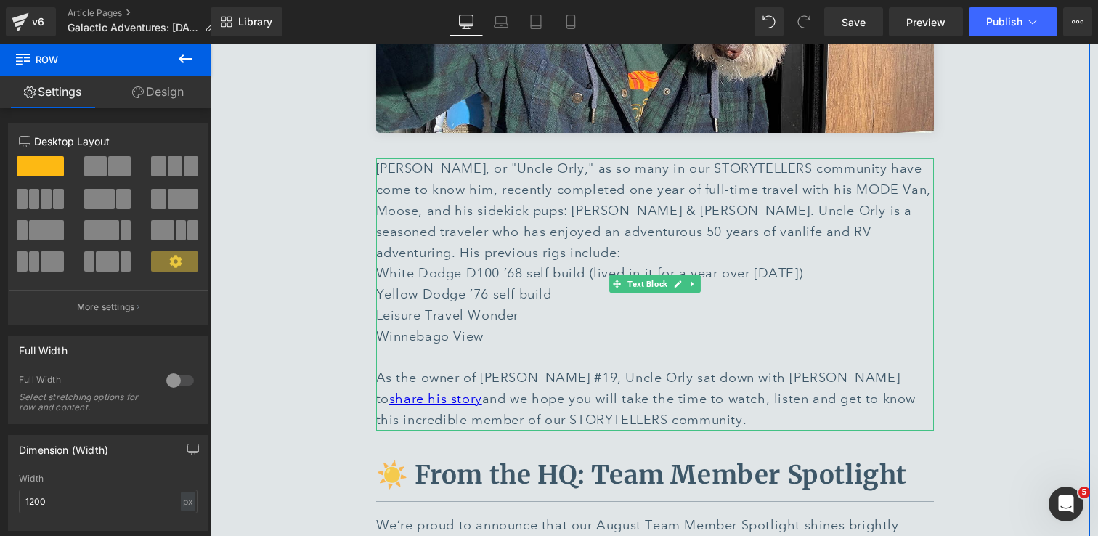
click at [587, 367] on div "As the owner of Vandit #19, Uncle Orly sat down with Vogt RV to share his story…" at bounding box center [655, 398] width 558 height 62
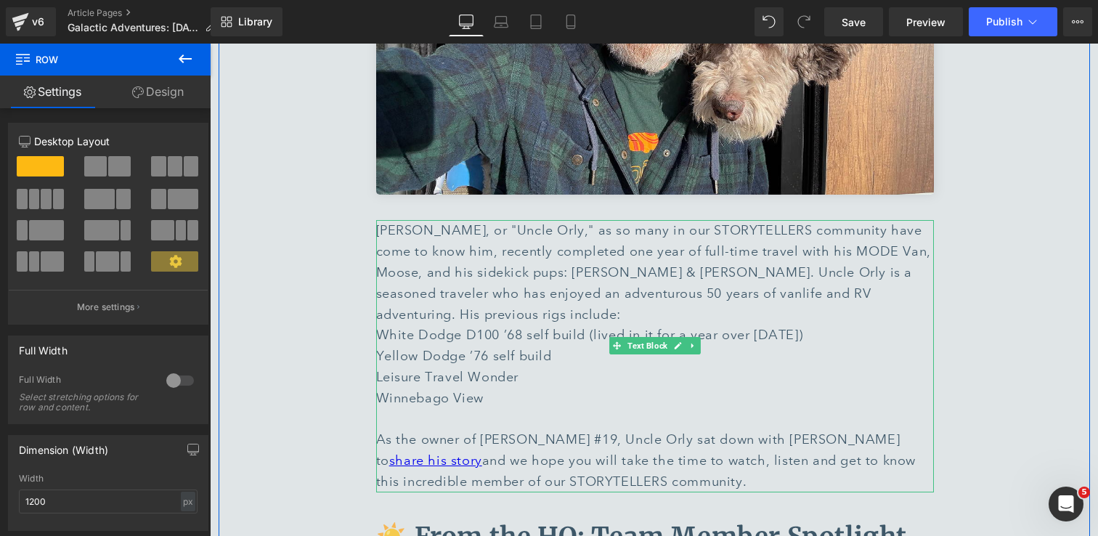
scroll to position [5731, 0]
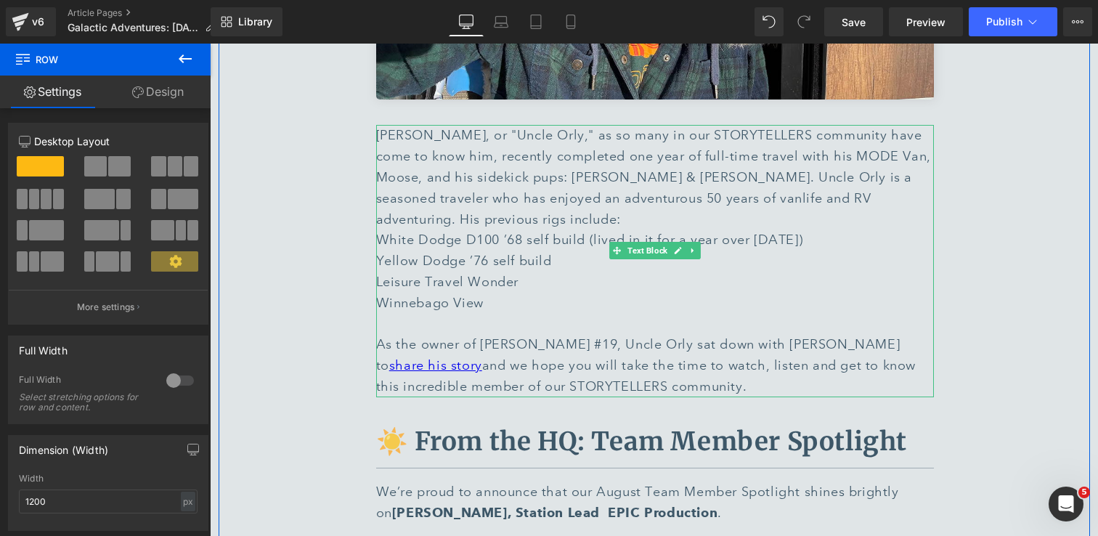
click at [634, 334] on div "As the owner of Vandit #19, Uncle Orly sat down with Vogt RV to share his story…" at bounding box center [655, 365] width 558 height 62
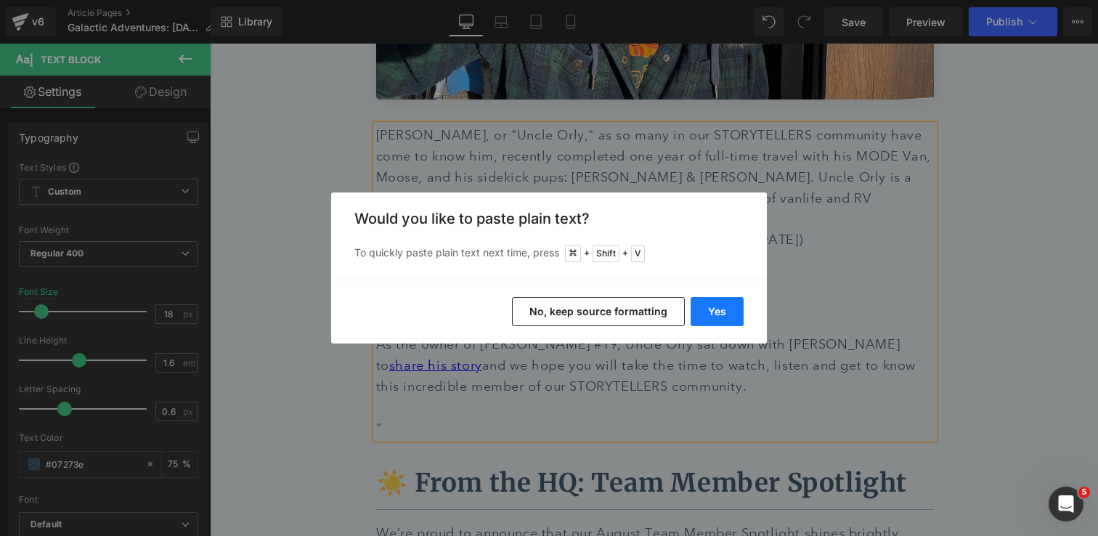
click at [723, 312] on button "Yes" at bounding box center [716, 311] width 53 height 29
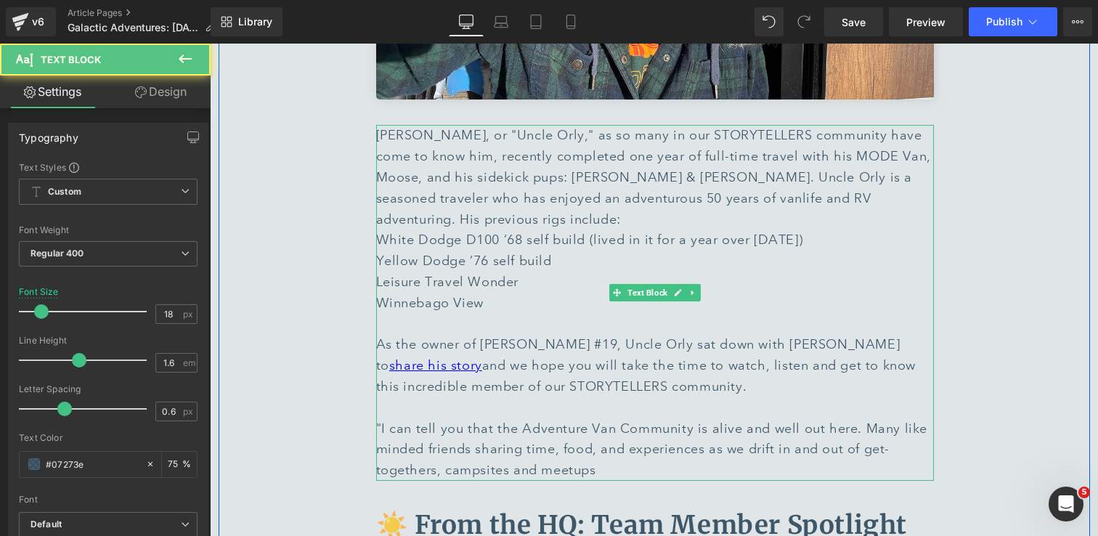
click at [607, 409] on div "As the owner of Vandit #19, Uncle Orly sat down with Vogt RV to share his story…" at bounding box center [655, 407] width 558 height 147
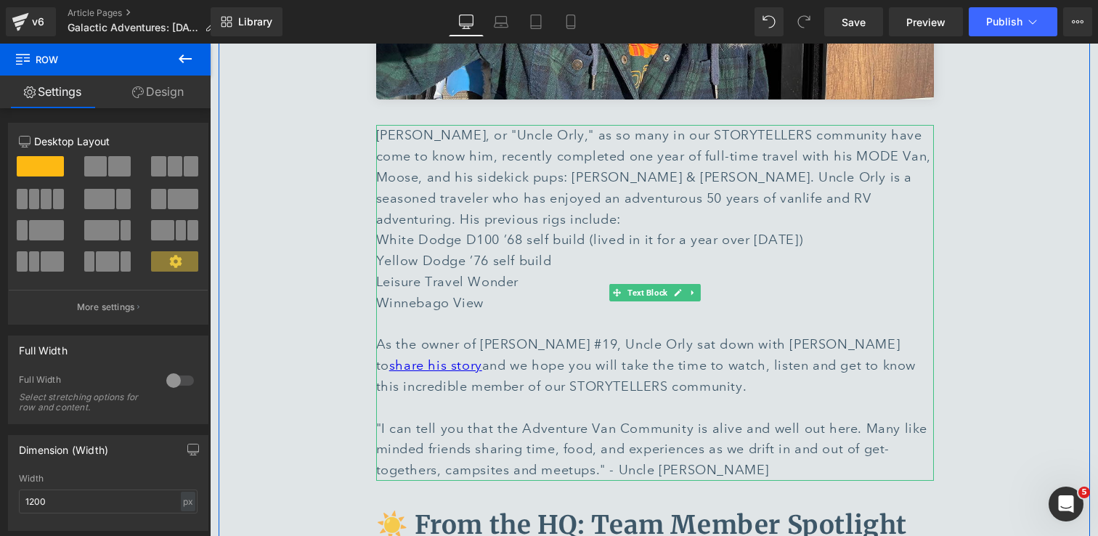
click at [528, 367] on div "As the owner of Vandit #19, Uncle Orly sat down with Vogt RV to share his story…" at bounding box center [655, 407] width 558 height 147
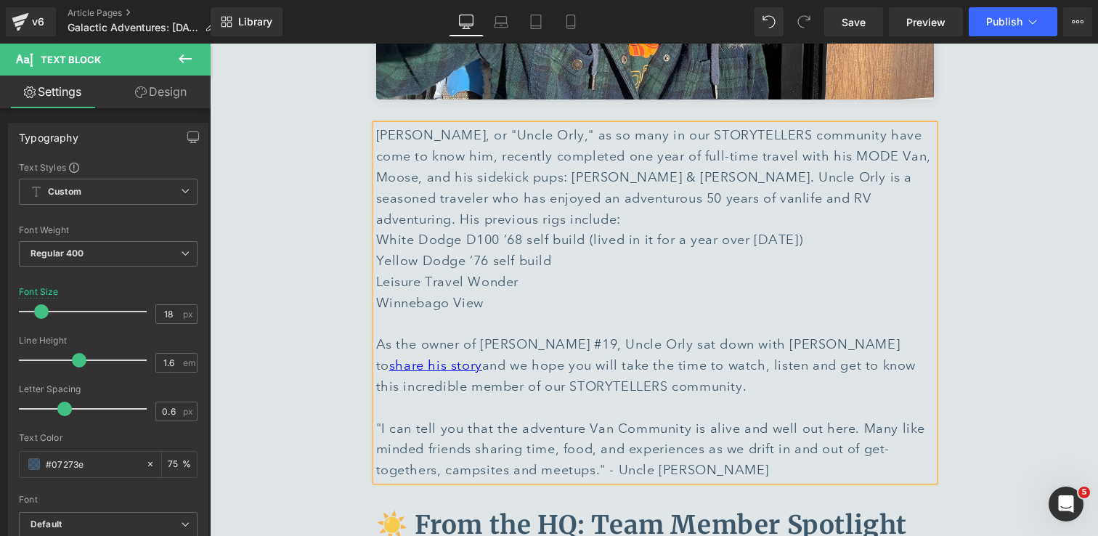
click at [594, 366] on div "As the owner of Vandit #19, Uncle Orly sat down with Vogt RV to share his story…" at bounding box center [655, 407] width 558 height 147
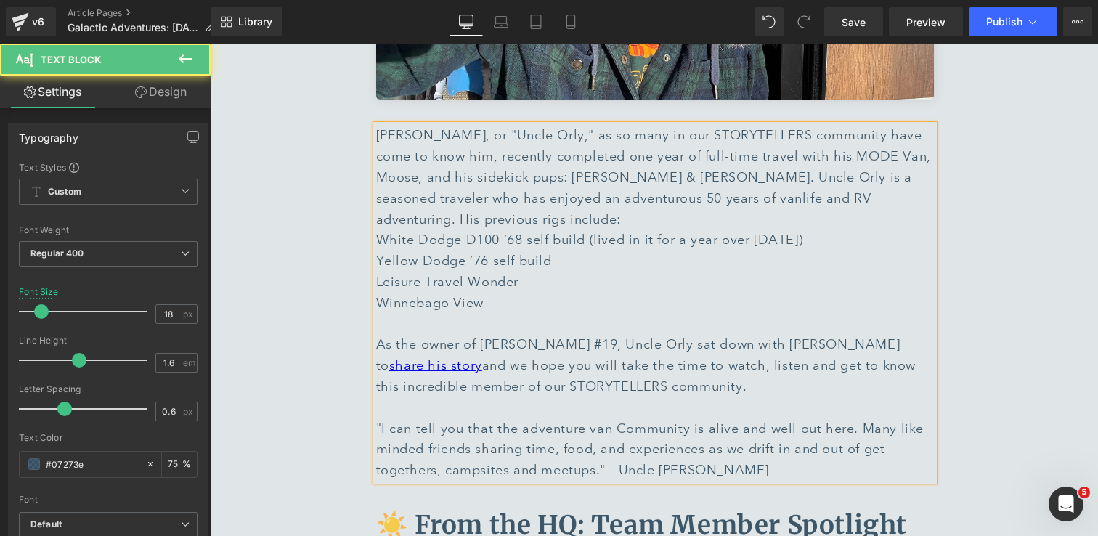
click at [622, 368] on div "As the owner of Vandit #19, Uncle Orly sat down with Vogt RV to share his story…" at bounding box center [655, 407] width 558 height 147
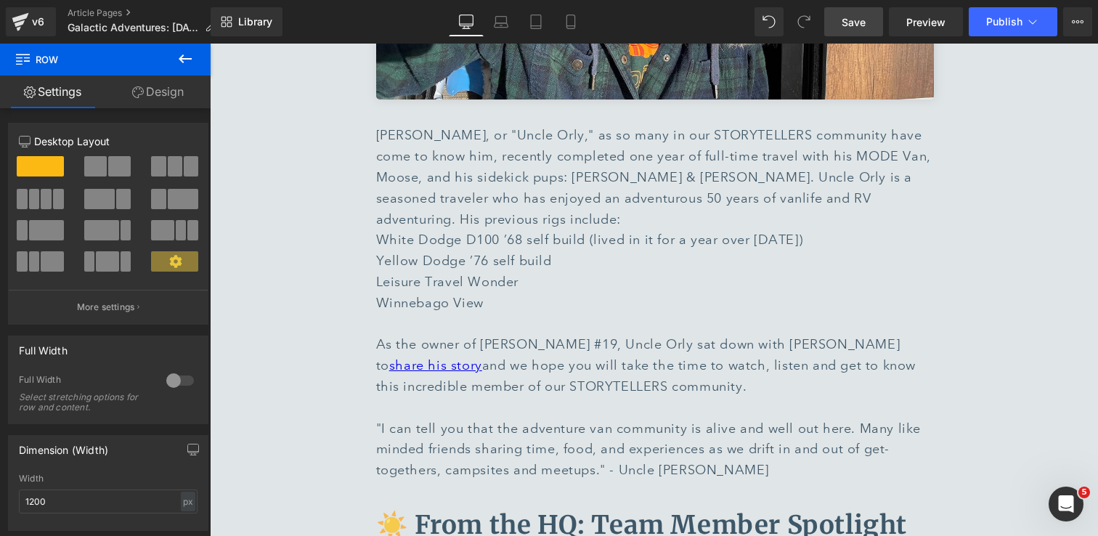
click at [845, 29] on span "Save" at bounding box center [853, 22] width 24 height 15
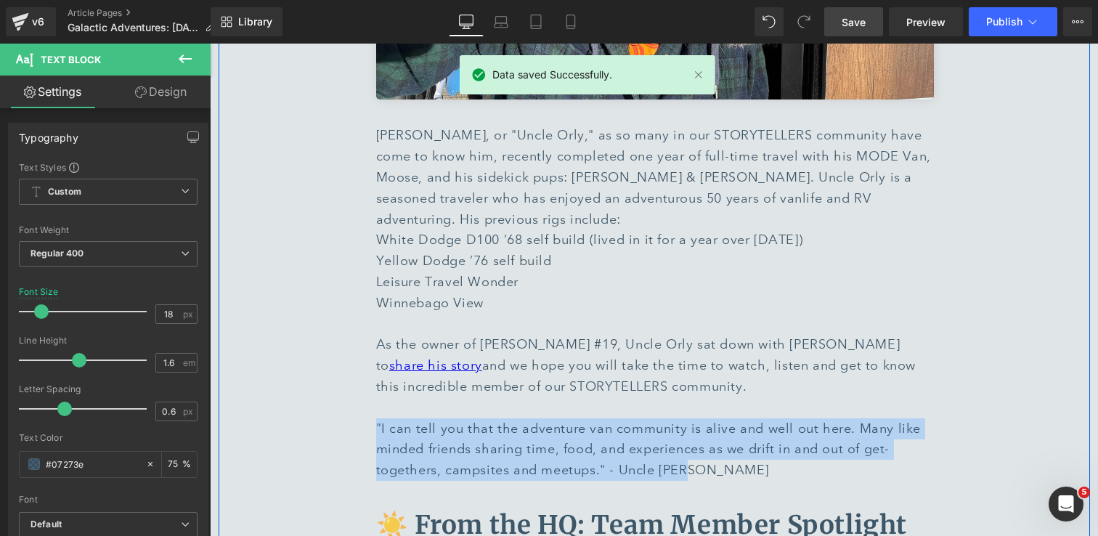
drag, startPoint x: 701, startPoint y: 408, endPoint x: 369, endPoint y: 357, distance: 336.3
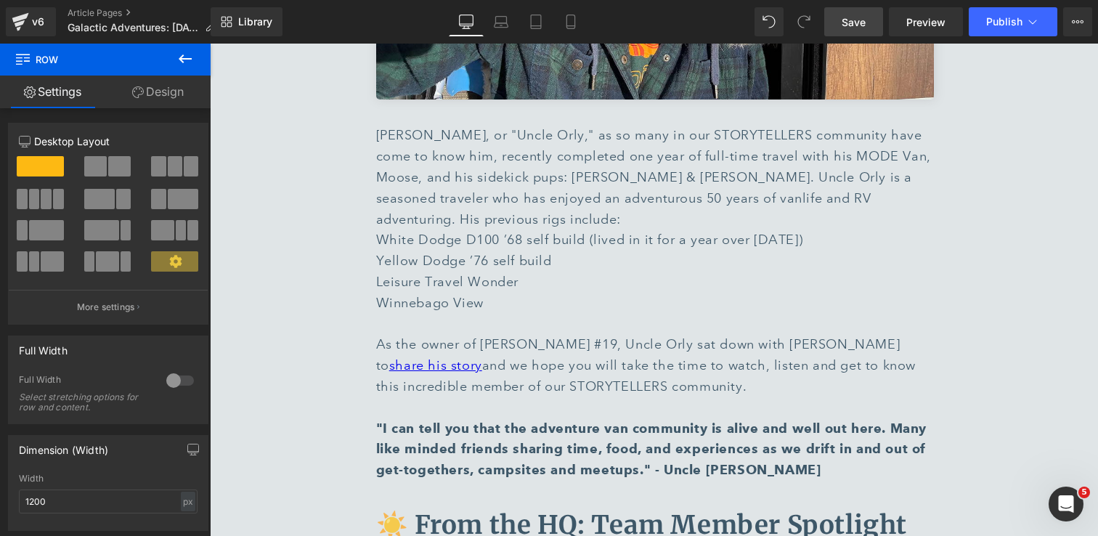
drag, startPoint x: 852, startPoint y: 28, endPoint x: 444, endPoint y: 294, distance: 487.5
click at [852, 28] on span "Save" at bounding box center [853, 22] width 24 height 15
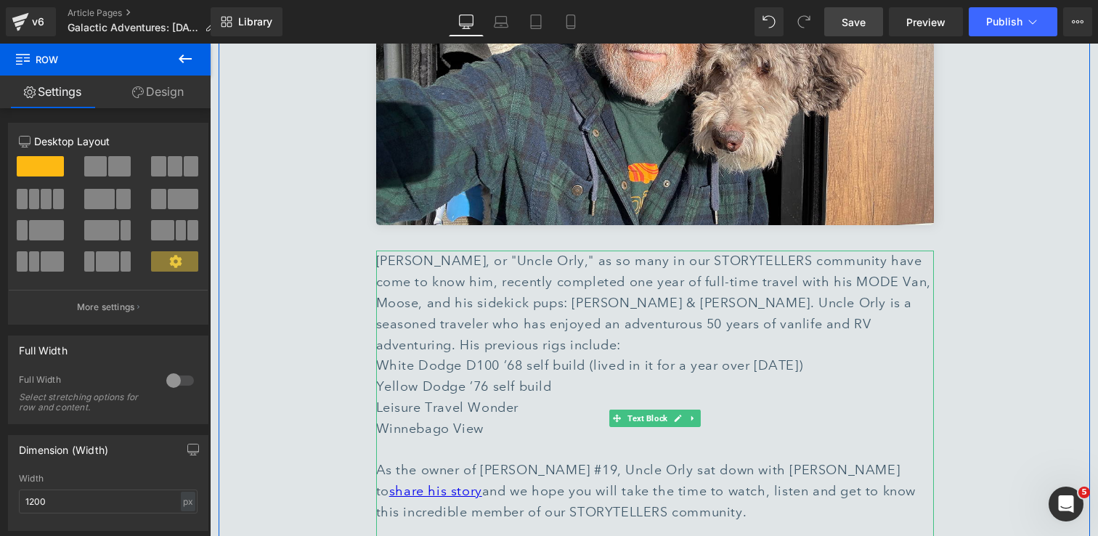
scroll to position [5605, 0]
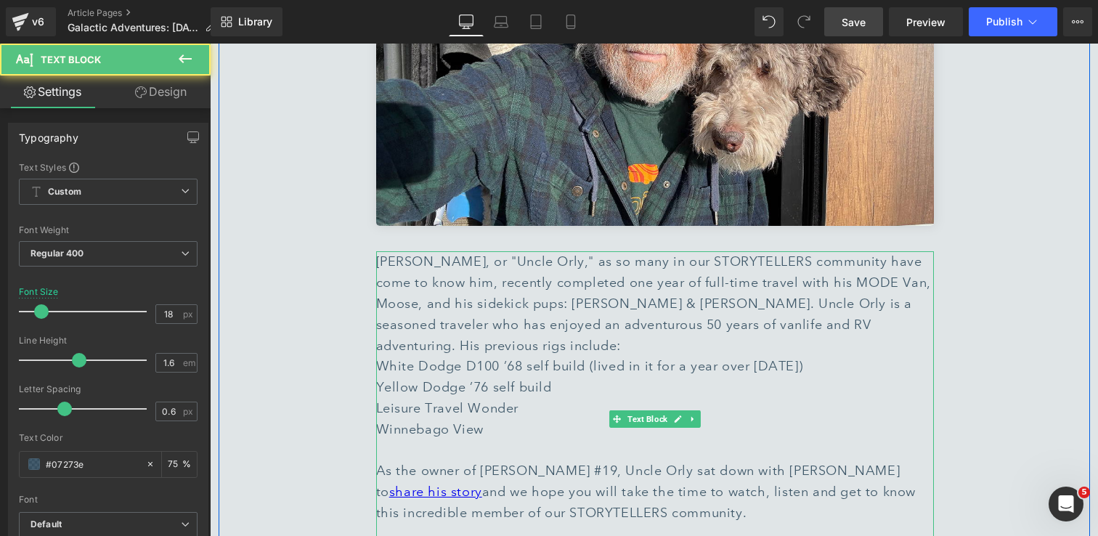
click at [545, 419] on div "Winnebago View" at bounding box center [655, 429] width 558 height 21
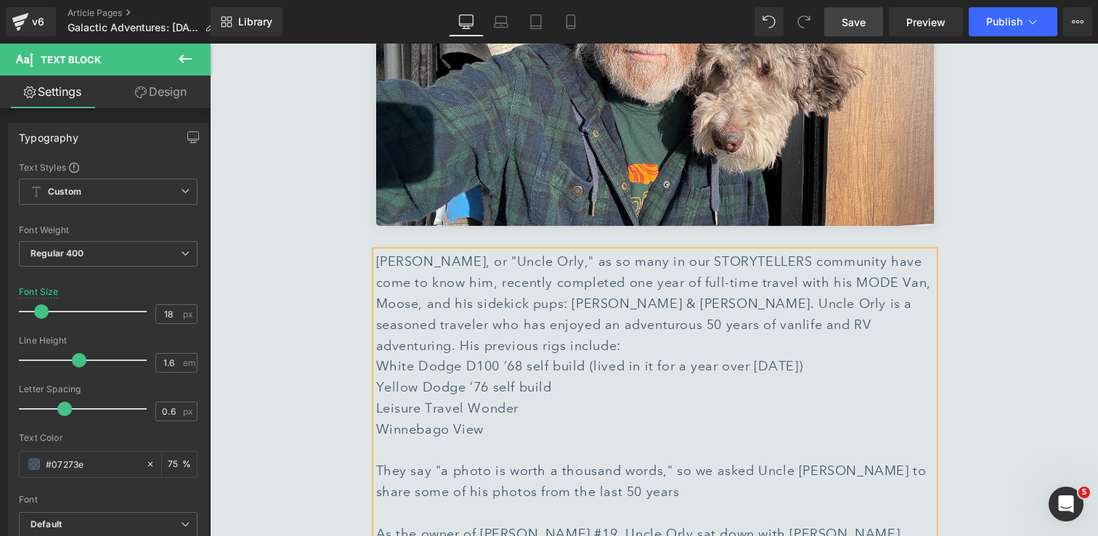
click at [486, 460] on div "They say "a photo is worth a thousand words," so we asked Uncle Orly to share s…" at bounding box center [655, 481] width 558 height 42
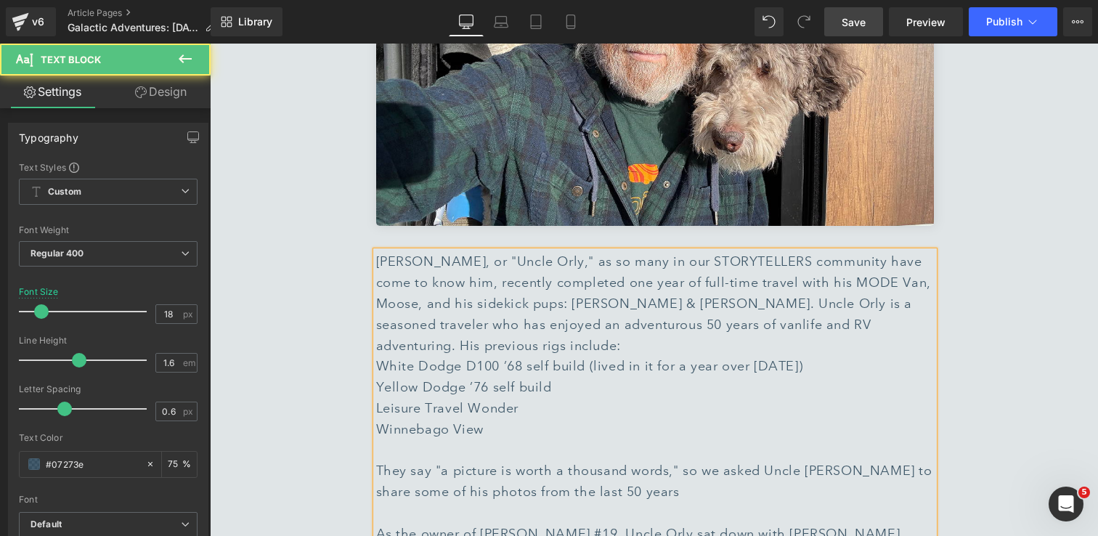
click at [616, 460] on div "They say "a picture is worth a thousand words," so we asked Uncle Orly to share…" at bounding box center [655, 481] width 558 height 42
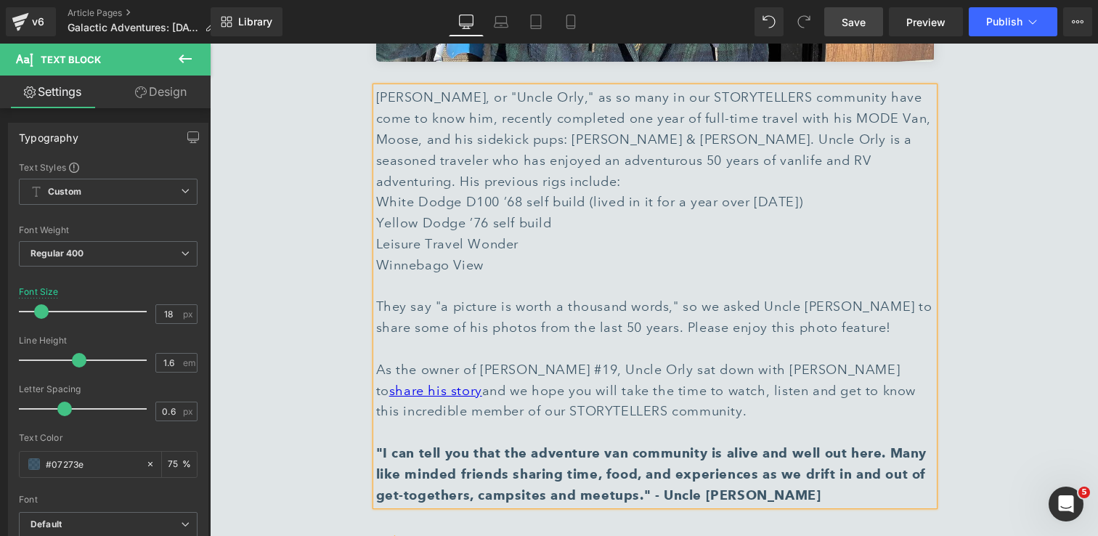
scroll to position [5790, 0]
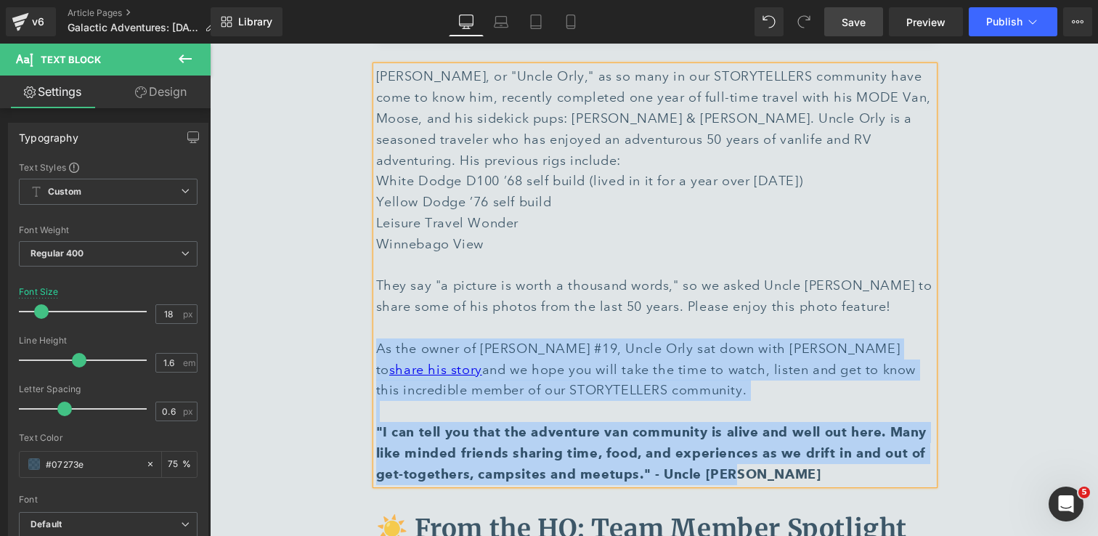
drag, startPoint x: 734, startPoint y: 413, endPoint x: 377, endPoint y: 285, distance: 378.6
click at [377, 338] on div "As the owner of Vandit #19, Uncle Orly sat down with Vogt RV to share his story…" at bounding box center [655, 411] width 558 height 147
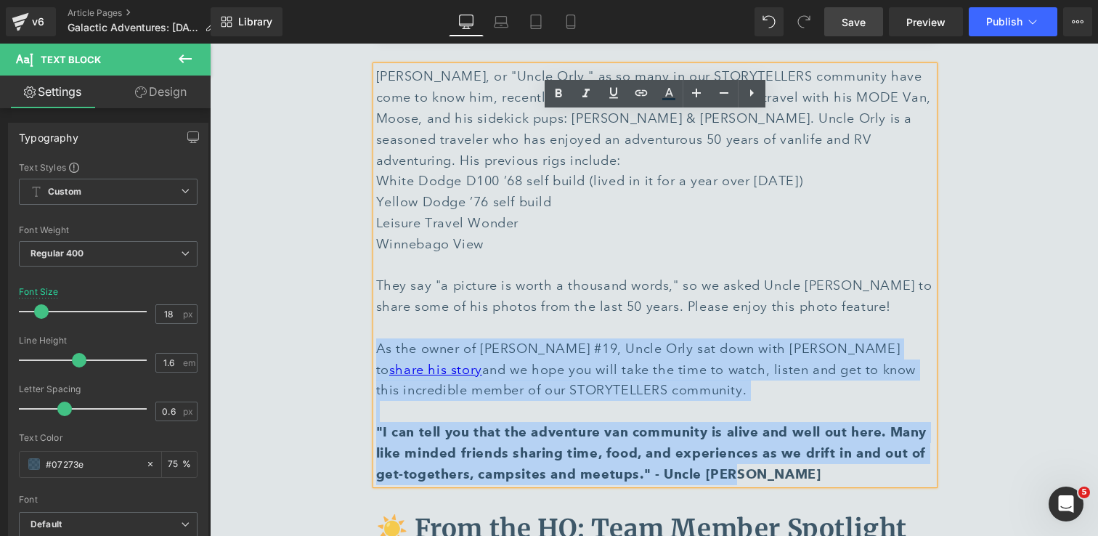
copy div "As the owner of Vandit #19, Uncle Orly sat down with Vogt RV to share his story…"
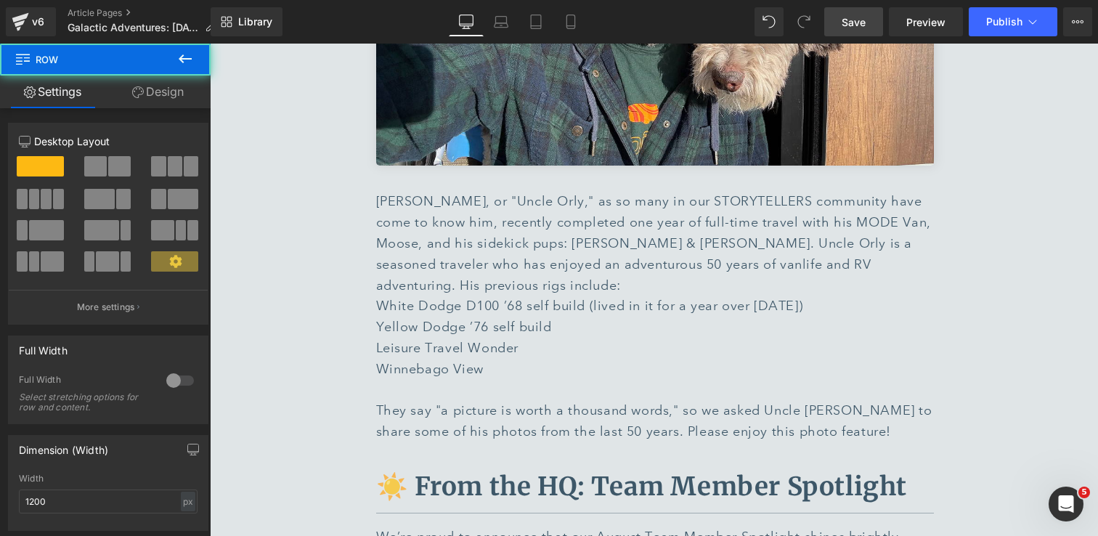
scroll to position [5597, 0]
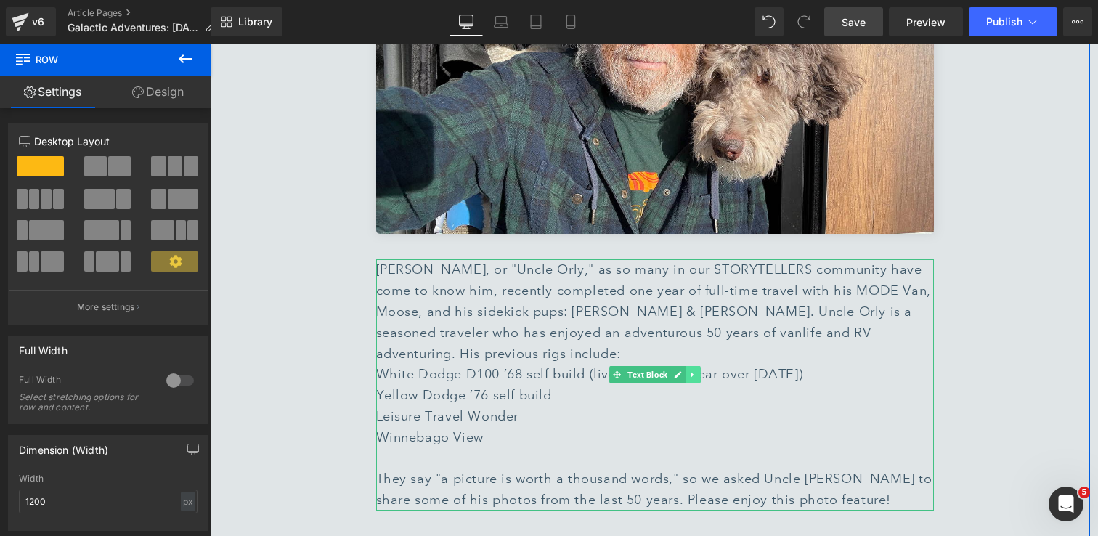
click at [690, 370] on icon at bounding box center [692, 374] width 8 height 9
click at [689, 366] on link at bounding box center [684, 374] width 15 height 17
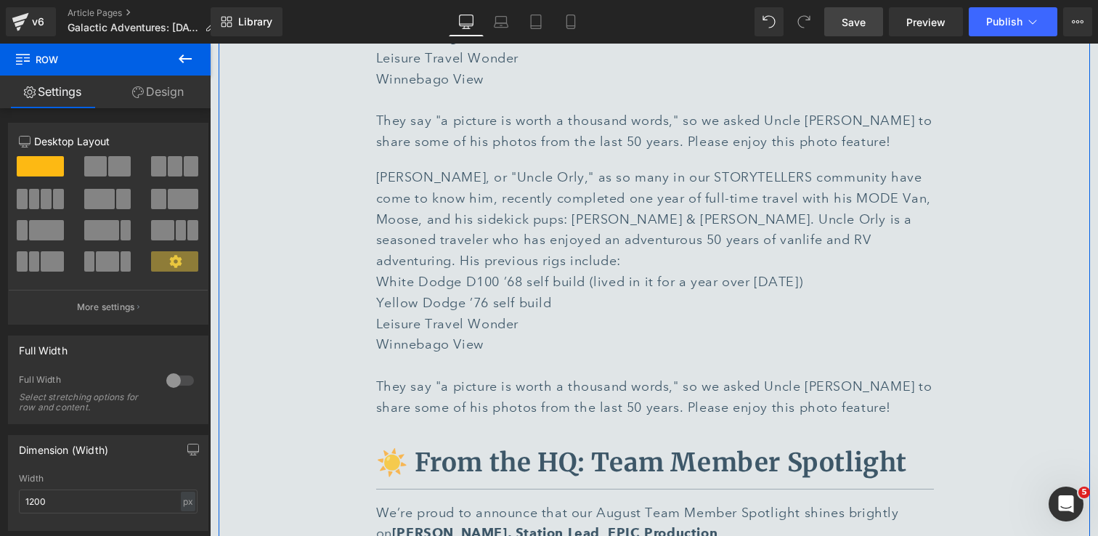
scroll to position [5957, 0]
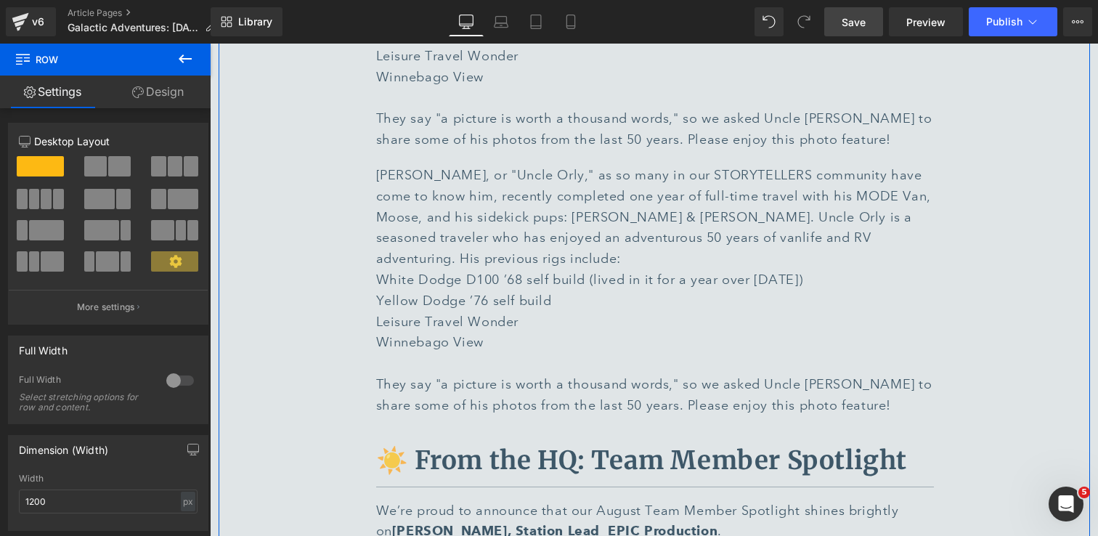
click at [462, 290] on div "Yellow Dodge ’76 self build" at bounding box center [655, 300] width 558 height 21
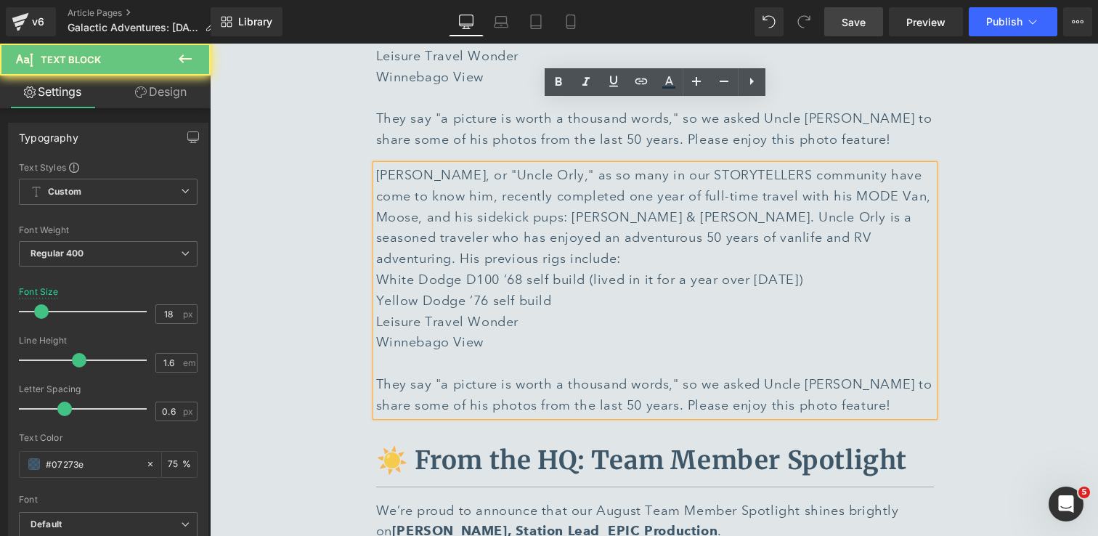
click at [462, 290] on div "Yellow Dodge ’76 self build" at bounding box center [655, 300] width 558 height 21
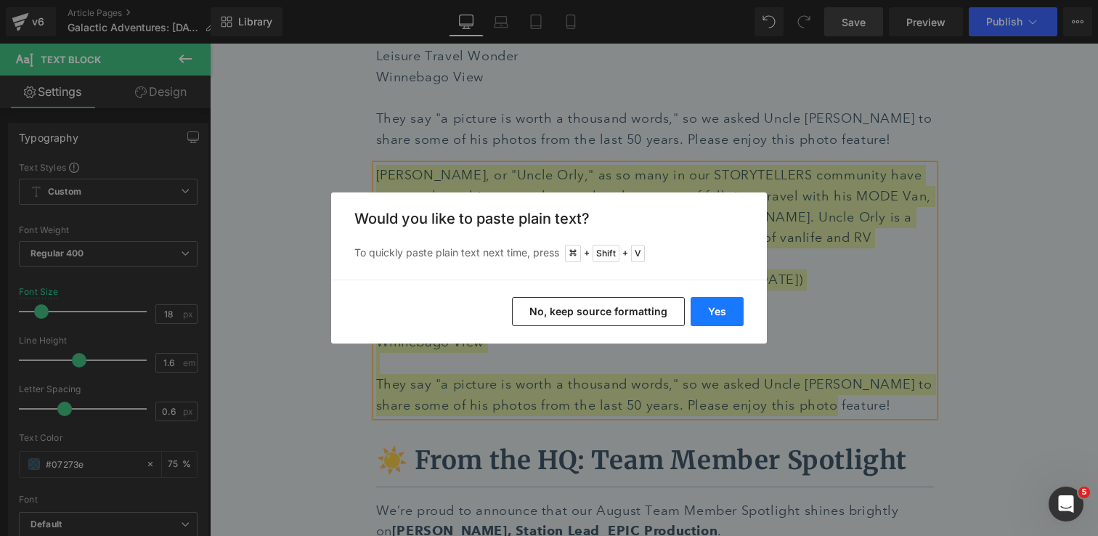
click at [720, 311] on button "Yes" at bounding box center [716, 311] width 53 height 29
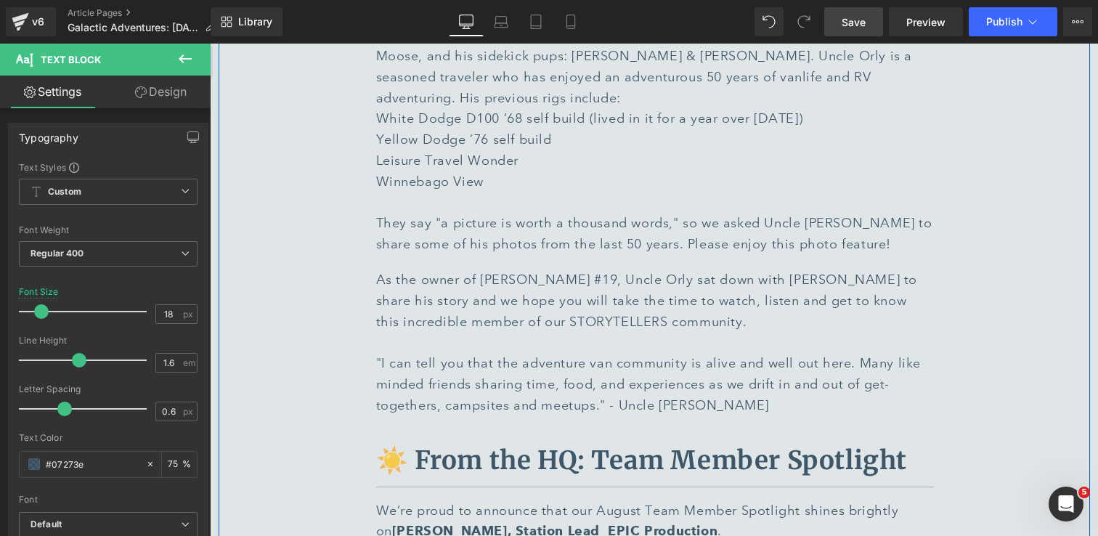
scroll to position [5847, 0]
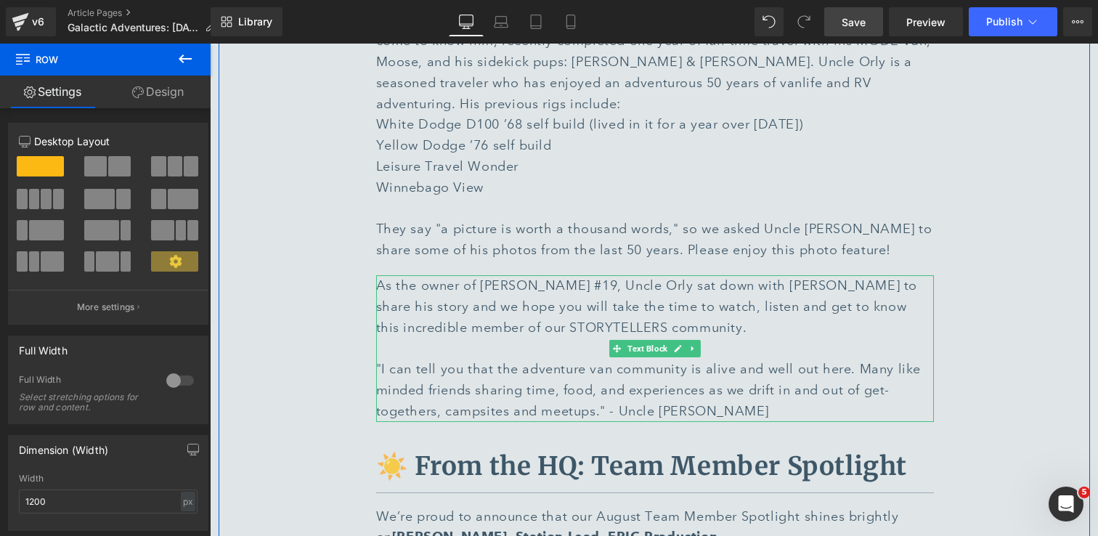
click at [834, 275] on div "As the owner of Vandit #19, Uncle Orly sat down with Vogt RV to share his story…" at bounding box center [655, 306] width 558 height 62
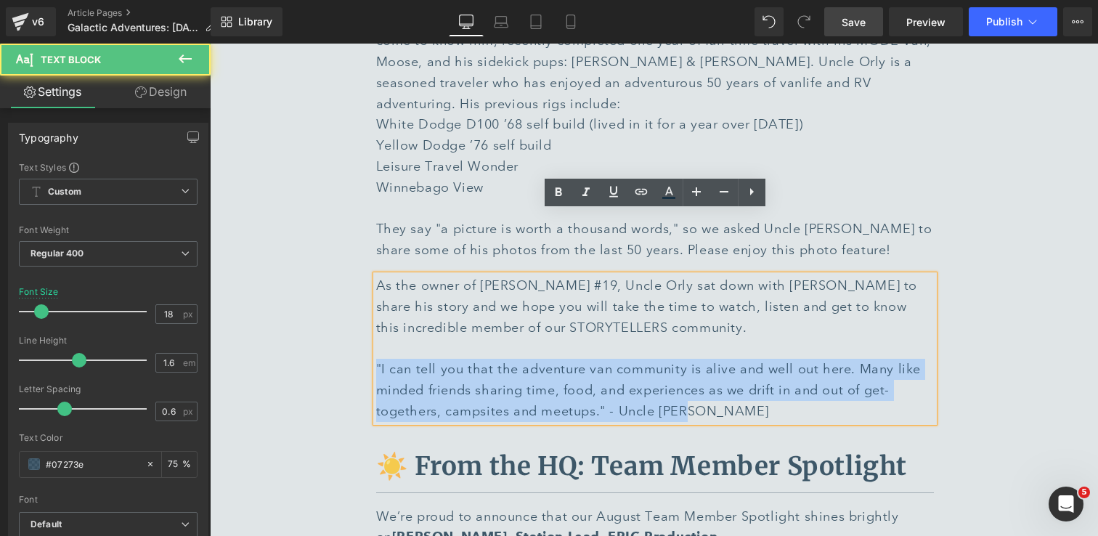
drag, startPoint x: 695, startPoint y: 348, endPoint x: 367, endPoint y: 303, distance: 331.2
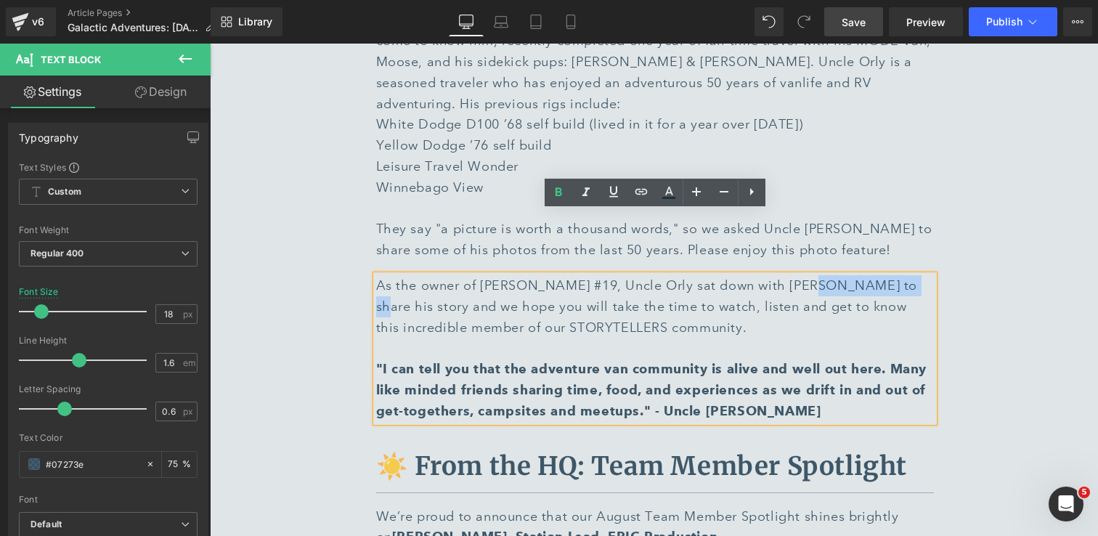
drag, startPoint x: 787, startPoint y: 223, endPoint x: 877, endPoint y: 228, distance: 90.2
click at [877, 275] on div "As the owner of Vandit #19, Uncle Orly sat down with Vogt RV to share his story…" at bounding box center [655, 306] width 558 height 62
click at [639, 192] on icon at bounding box center [640, 191] width 17 height 17
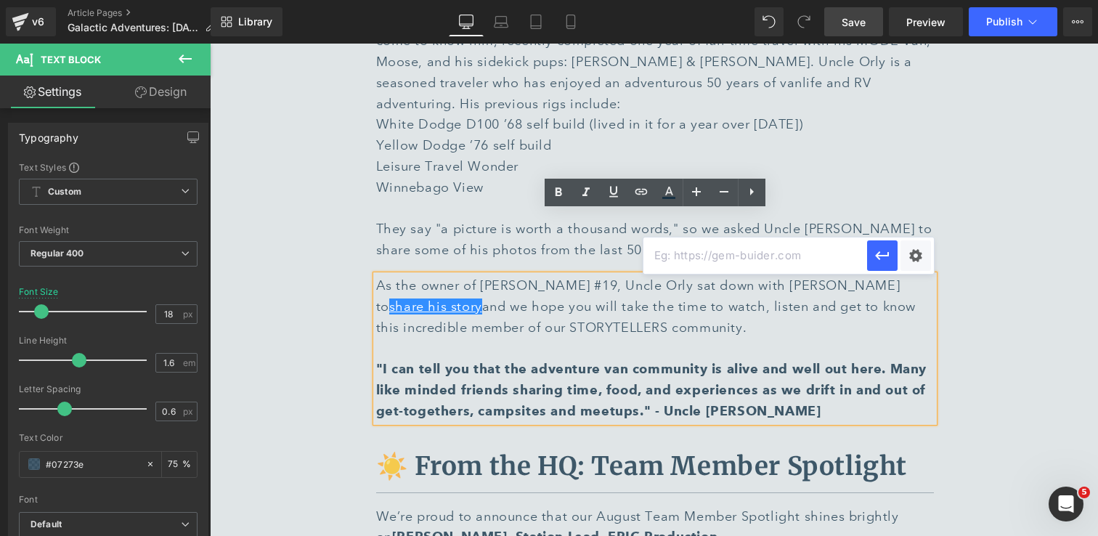
click at [754, 267] on input "text" at bounding box center [755, 255] width 224 height 36
paste input "https://youtu.be/WOqdE6AcUok?feature=shared"
type input "https://youtu.be/WOqdE6AcUok?feature=shared"
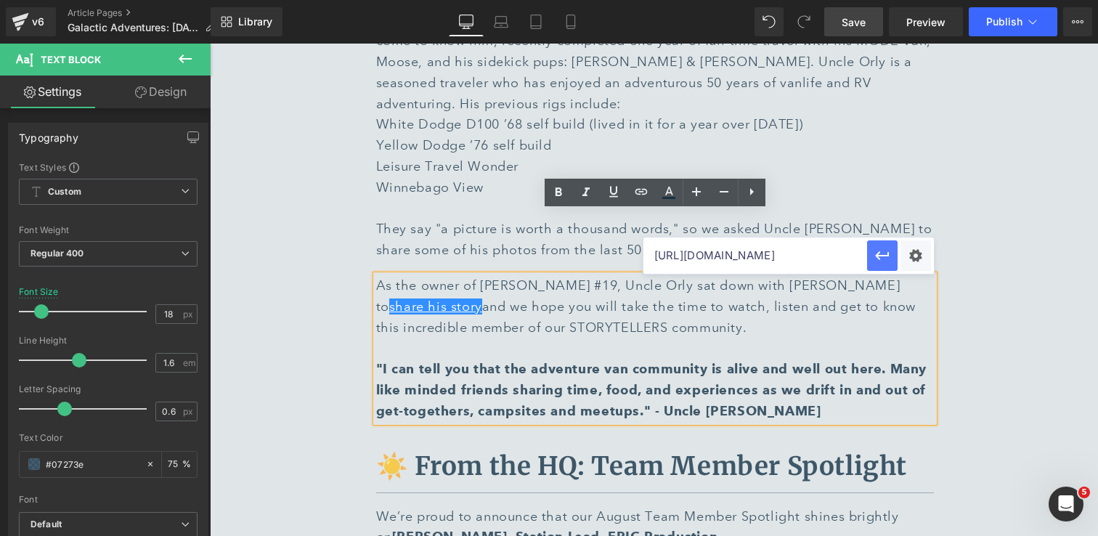
click at [881, 258] on icon "button" at bounding box center [881, 255] width 17 height 17
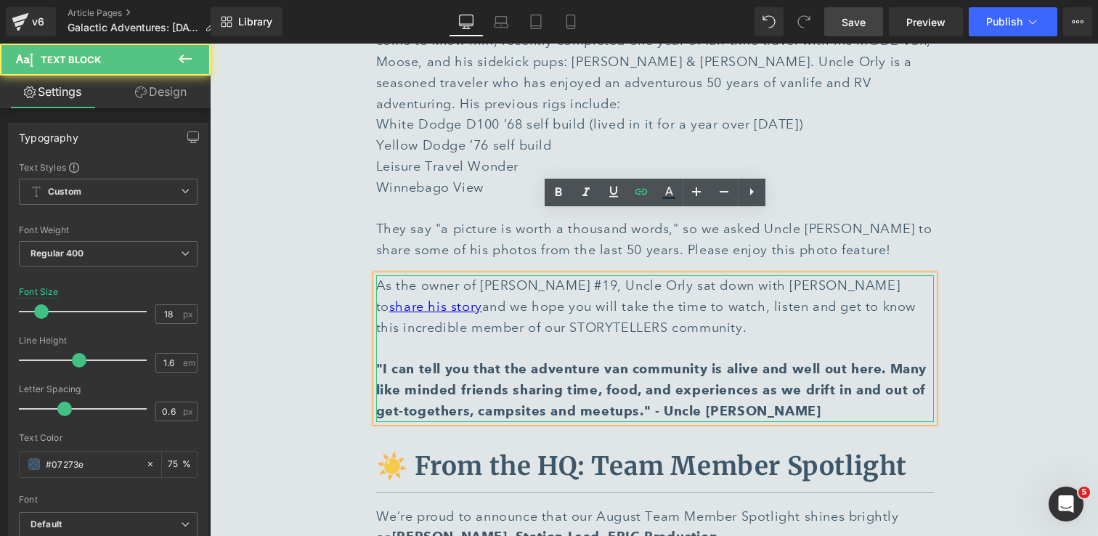
click at [600, 275] on div "As the owner of Vandit #19, Uncle Orly sat down with Vogt RV to share his story…" at bounding box center [655, 306] width 558 height 62
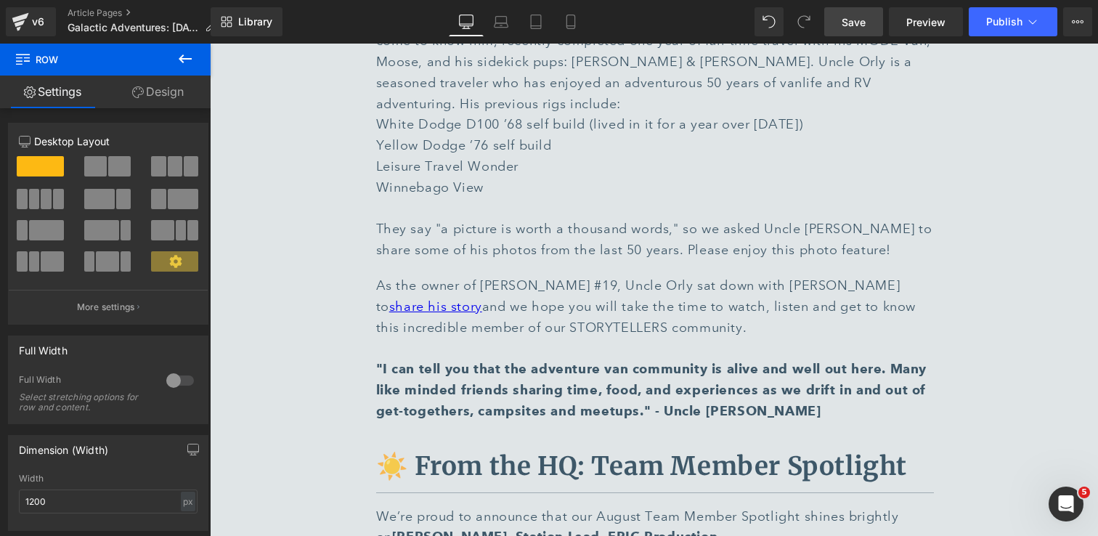
click at [854, 30] on link "Save" at bounding box center [853, 21] width 59 height 29
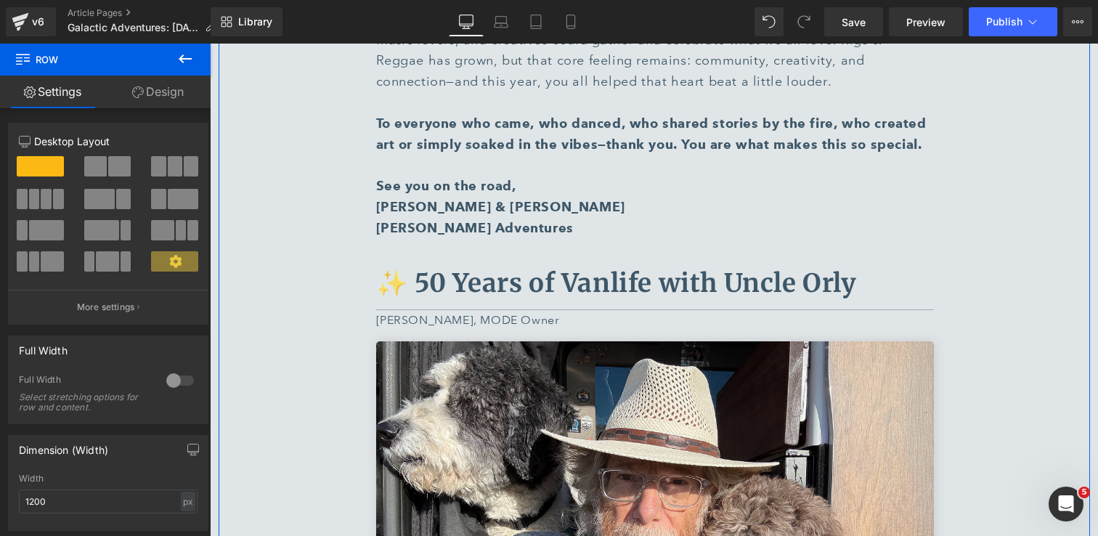
scroll to position [5093, 0]
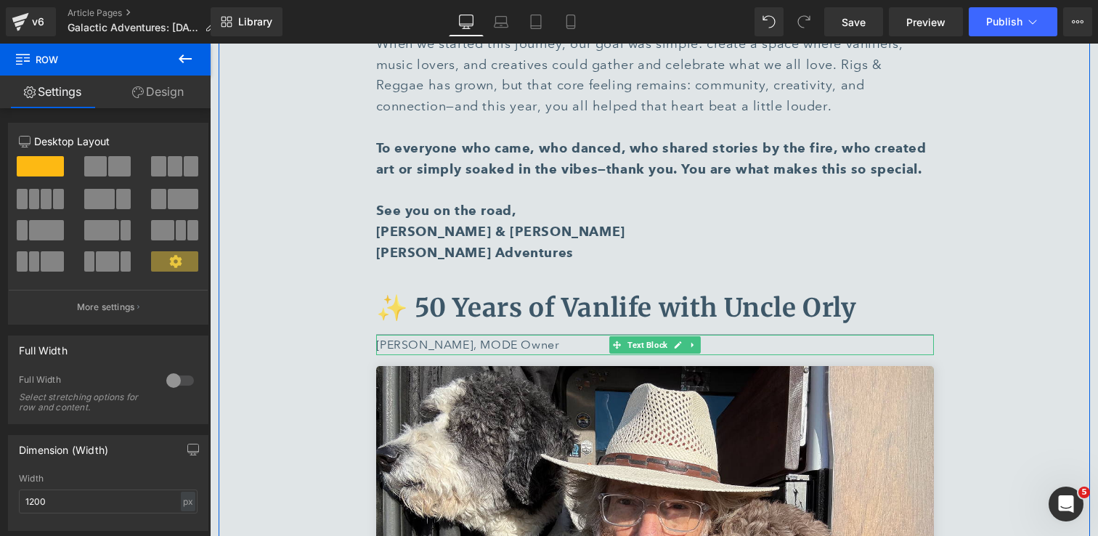
click at [397, 335] on p "[PERSON_NAME], MODE Owner" at bounding box center [655, 345] width 558 height 21
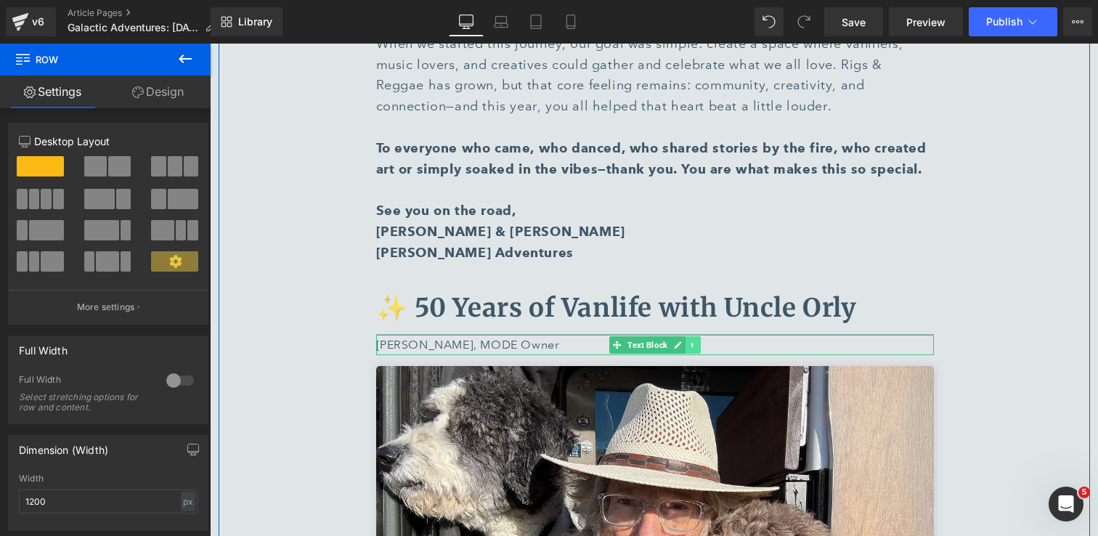
click at [694, 340] on icon at bounding box center [692, 344] width 8 height 9
click at [698, 340] on icon at bounding box center [700, 344] width 8 height 8
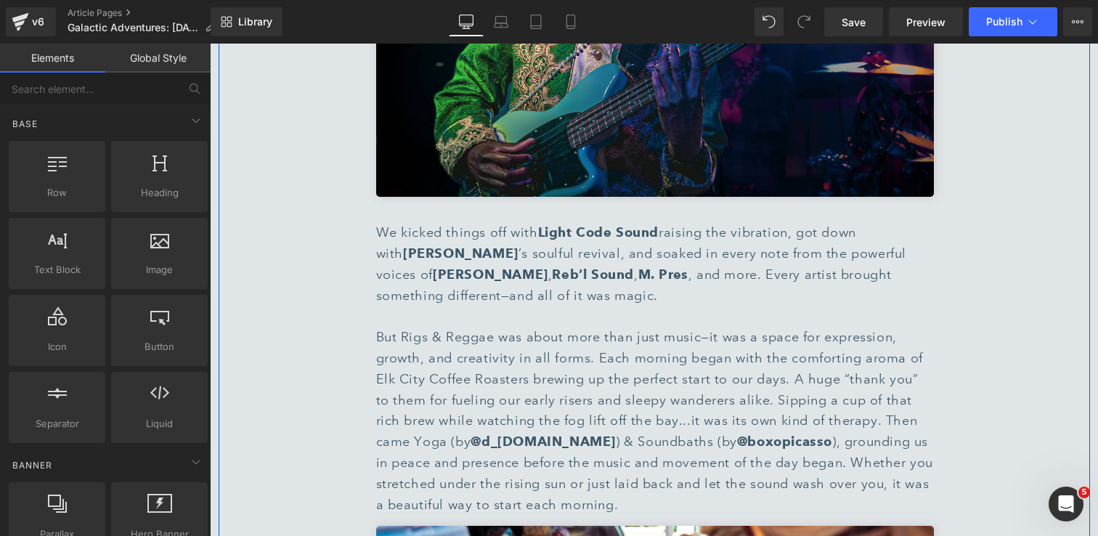
scroll to position [2163, 0]
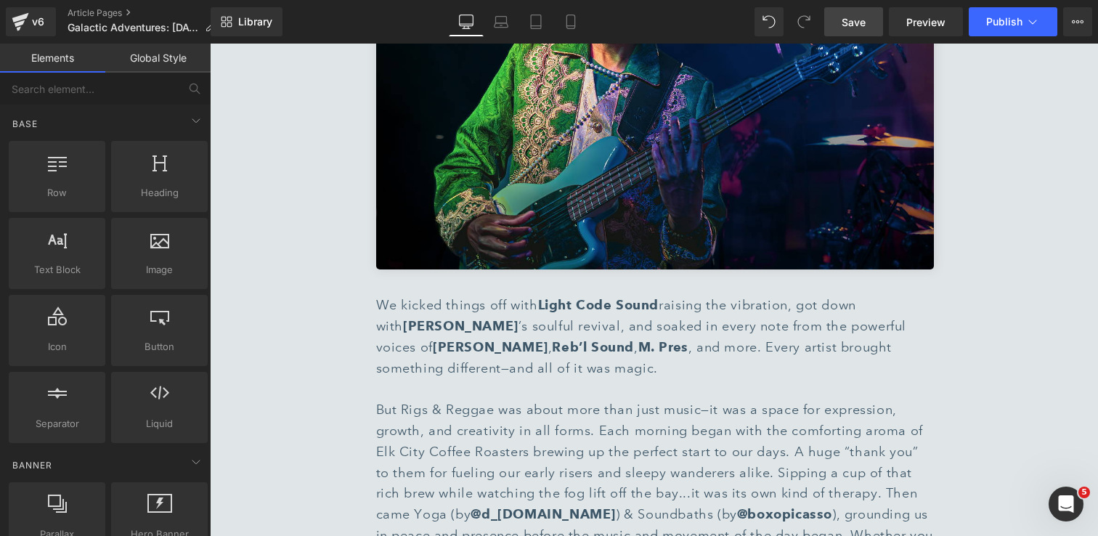
click at [858, 25] on span "Save" at bounding box center [853, 22] width 24 height 15
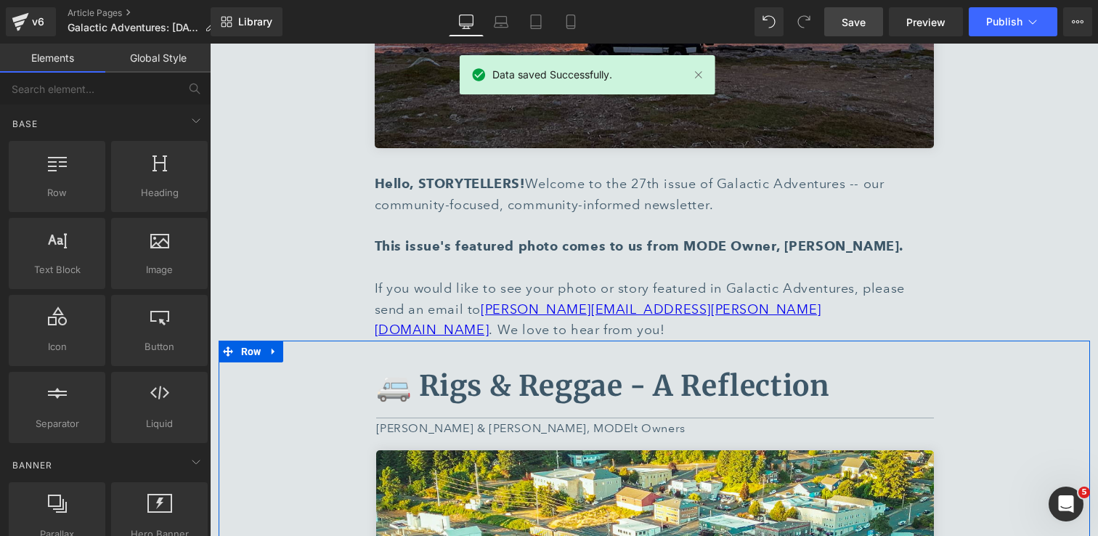
scroll to position [0, 0]
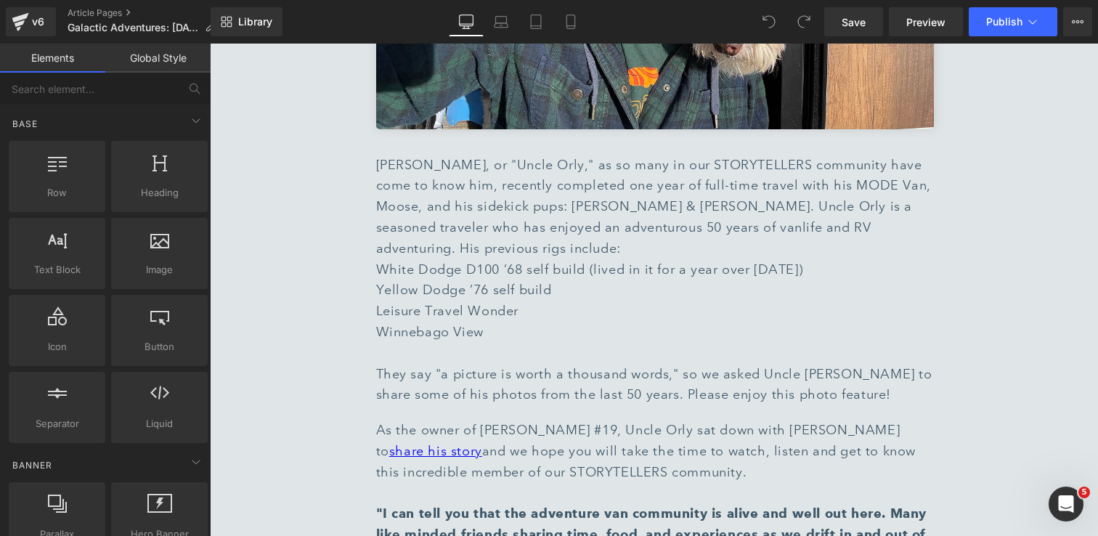
scroll to position [5693, 0]
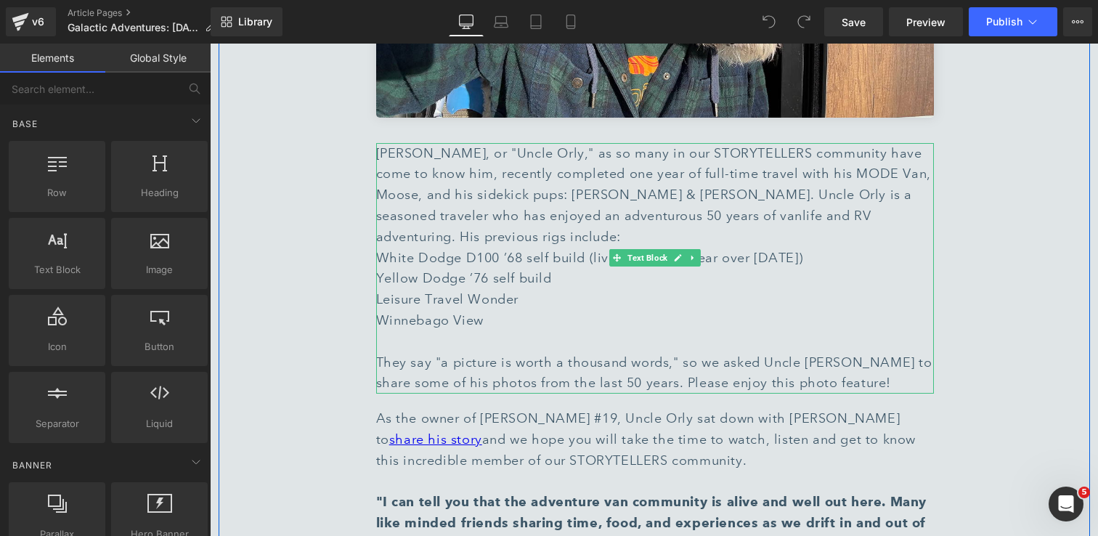
click at [529, 204] on div "Orly Cocco, or "Uncle Orly," as so many in our STORYTELLERS community have come…" at bounding box center [655, 206] width 558 height 126
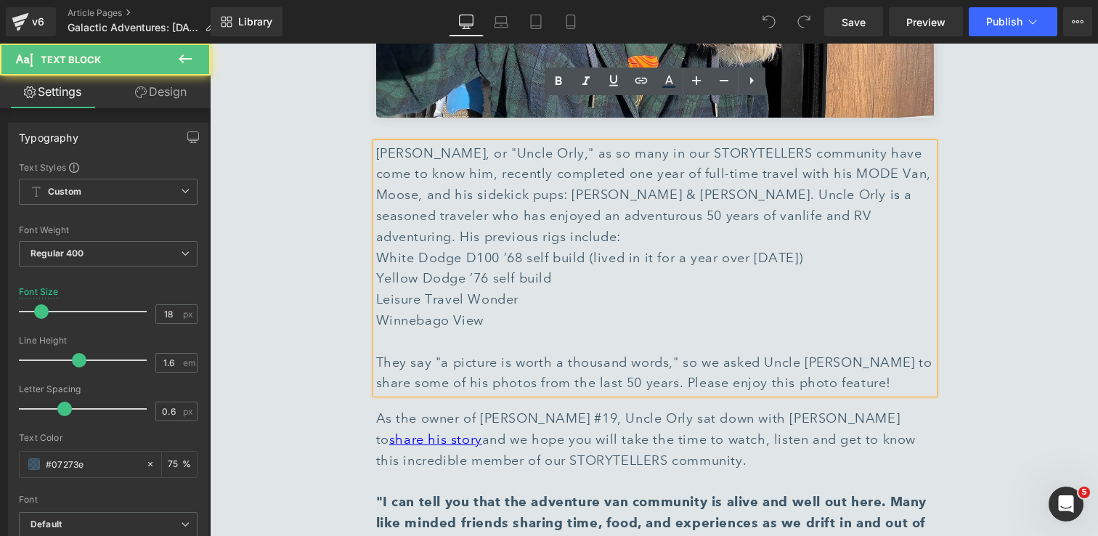
click at [529, 204] on div "Orly Cocco, or "Uncle Orly," as so many in our STORYTELLERS community have come…" at bounding box center [655, 206] width 558 height 126
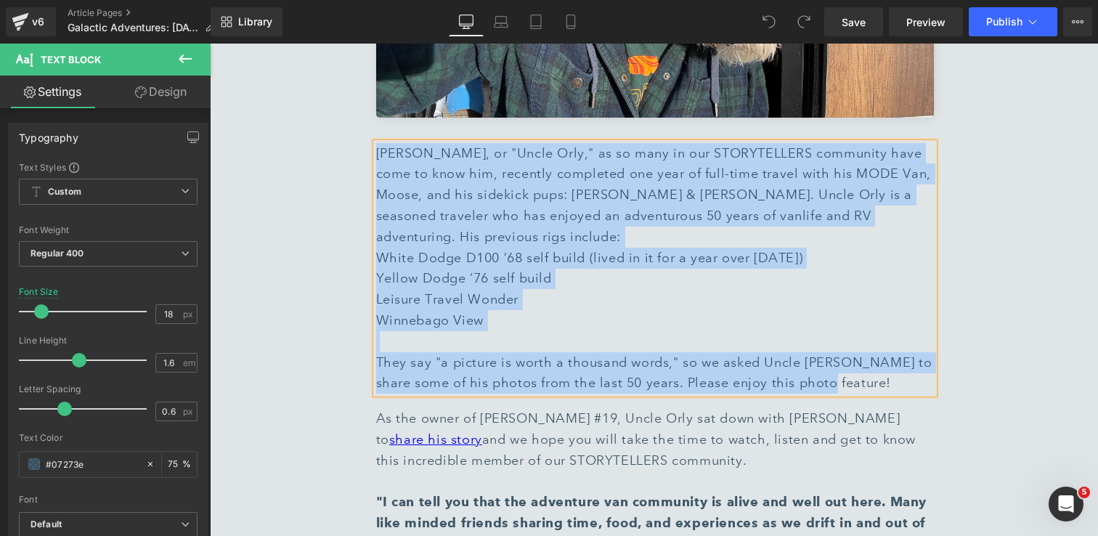
copy div "Orly Cocco, or "Uncle Orly," as so many in our STORYTELLERS community have come…"
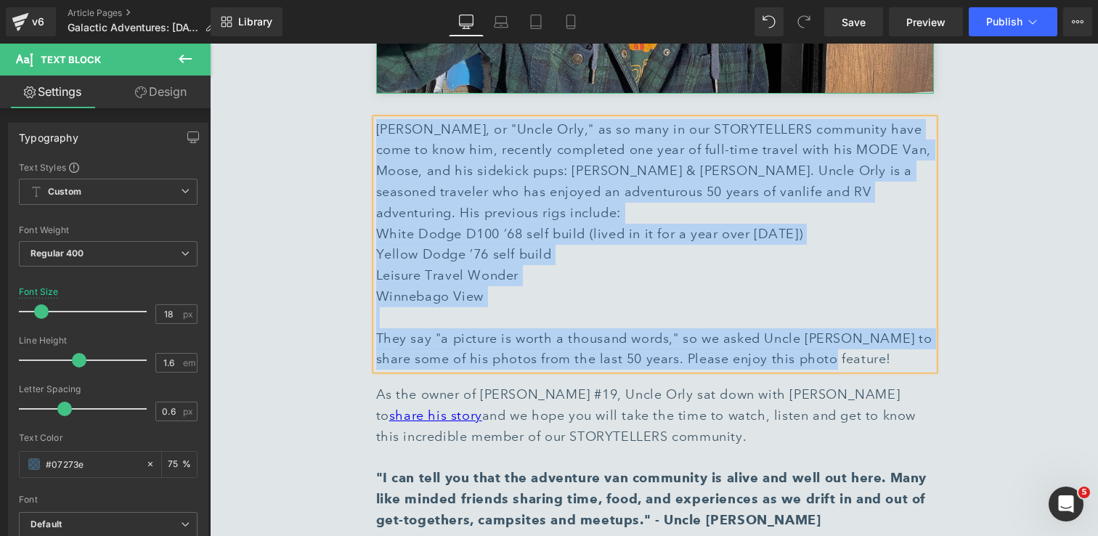
scroll to position [5816, 0]
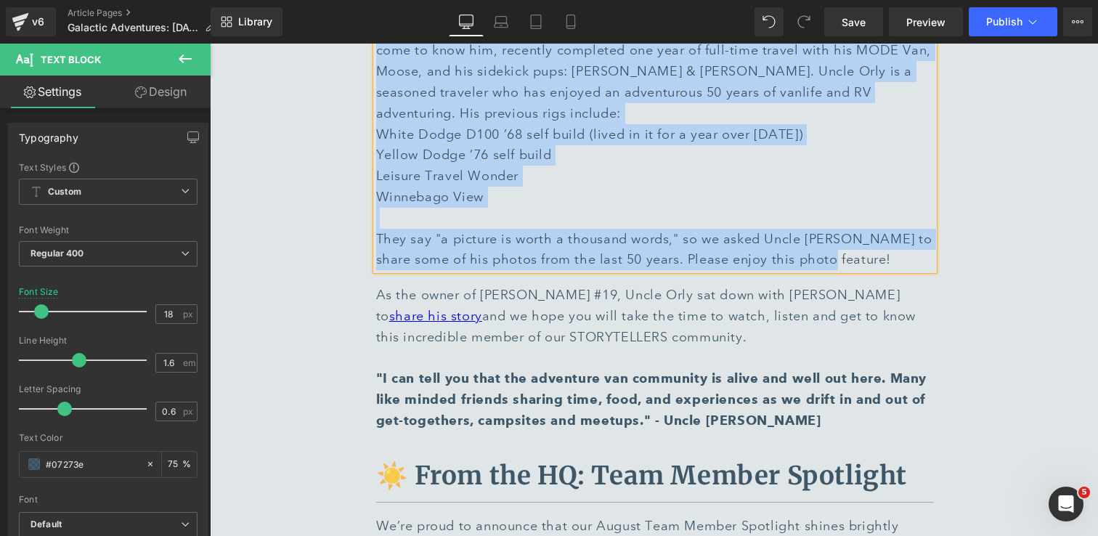
click at [473, 348] on div at bounding box center [655, 358] width 558 height 21
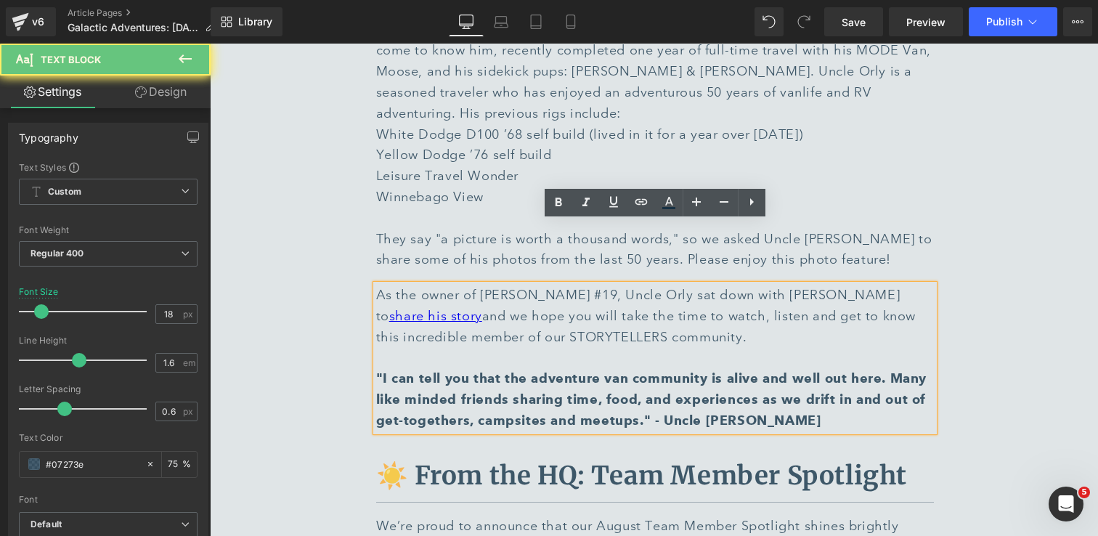
click at [388, 285] on div "As the owner of Vandit #19, Uncle Orly sat down with Vogt RV to share his story…" at bounding box center [655, 316] width 558 height 62
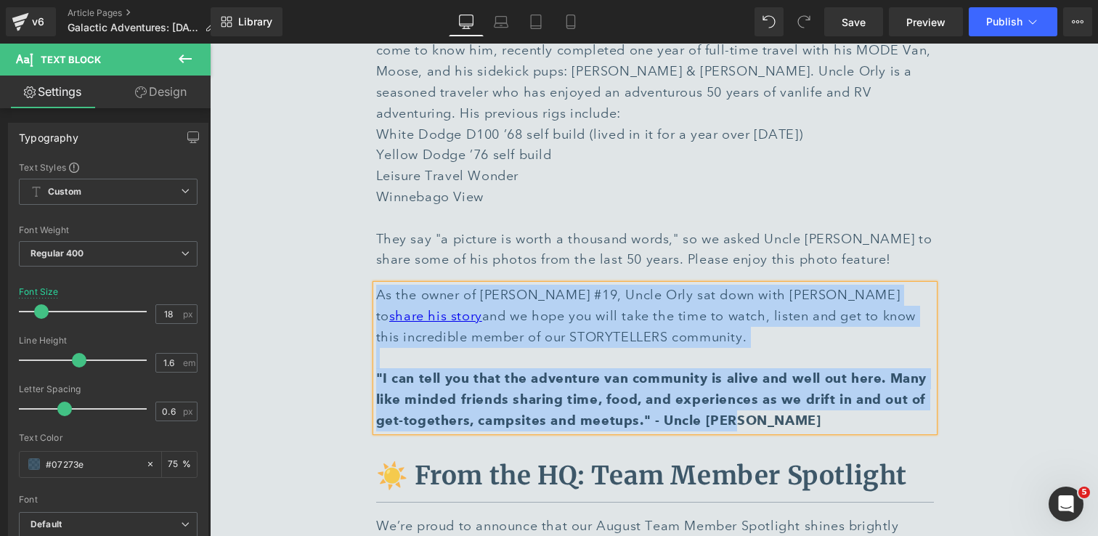
copy div "As the owner of Vandit #19, Uncle Orly sat down with Vogt RV to share his story…"
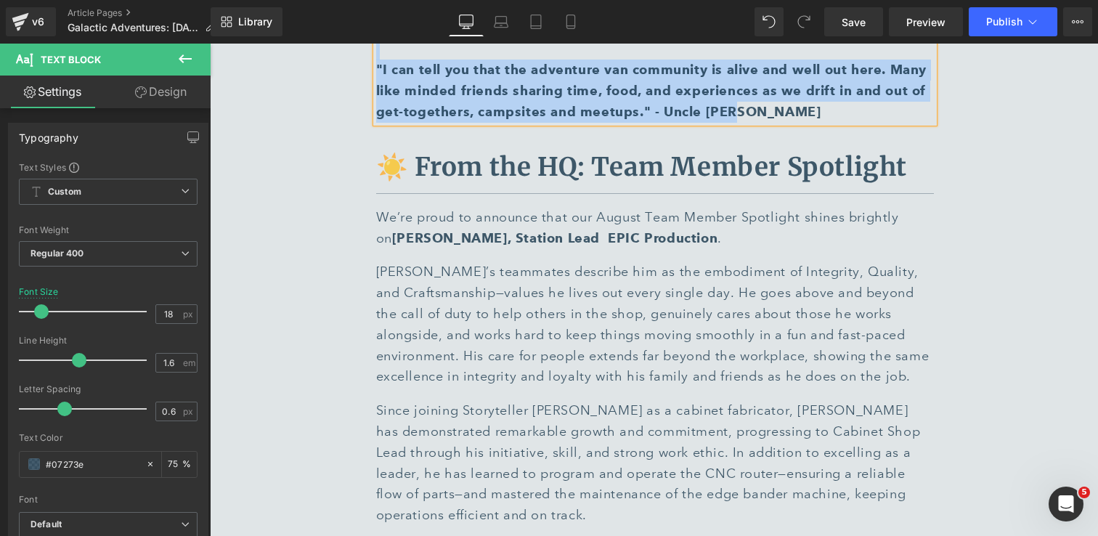
scroll to position [6179, 0]
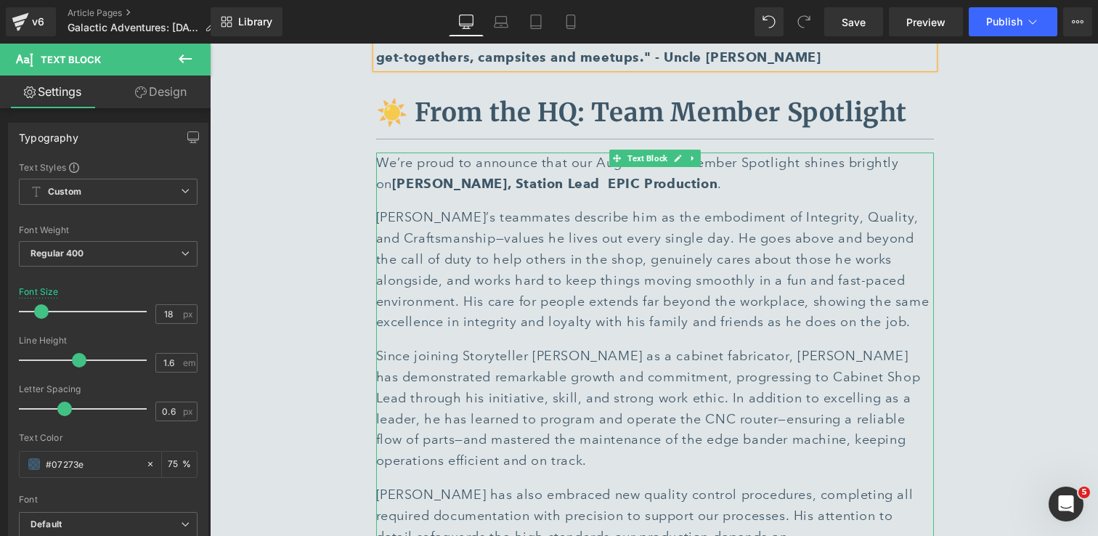
click at [624, 233] on span "Eric’s teammates describe him as the embodiment of Integrity, Quality, and Craf…" at bounding box center [652, 269] width 553 height 121
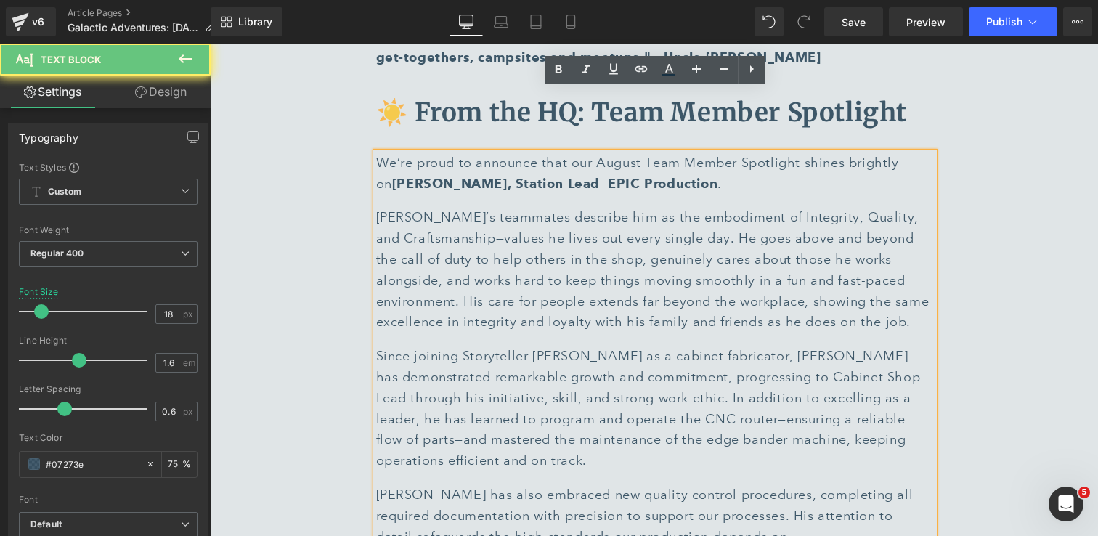
click at [624, 233] on span "Eric’s teammates describe him as the embodiment of Integrity, Quality, and Craf…" at bounding box center [652, 269] width 553 height 121
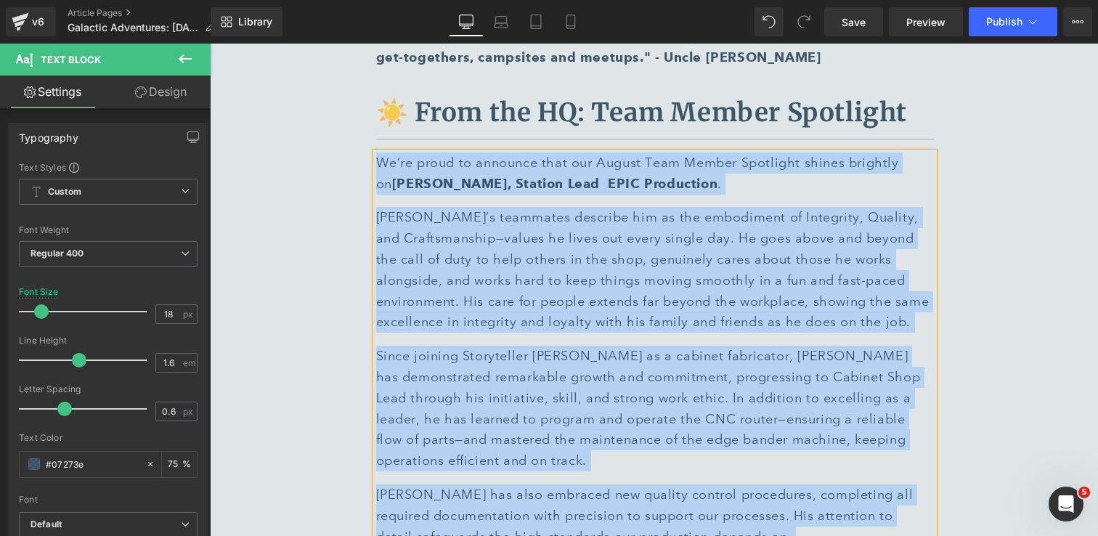
copy div "We’re proud to announce that our August Team Member Spotlight shines brightly o…"
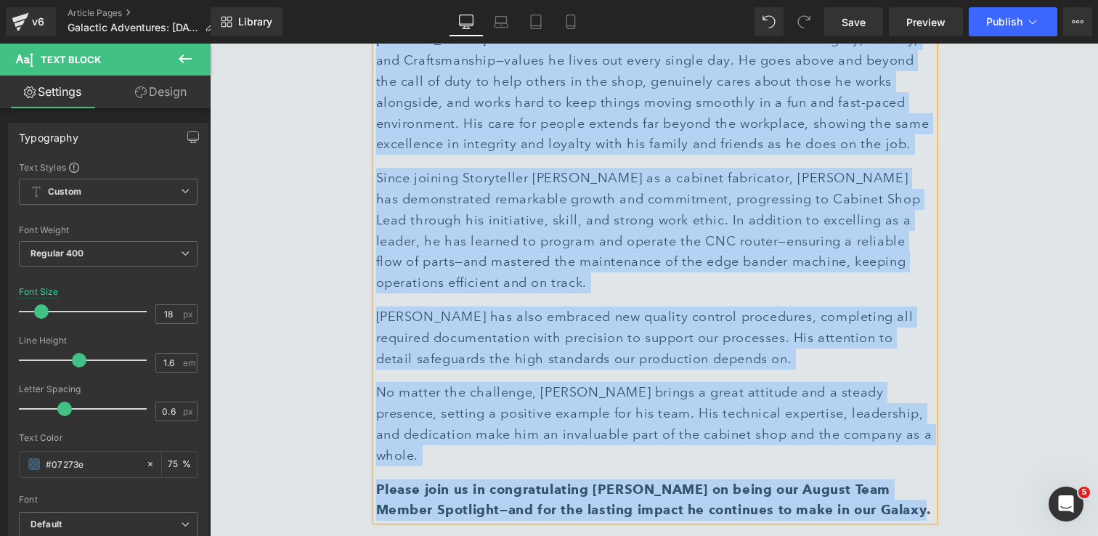
scroll to position [6566, 0]
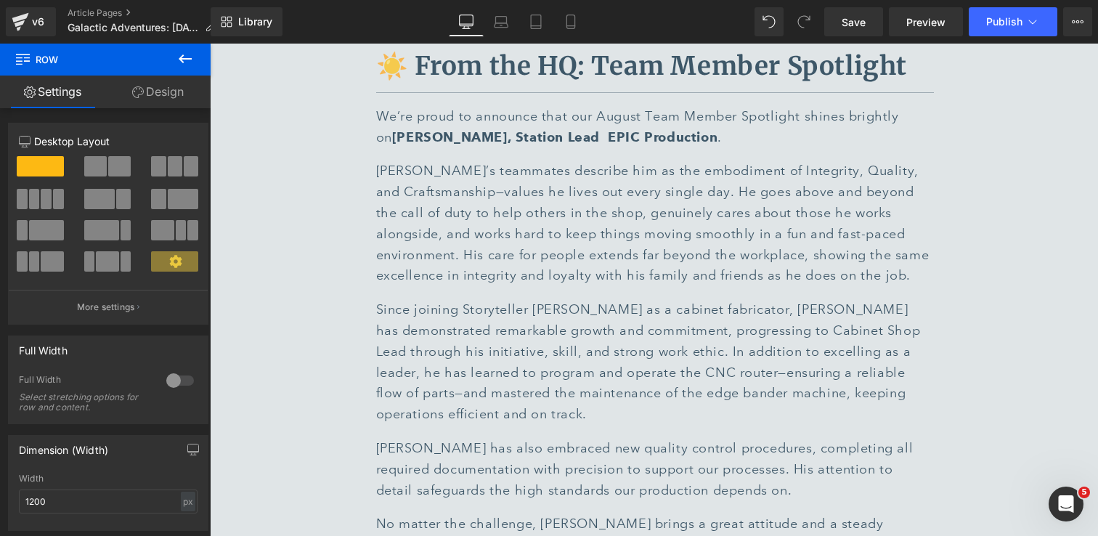
click at [756, 227] on div "We’re proud to announce that our August Team Member Spotlight shines brightly o…" at bounding box center [655, 379] width 558 height 546
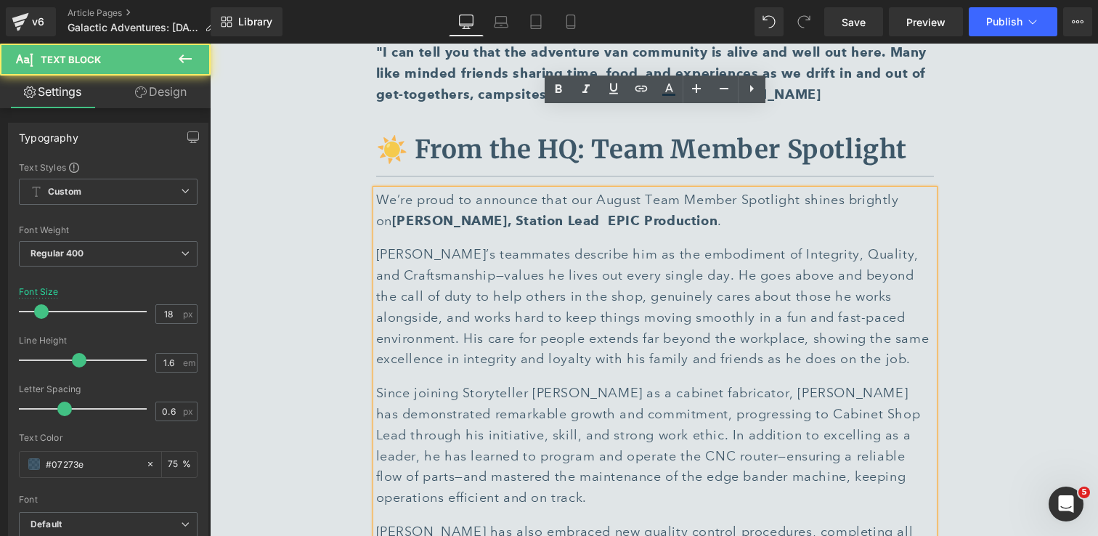
scroll to position [6134, 0]
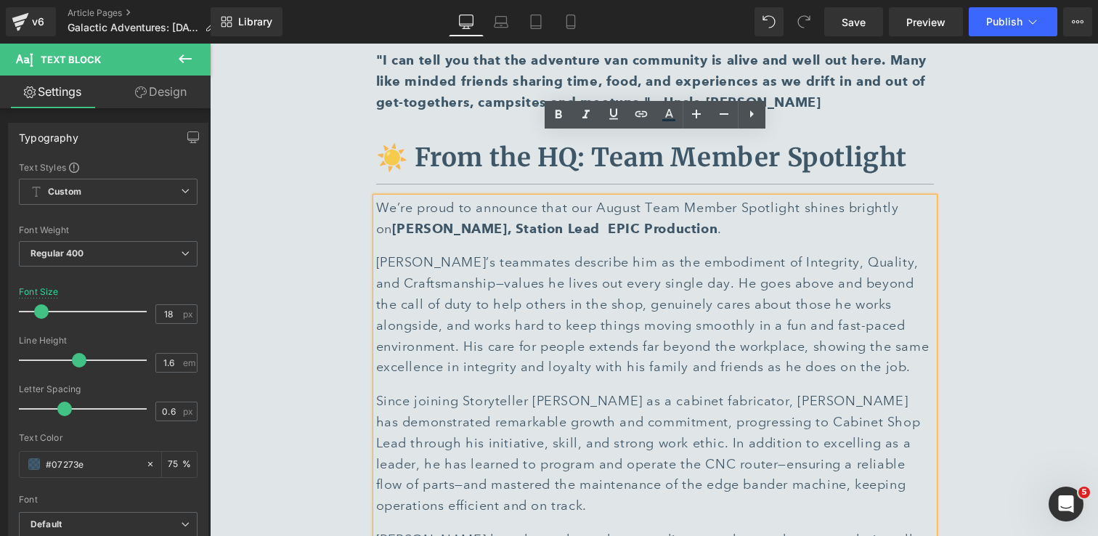
click at [553, 221] on strong "Eric Sobaski, Station Lead EPIC Production" at bounding box center [554, 229] width 325 height 16
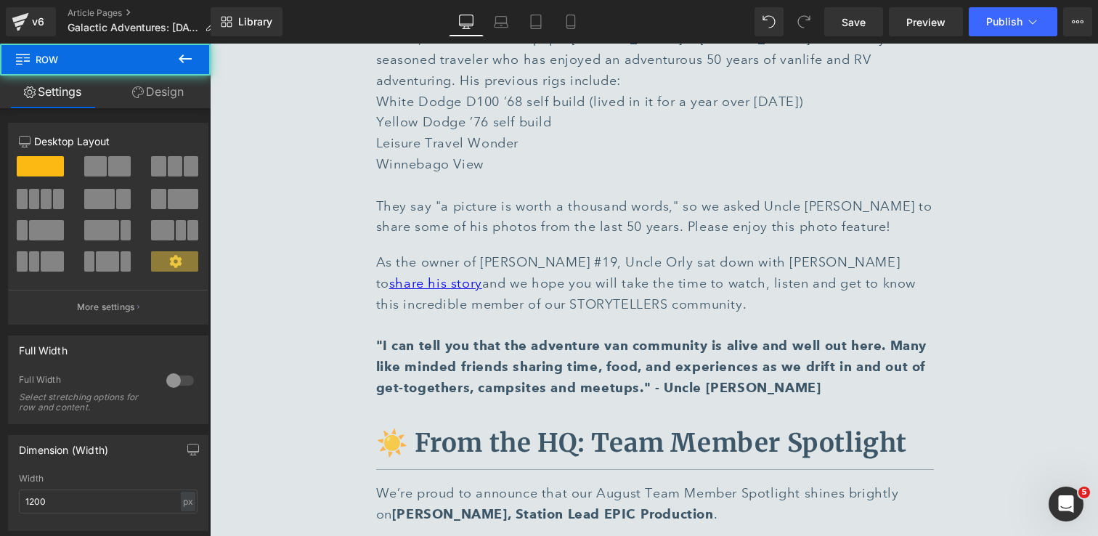
scroll to position [5821, 0]
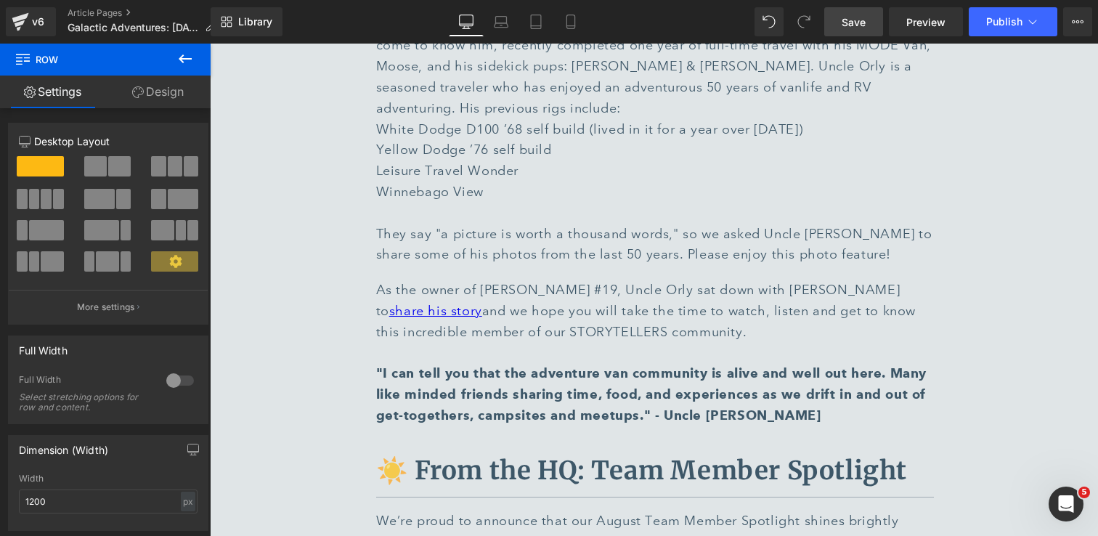
click at [851, 13] on link "Save" at bounding box center [853, 21] width 59 height 29
